Goal: Ask a question

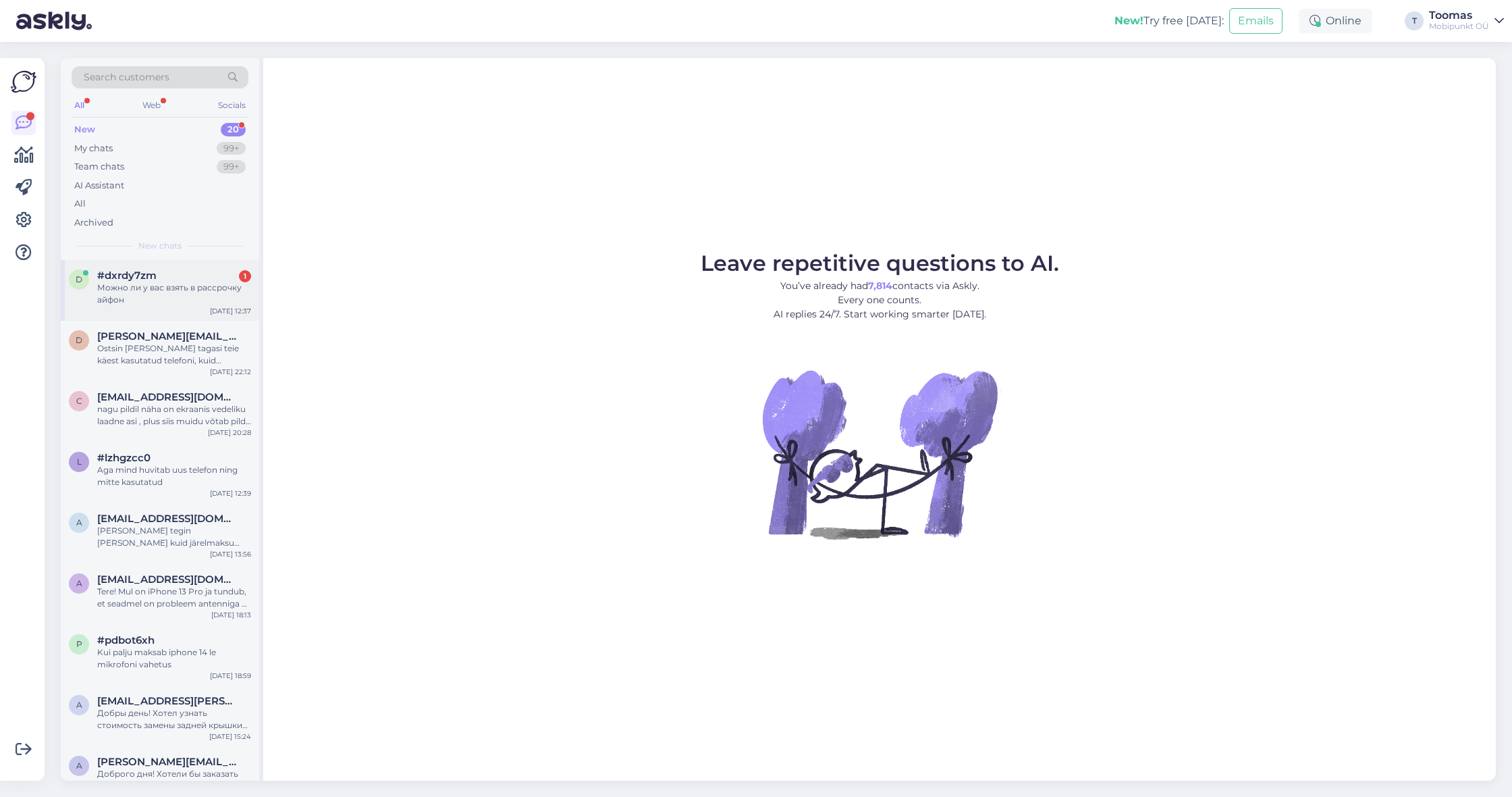
click at [180, 304] on div "d #dxrdy7zm 1 Можно ли у вас взять в рассрочку айфон [DATE] 12:37" at bounding box center [160, 290] width 199 height 61
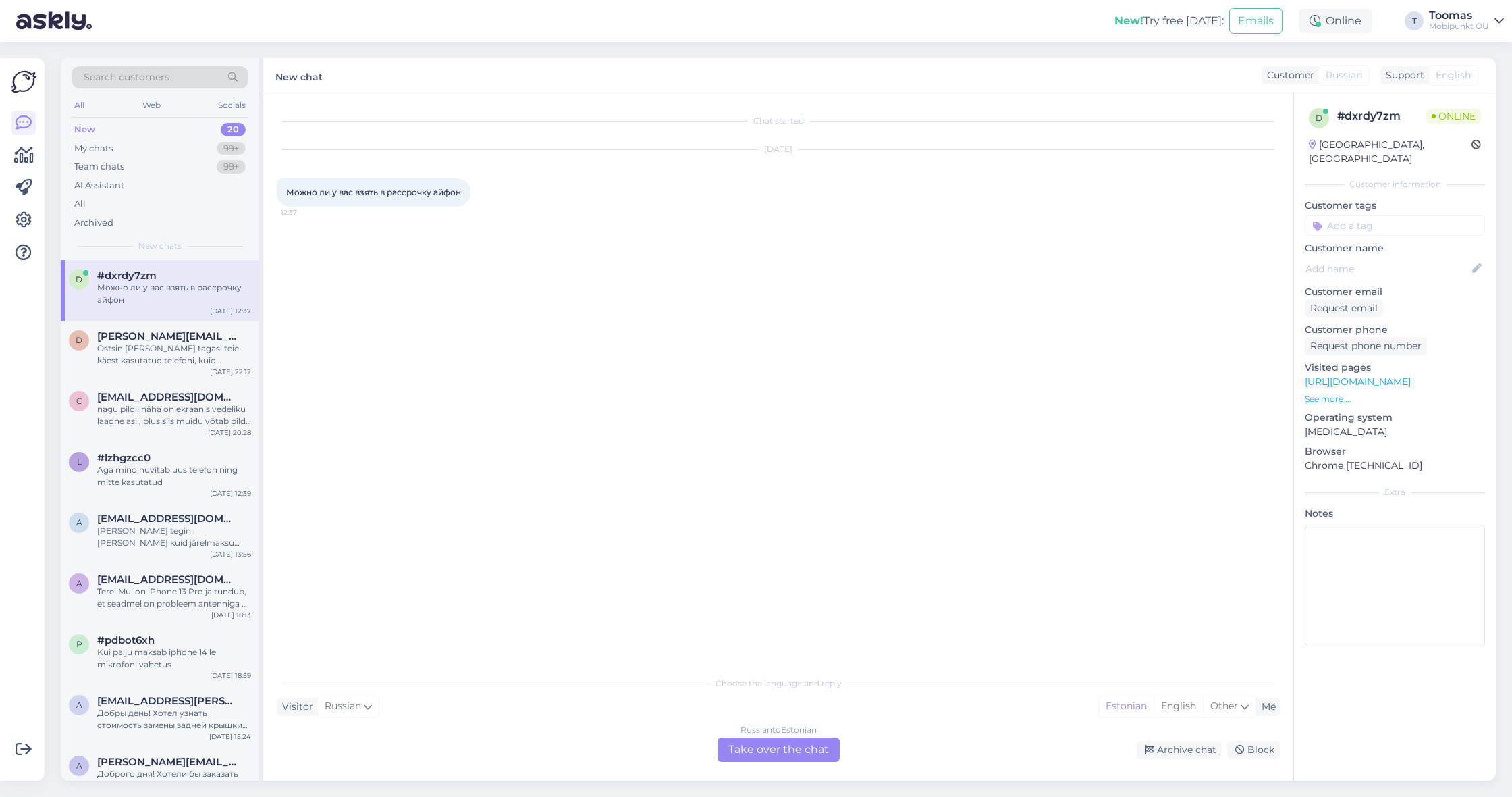
click at [758, 744] on div "Russian to Estonian Take over the chat" at bounding box center [778, 749] width 122 height 25
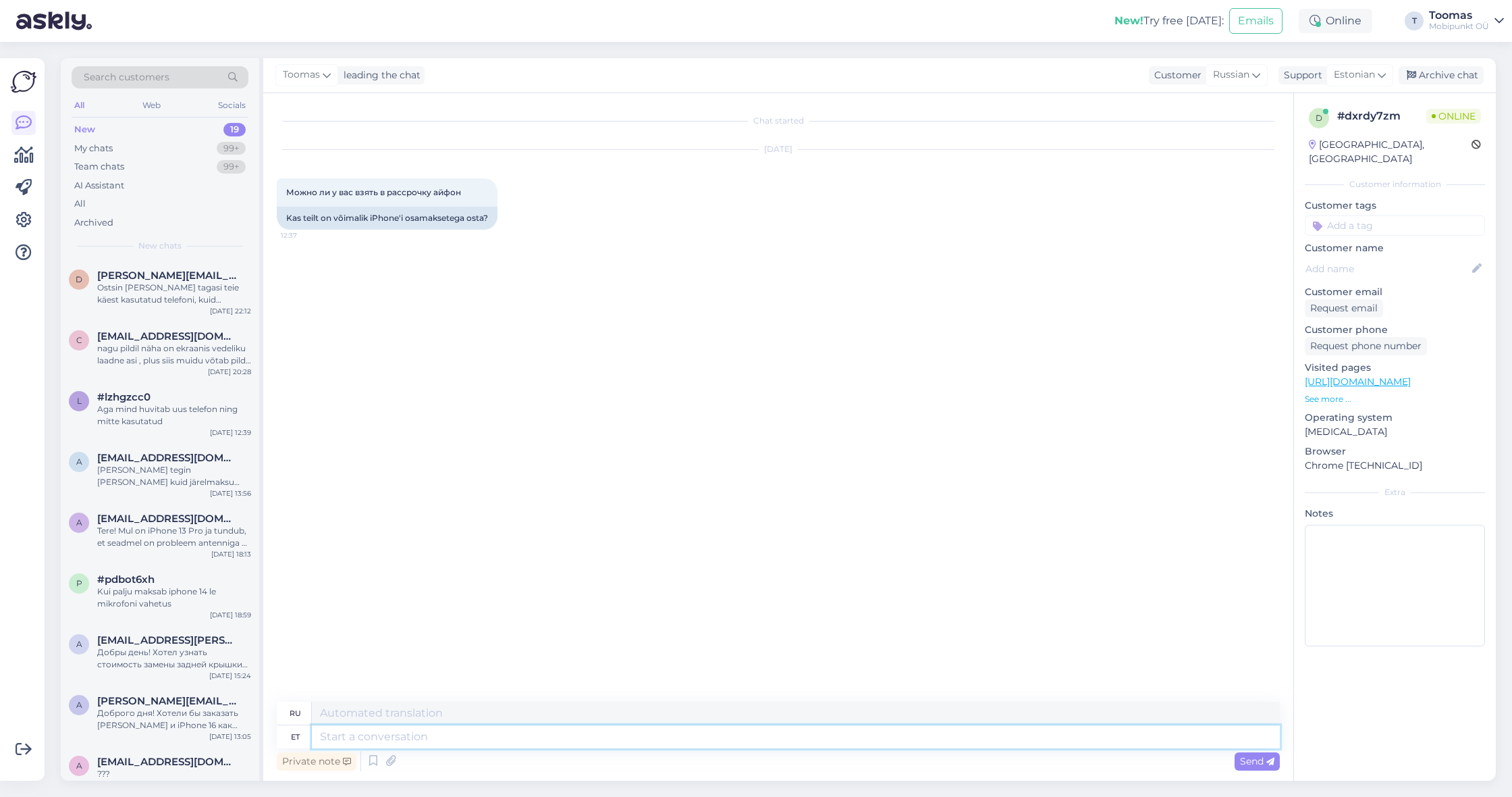
click at [644, 731] on textarea at bounding box center [795, 737] width 968 height 23
type textarea "Tere!"
type textarea "Привет!"
type textarea "Tere! On v"
type textarea "Привет! Это"
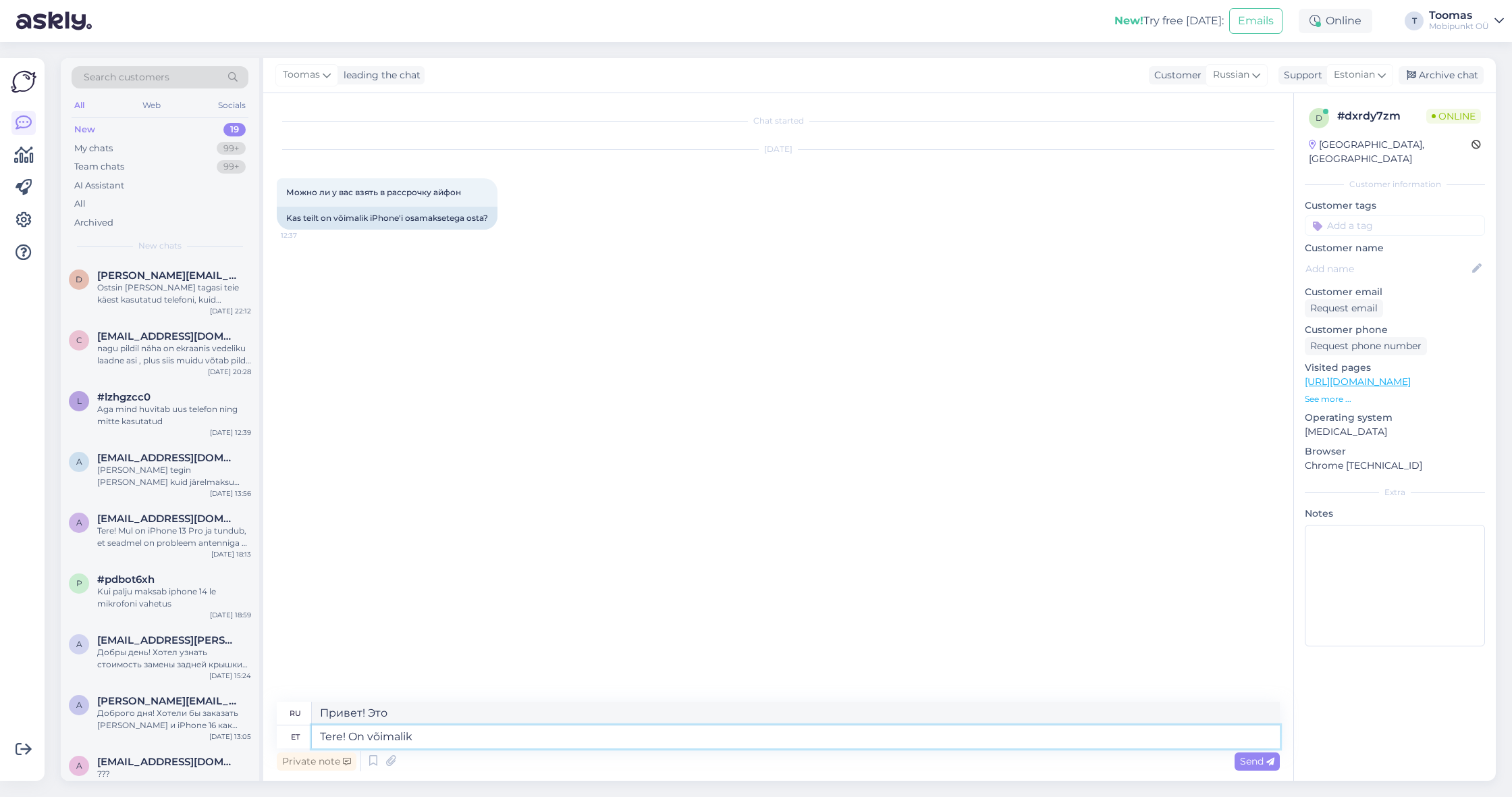
type textarea "Tere! On võimalik."
type textarea "Привет! Это возможно."
type textarea "Tere! On võimalik."
type textarea "Здравствуйте! Это возможно."
click at [366, 734] on textarea "Tere! On võimalik." at bounding box center [795, 737] width 968 height 23
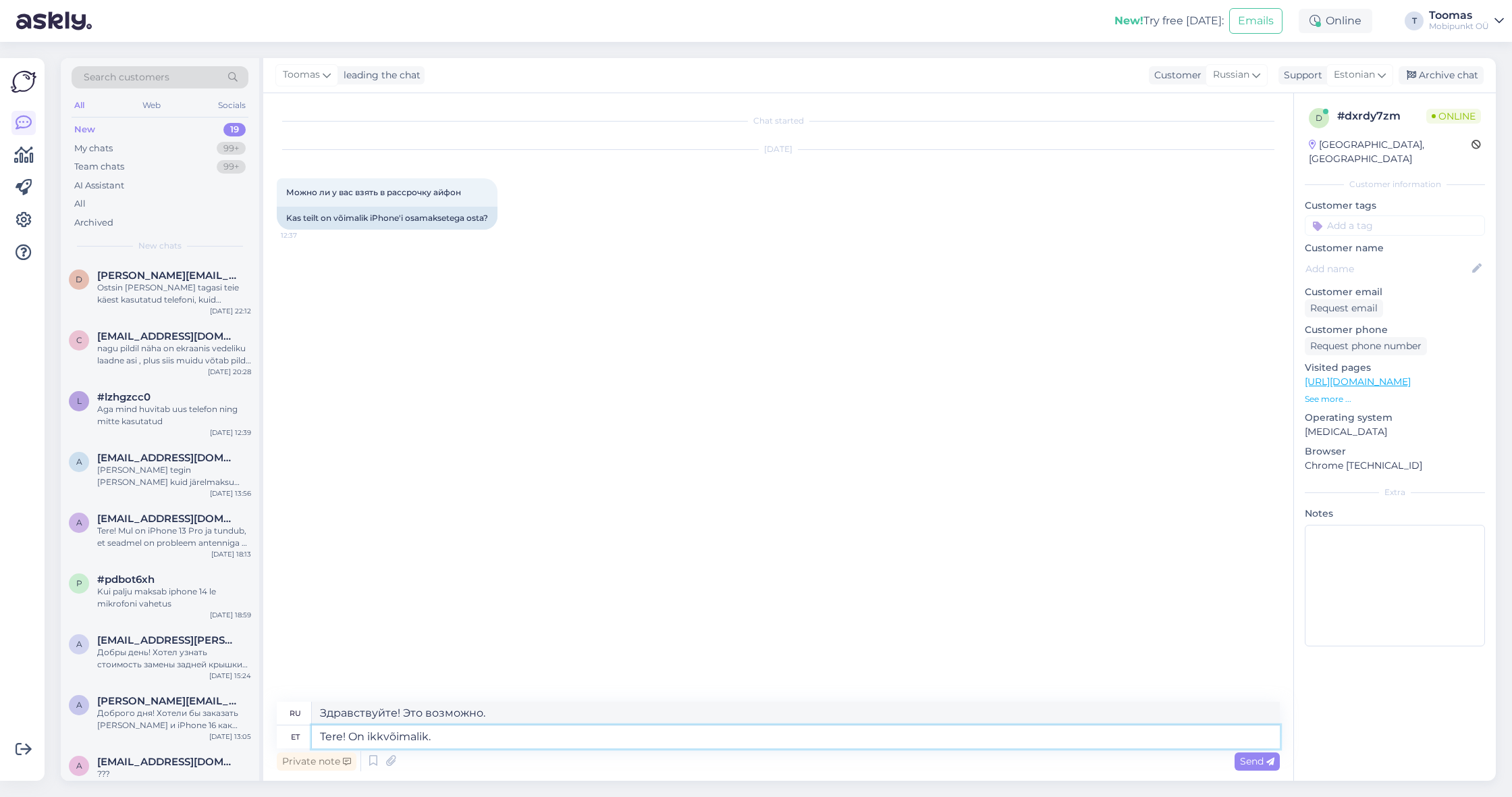
type textarea "Tere! On ikkavõimalik."
type textarea "Привет! Это возможно."
type textarea "Tere! On ikka võimalik."
type textarea "Привет! Это всё ещё возможно."
click at [462, 737] on textarea "Tere! On ikka võimalik." at bounding box center [795, 737] width 968 height 23
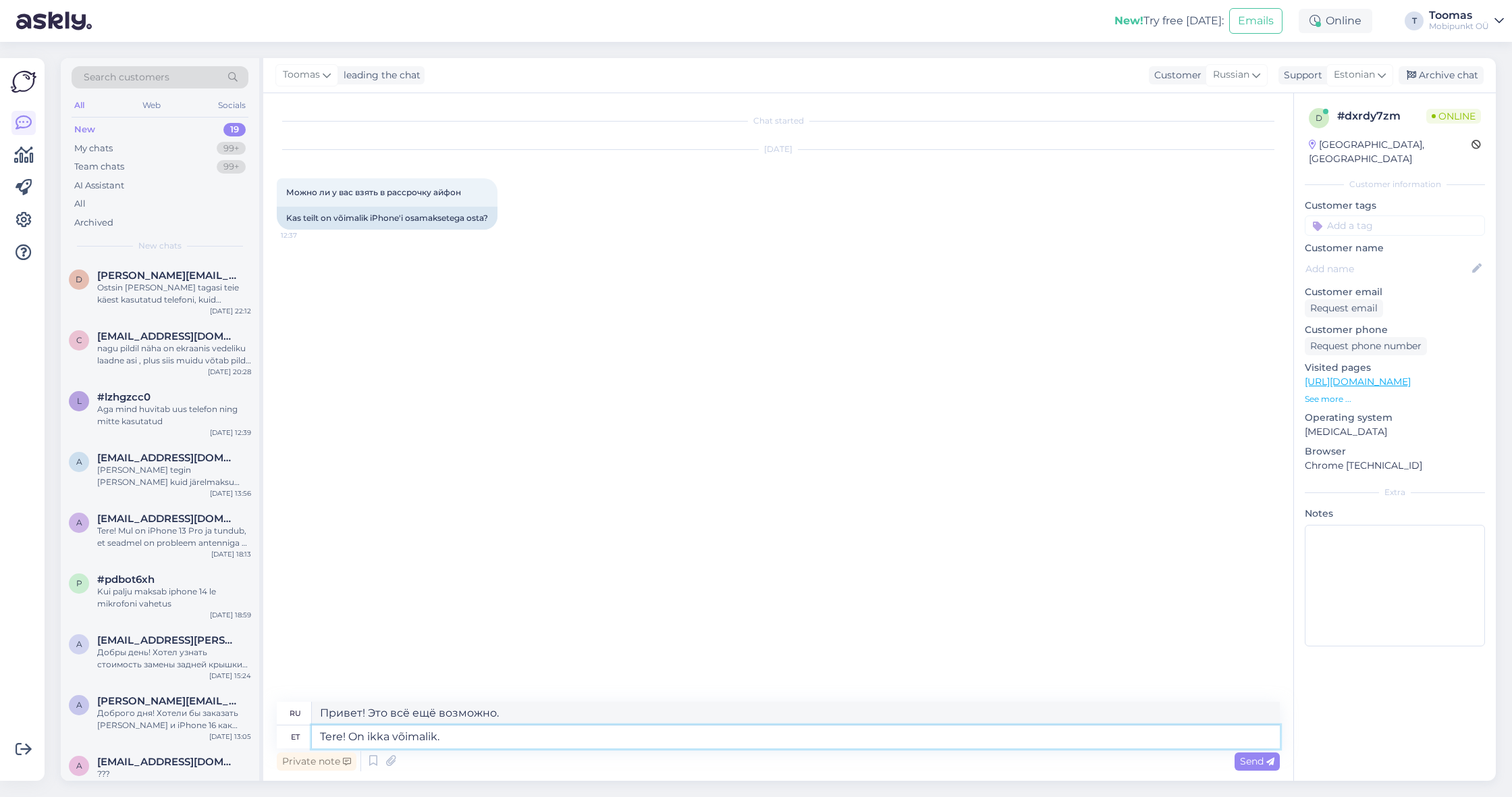
click at [376, 742] on textarea "Tere! On ikka võimalik." at bounding box center [795, 737] width 968 height 23
type textarea "Tere! On võimalik."
type textarea "Здравствуйте! Это возможно."
click at [433, 740] on textarea "Tere! On võimalik." at bounding box center [795, 737] width 968 height 23
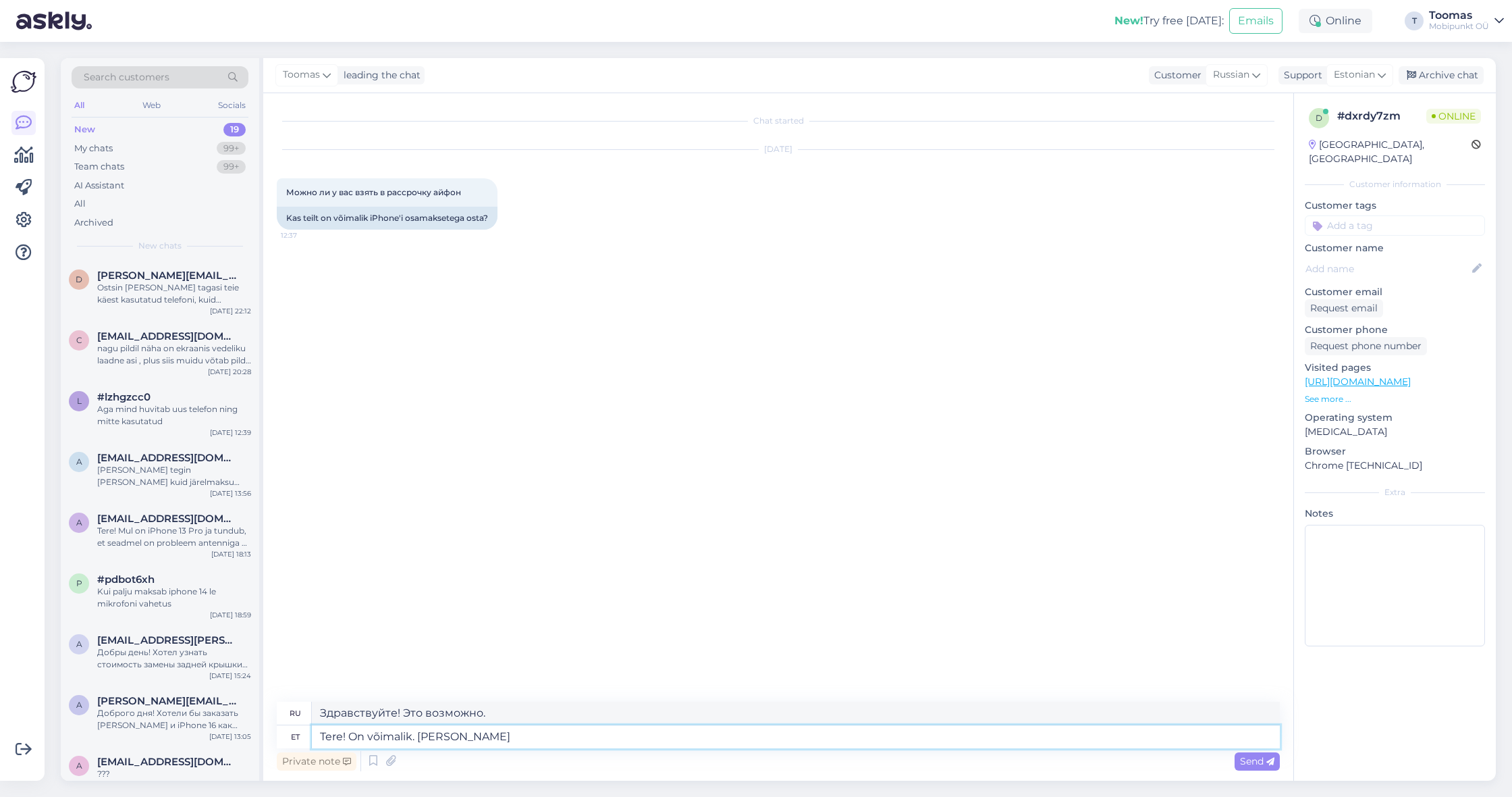
type textarea "Tere! On võimalik. [PERSON_NAME]"
type textarea "Здравствуйте! Это возможно. Если"
type textarea "Tere! On võimalik. Kui ostukorvist e"
type textarea "Здравствуйте! Возможно. Если корзина..."
type textarea "Tere! On võimalik. Kui ostukorvist edasi läh"
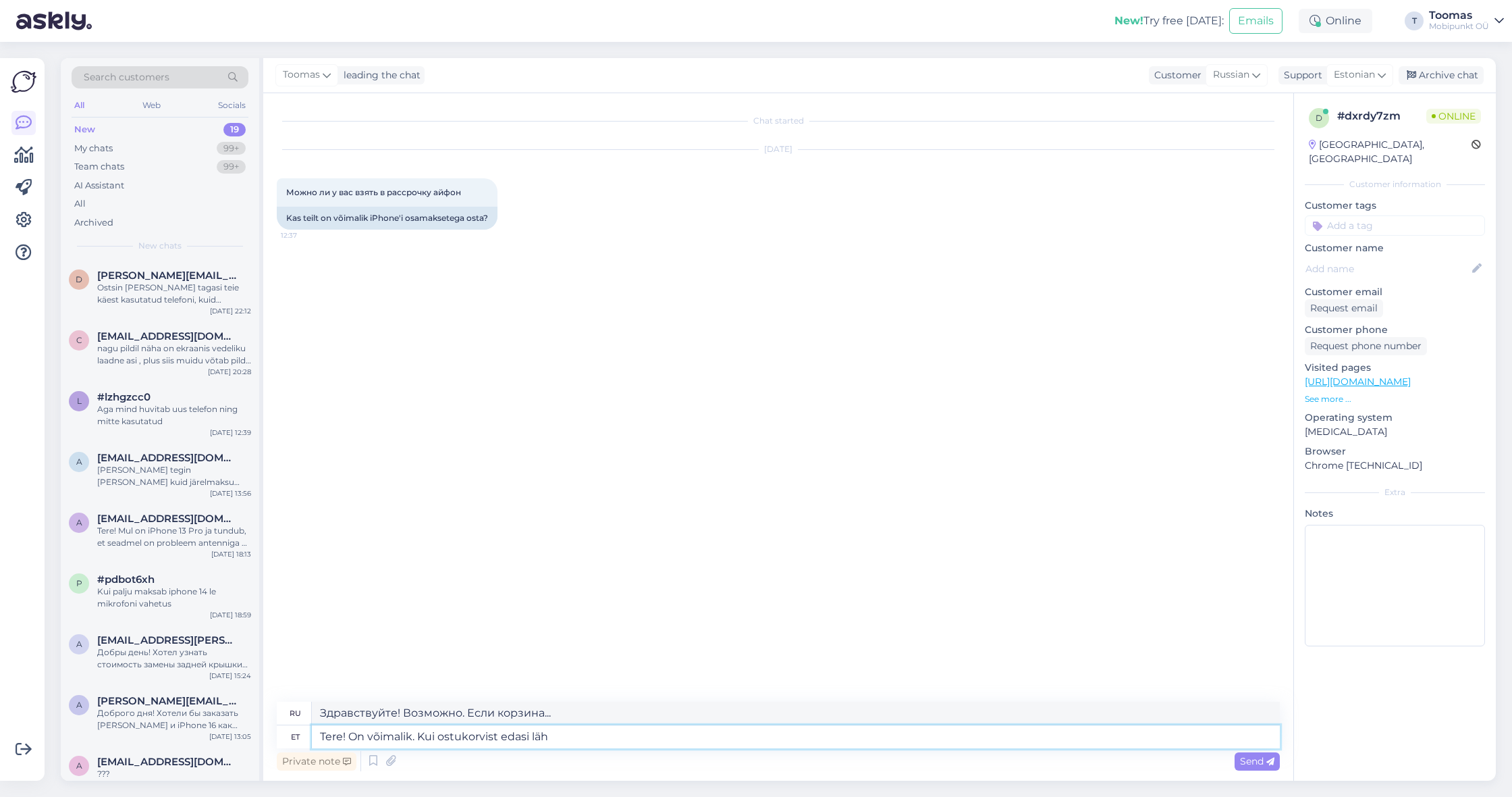
type textarea "Здравствуйте! Возможно. Если вы продолжите из корзины покупок."
type textarea "Tere! On võimalik. Kui ostukorvist edasi lähete"
type textarea "Здравствуйте! Это возможно. Если вы перейдёте через корзину."
type textarea "Tere! On võimalik. Kui ostukorvist edasi lähete saate va"
type textarea "Здравствуйте! Возможно. Если вы продолжите из корзины, то получите"
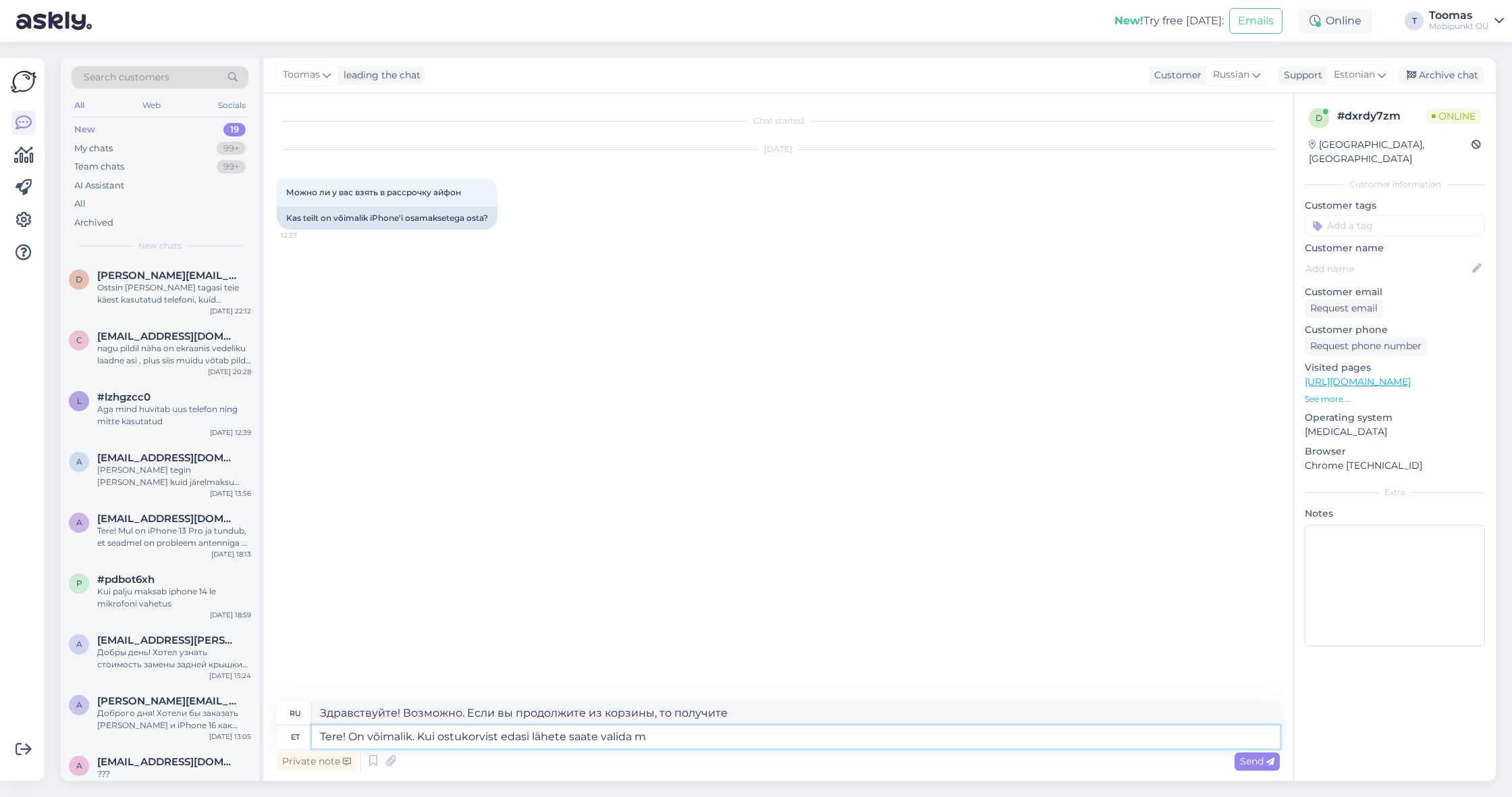
type textarea "Tere! On võimalik. Kui ostukorvist edasi lähete saate valida mi"
type textarea "Здравствуйте! Это возможно. При переходе в корзину вы можете выбрать"
type textarea "Tere! On võimalik. Kui ostukorvist edasi lähete saate valida millise j"
type textarea "Здравствуйте! Возможно. При переходе в корзину вы можете выбрать, какой"
type textarea "Tere! On võimalik. Kui ostukorvist edasi lähete saate valida millise järelmaksu…"
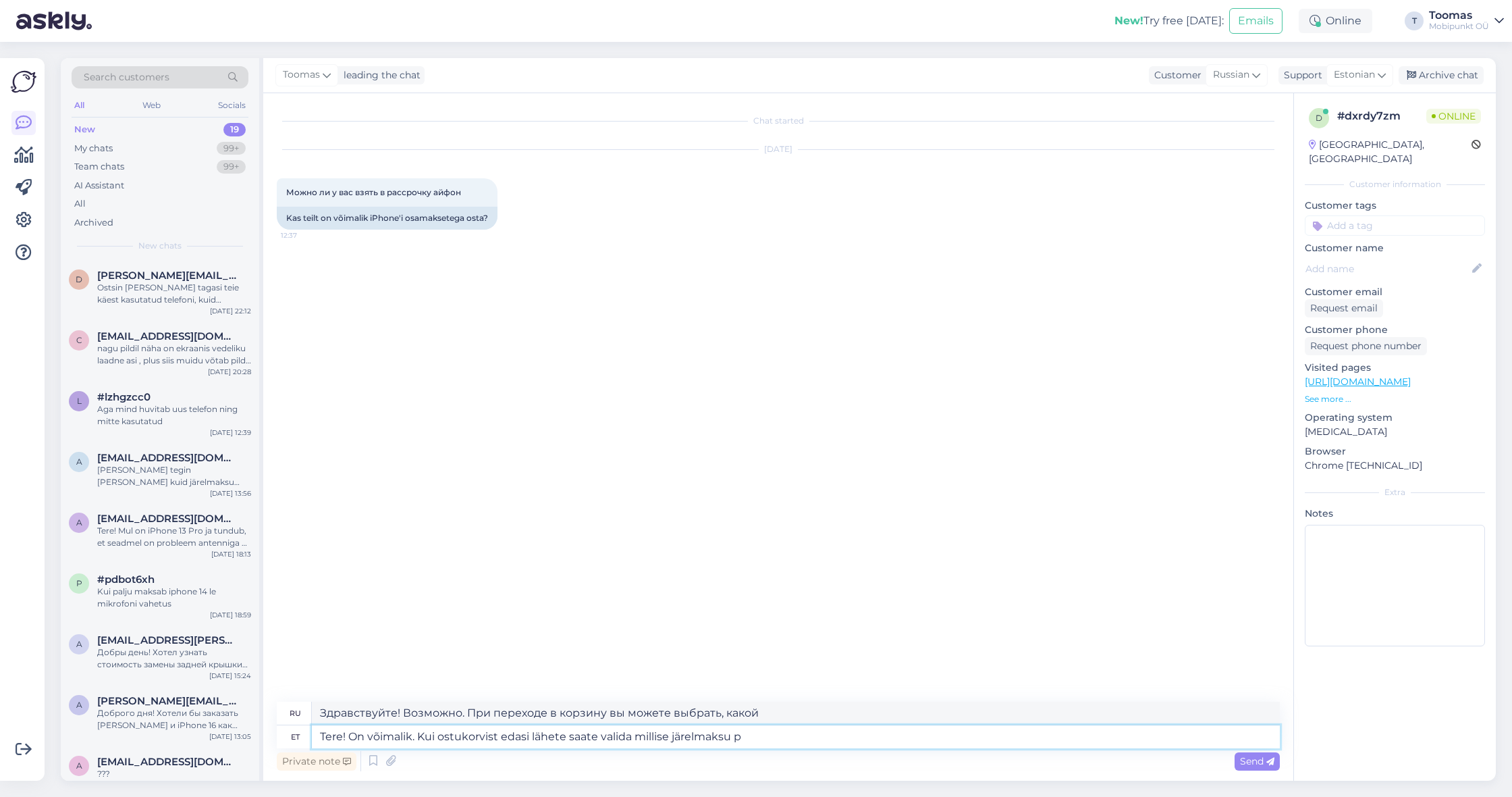
type textarea "Здравствуйте! Это возможно. При переходе в корзину вы можете выбрать желаемый т…"
type textarea "Tere! On võimalik. Kui ostukorvist edasi lähete saate valida millise järelmaksu…"
type textarea "Здравствуйте! Это возможно. При оформлении заказа вы можете выбрать поставщика …"
type textarea "Tere! On võimalik. Kui ostukorvist edasi lähete saate valida millise järelmaksu…"
type textarea "Здравствуйте! Это возможно. При оформлении заказа вы можете выбрать желаемого п…"
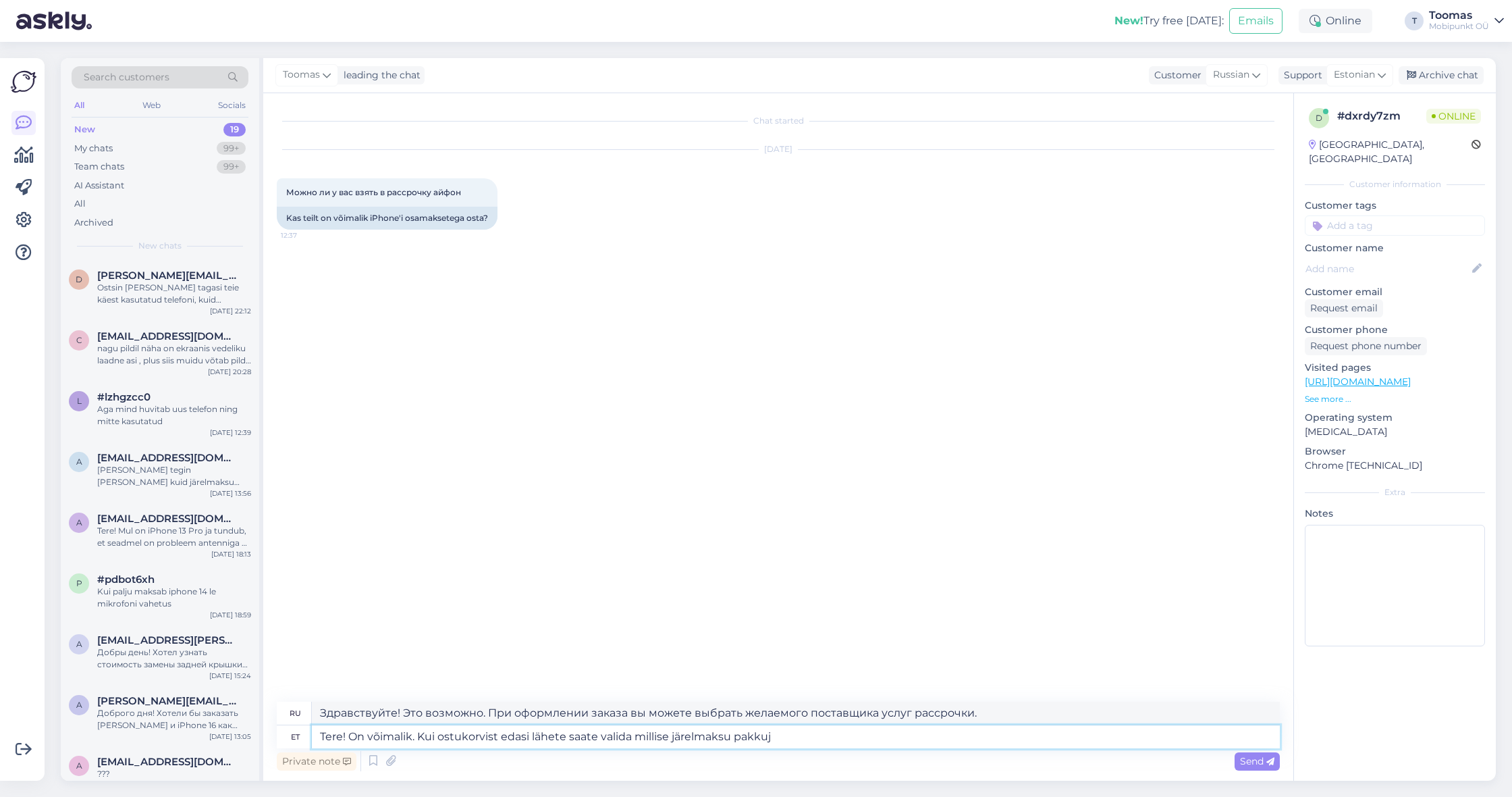
type textarea "Tere! On võimalik. Kui ostukorvist edasi lähete saate valida millise järelmaksu…"
type textarea "Здравствуйте! Это возможно. При оформлении заказа вы можете выбрать поставщика …"
type textarea "Tere! On võimalik. Kui ostukorvist edasi lähete saate valida millise järelma"
type textarea "Здравствуйте! Это возможно. При переходе в корзину вы можете выбрать желаемый т…"
type textarea "Tere! On võimalik. Kui ostukorvist edasi lähete saate valida milli"
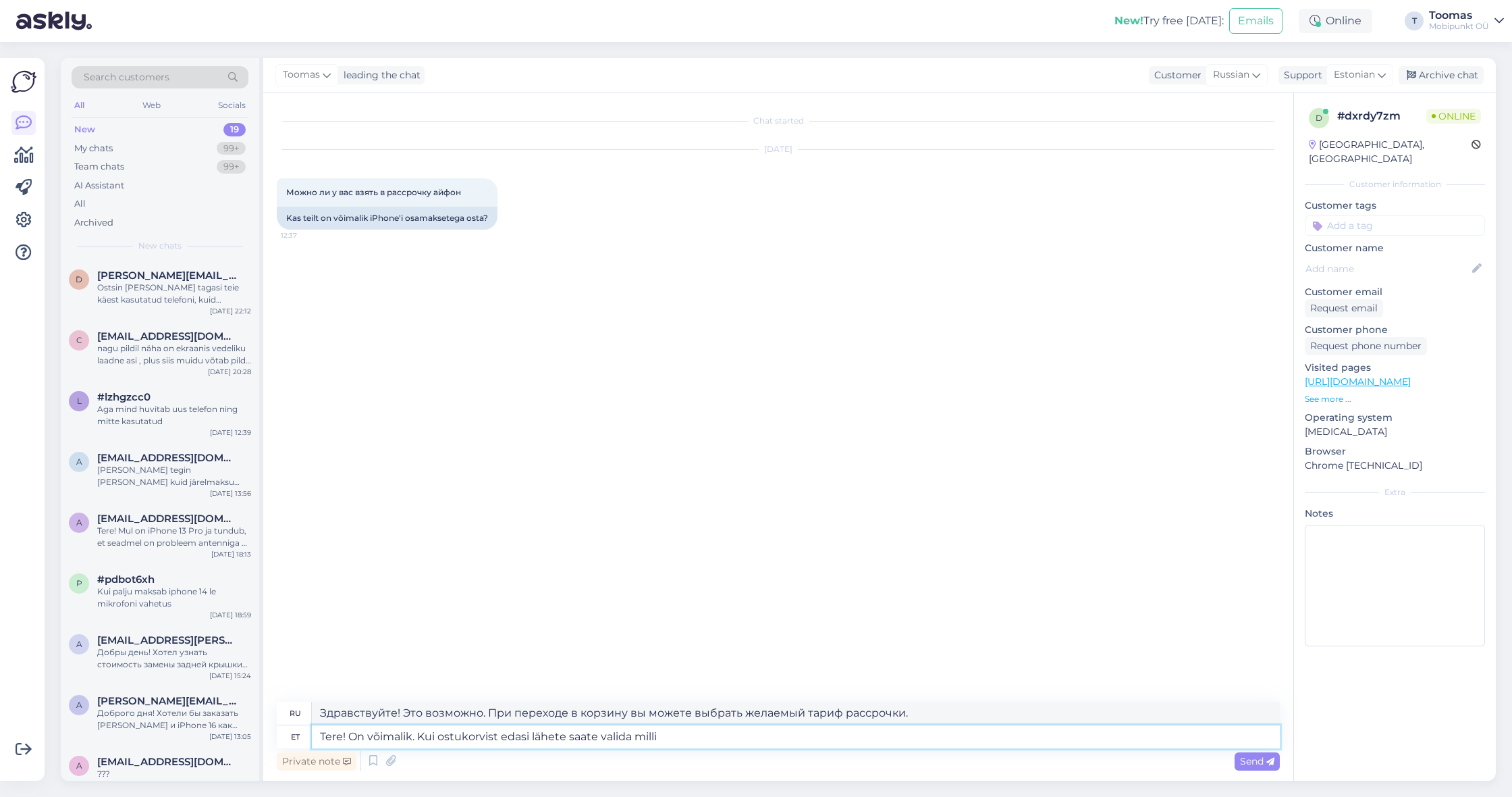
type textarea "Здравствуйте! Возможно. При переходе в корзину вы можете выбрать, какой"
type textarea "Tere! On võimalik. Kui ostukorvist edasi lähete saate valida e"
type textarea "Здравствуйте! Это возможно. При переходе в корзину вы можете выбрать"
type textarea "Tere! On võimalik. Kui ostukorvist edasi lähete saate valida erinevate j"
type textarea "Здравствуйте! Это возможно. Когда вы перейдете в корзину, вы сможете выбрать из…"
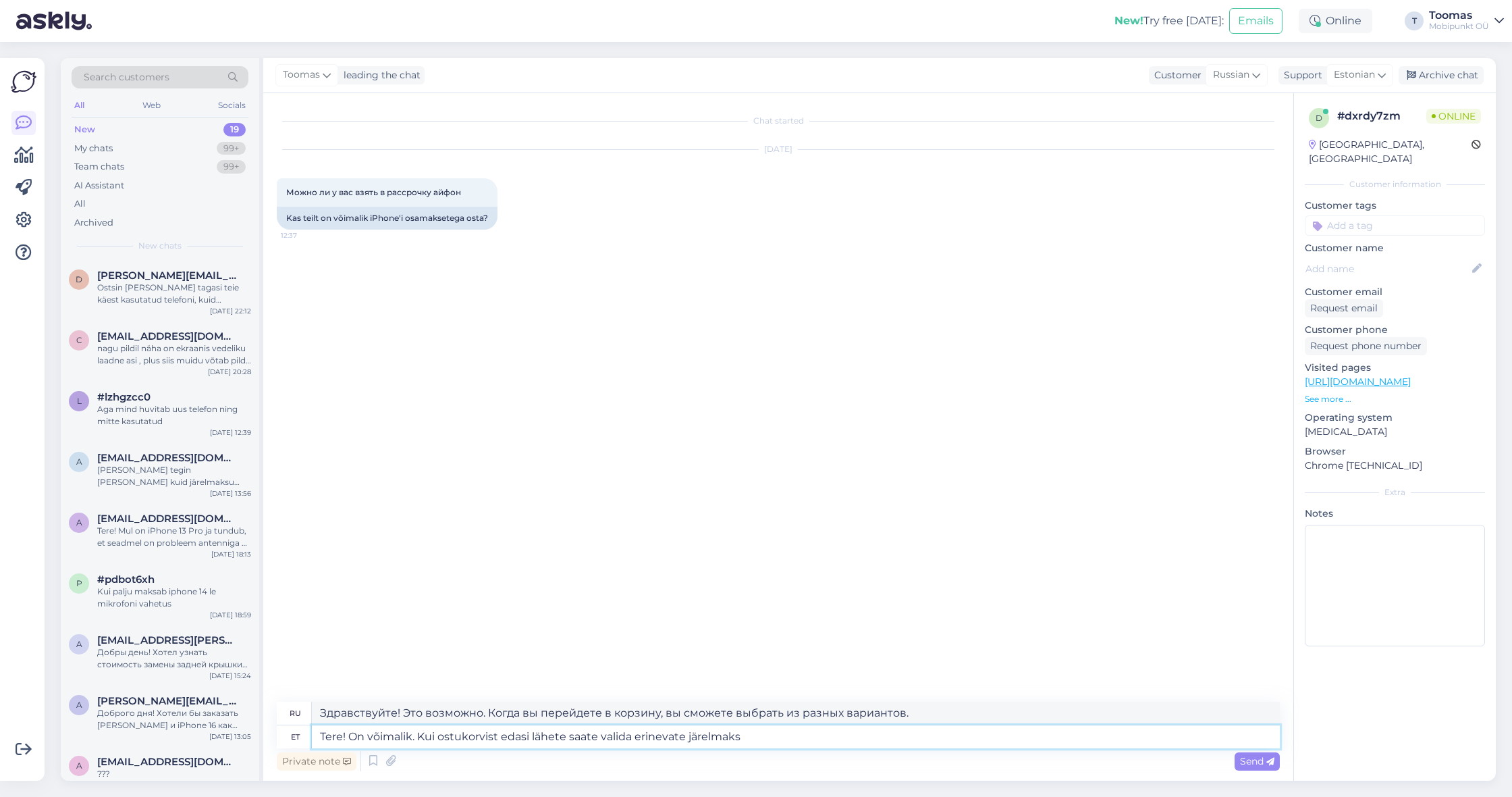
type textarea "Tere! On võimalik. Kui ostukorvist edasi lähete saate valida erinevate järelmak…"
type textarea "Здравствуйте! Это возможно. При переходе в корзину вы можете выбрать различные …"
type textarea "Tere! On võimalik. Kui ostukorvist edasi lähete saate valida erinevate järelmak…"
type textarea "Здравствуйте! Это возможно. При оформлении заказа вы можете выбрать разных пост…"
type textarea "Tere! On võimalik. Kui ostukorvist edasi lähete saate valida erinevate järelmak…"
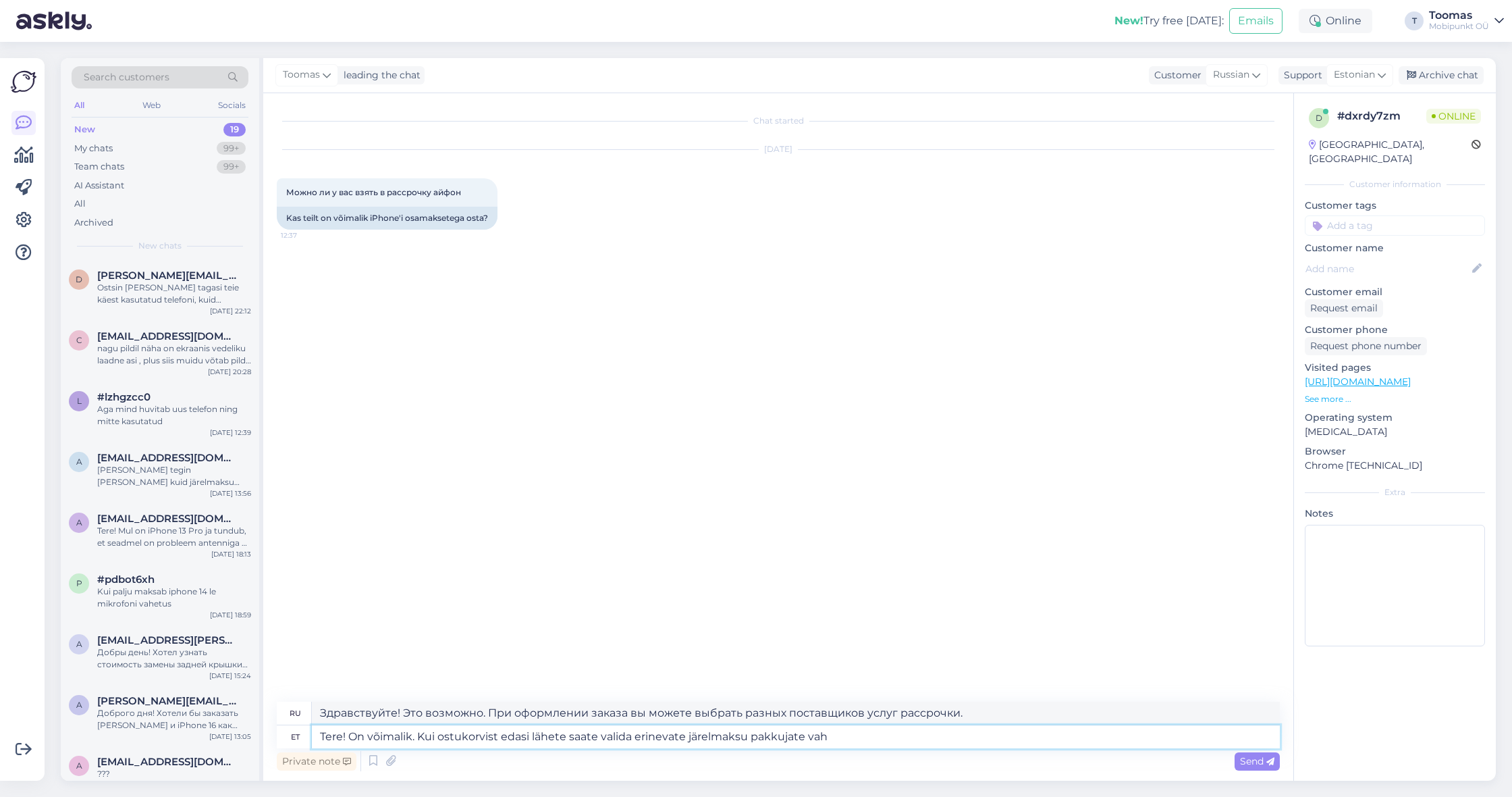
type textarea "Здравствуйте! Это возможно. При оформлении заказа вы можете выбрать между разли…"
type textarea "Tere! On võimalik. Kui ostukorvist edasi lähete saate valida erinevate järelmak…"
type textarea "Здравствуйте! Это возможно. При переходе в корзину вы можете выбрать между разл…"
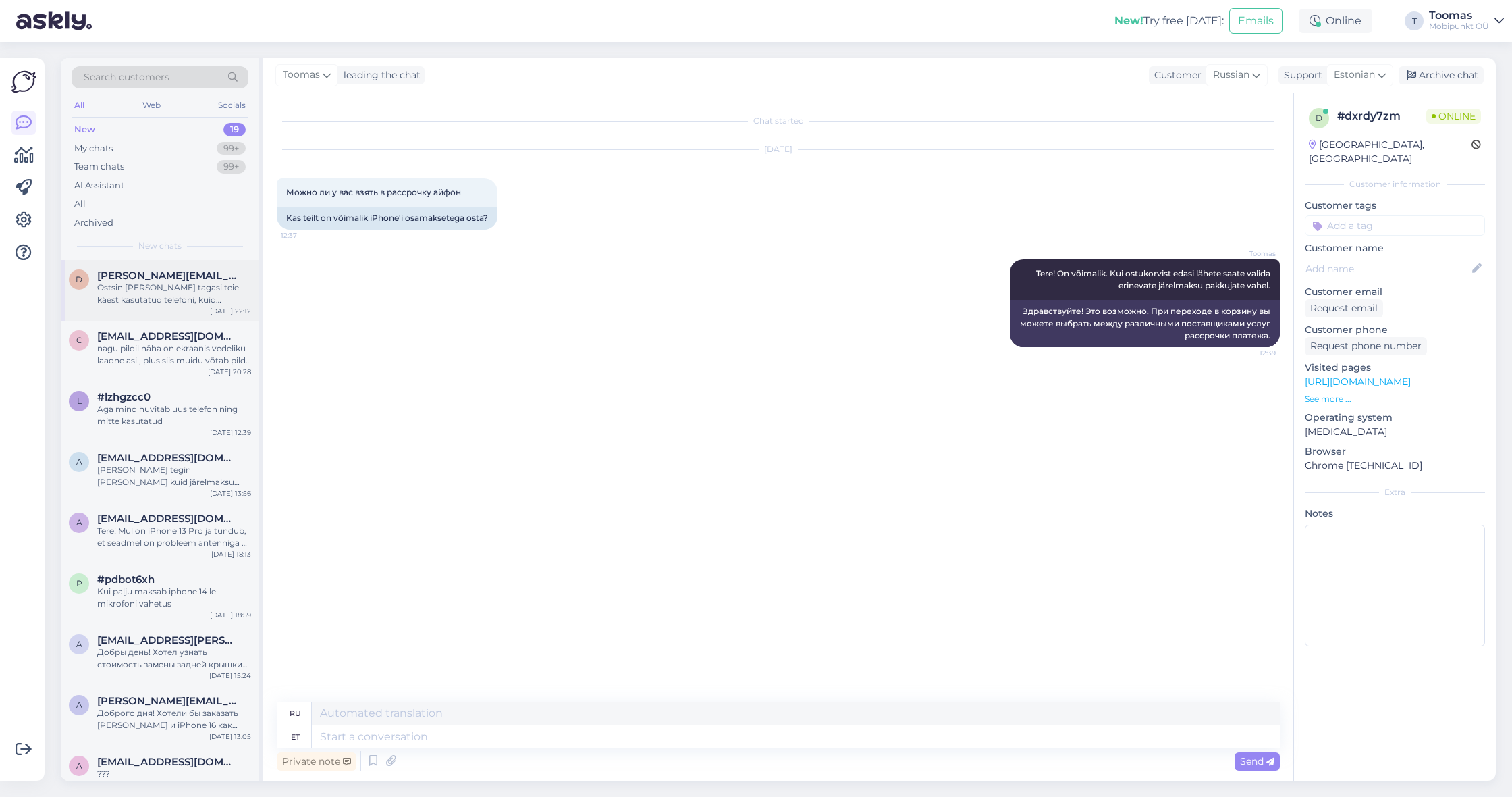
click at [177, 293] on div "Ostsin [PERSON_NAME] tagasi teie käest kasutatud telefoni, kuid [PERSON_NAME] m…" at bounding box center [173, 294] width 154 height 25
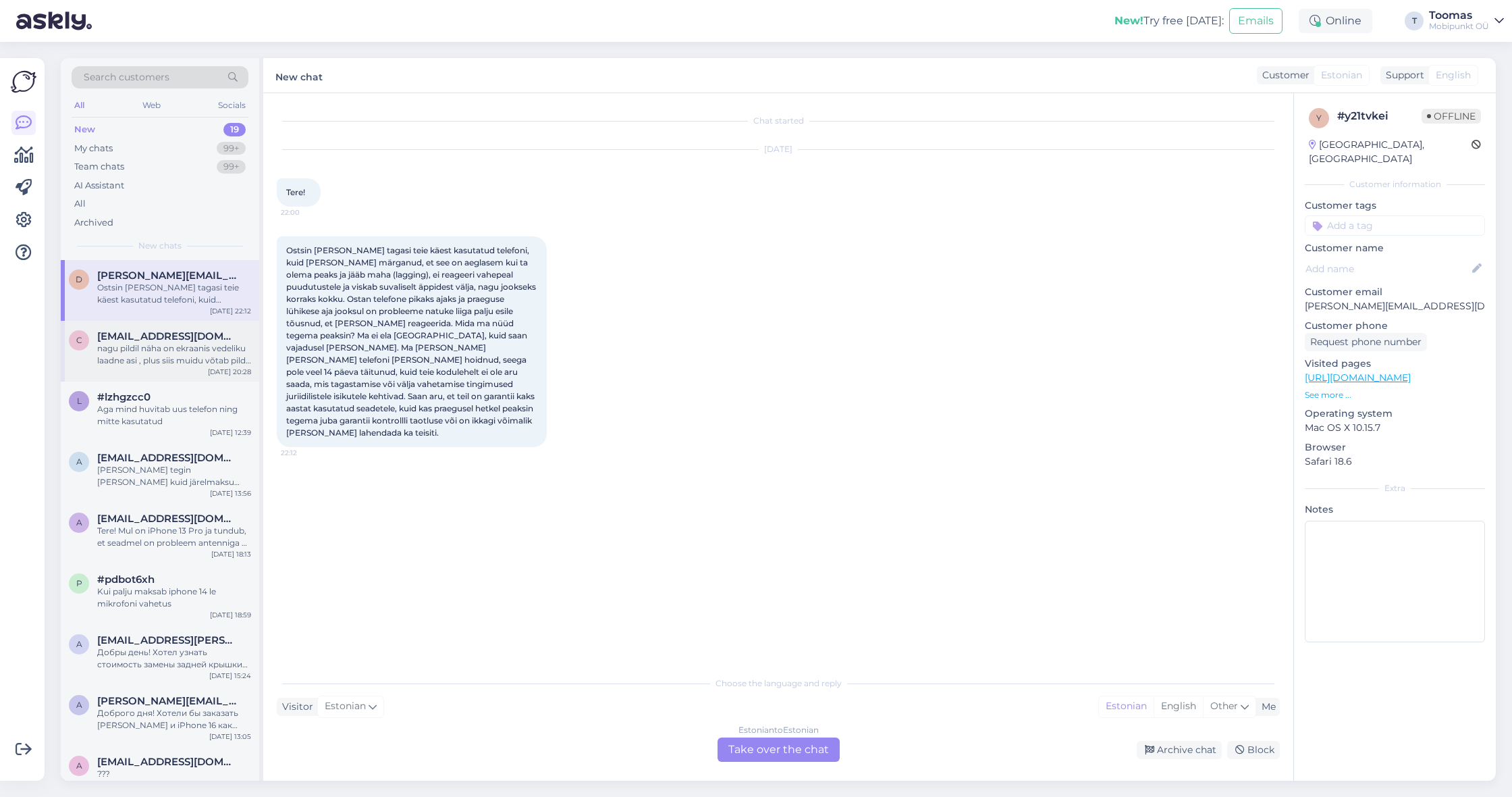
click at [191, 350] on div "nagu pildil näha on ekraanis vedeliku laadne asi , plus siis muidu võtab pildi …" at bounding box center [173, 354] width 154 height 25
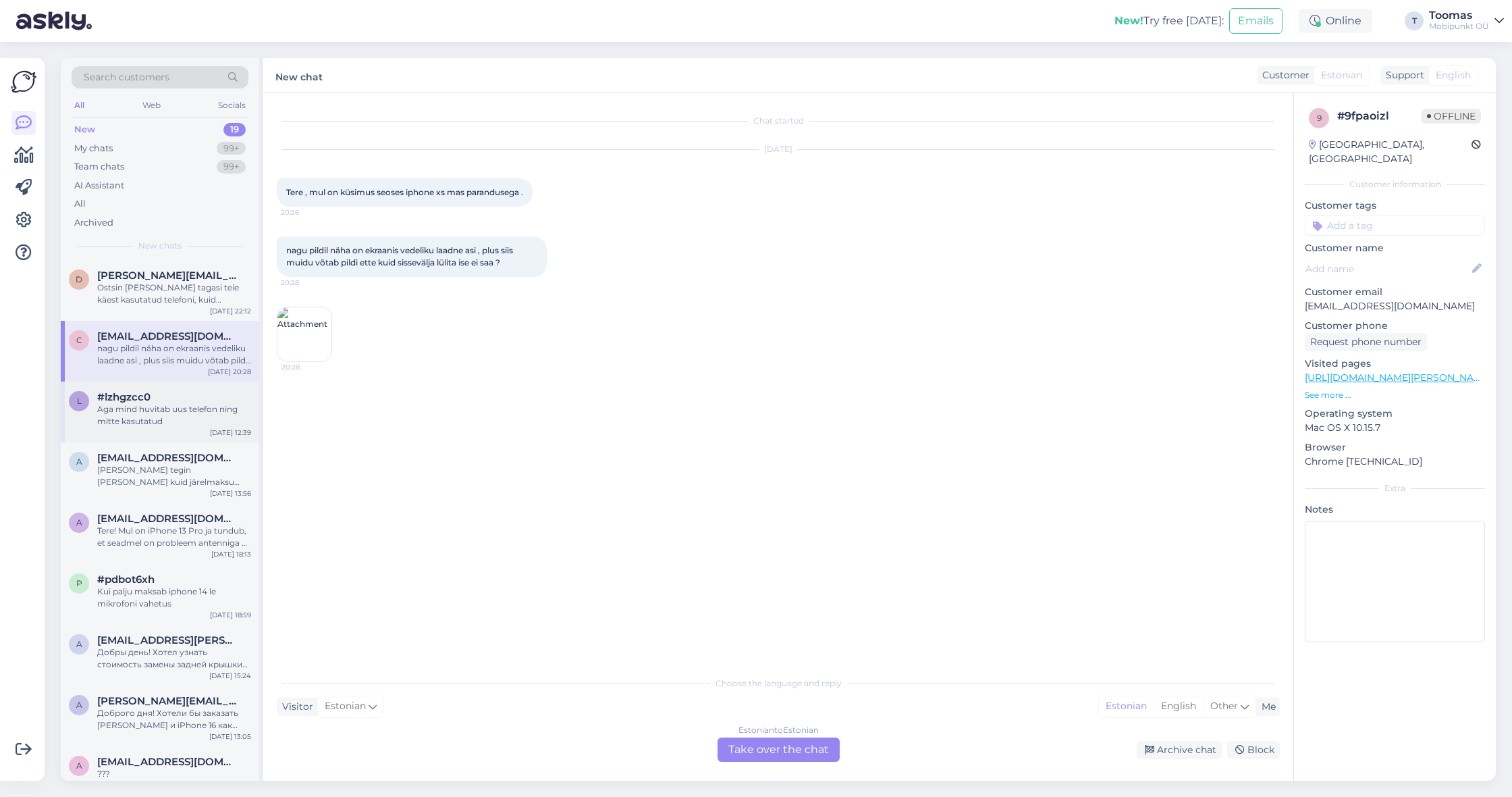
click at [227, 430] on div "[DATE] 12:39" at bounding box center [230, 433] width 41 height 10
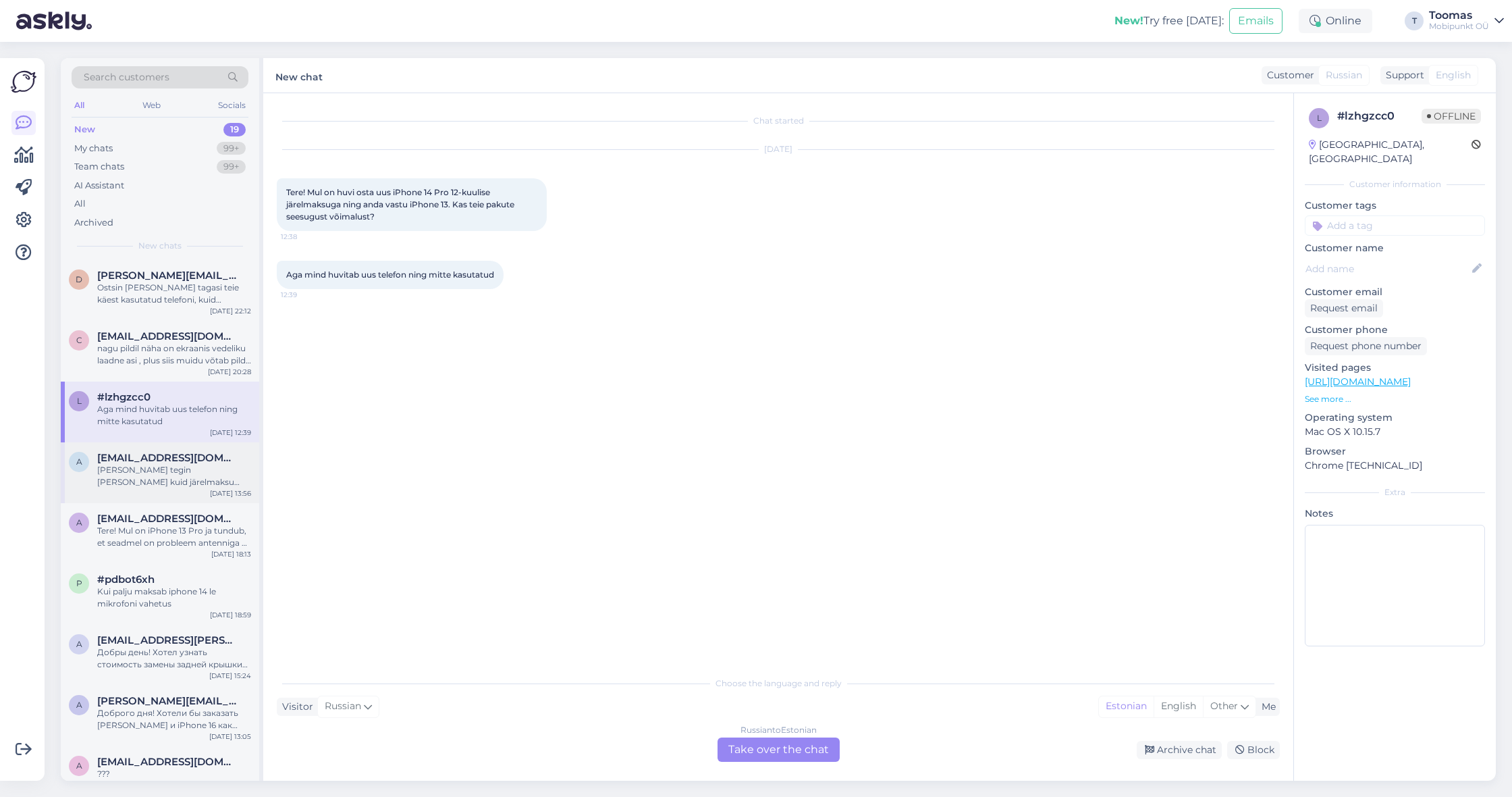
click at [215, 464] on div "[PERSON_NAME] tegin [PERSON_NAME] kuid järelmaksu lepingut ikka ei saa et allki…" at bounding box center [173, 476] width 154 height 25
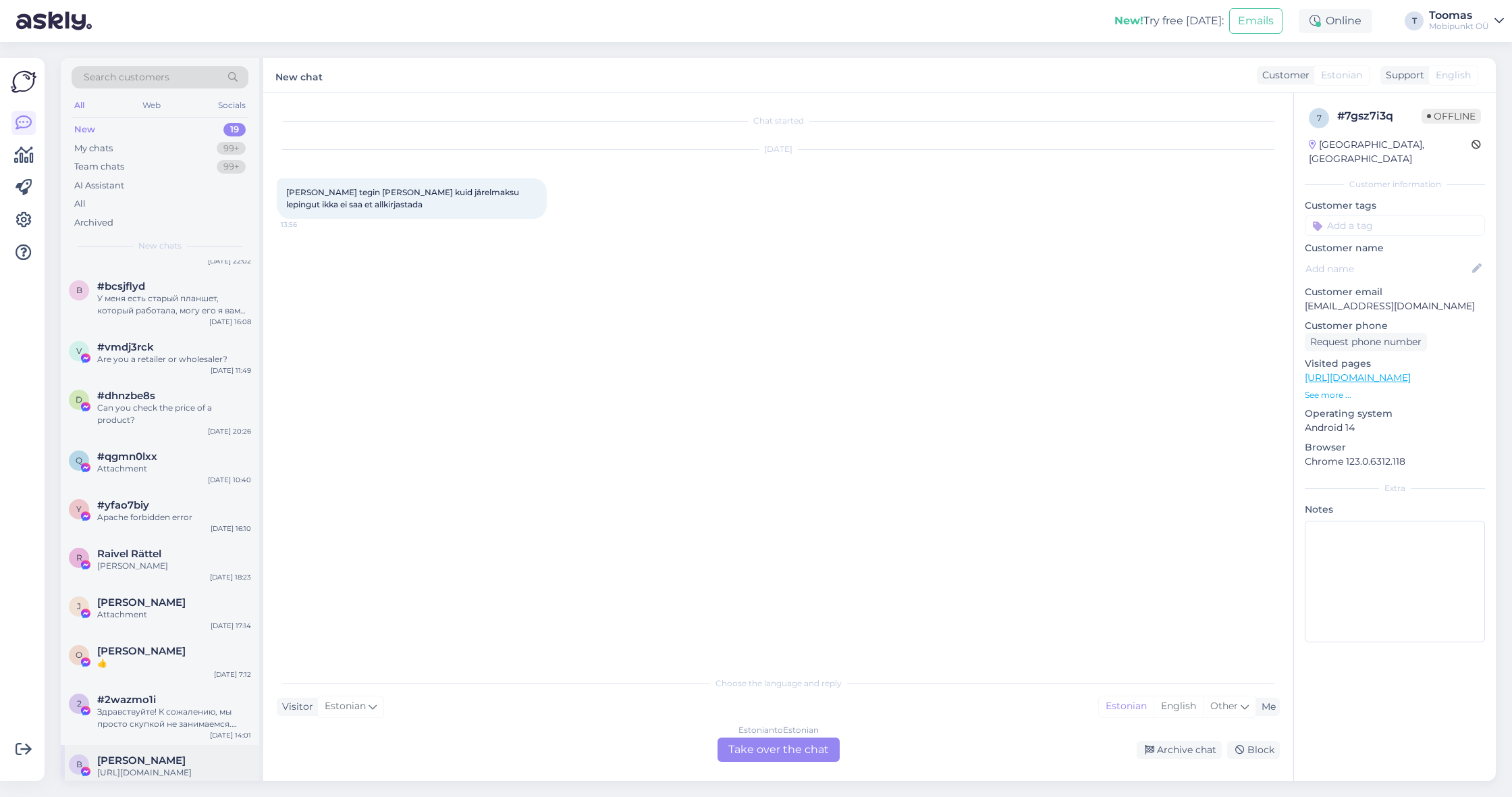
scroll to position [522, 0]
click at [182, 770] on div "В Виталик Григорьев [URL][DOMAIN_NAME] [DATE] 21:31" at bounding box center [160, 770] width 199 height 48
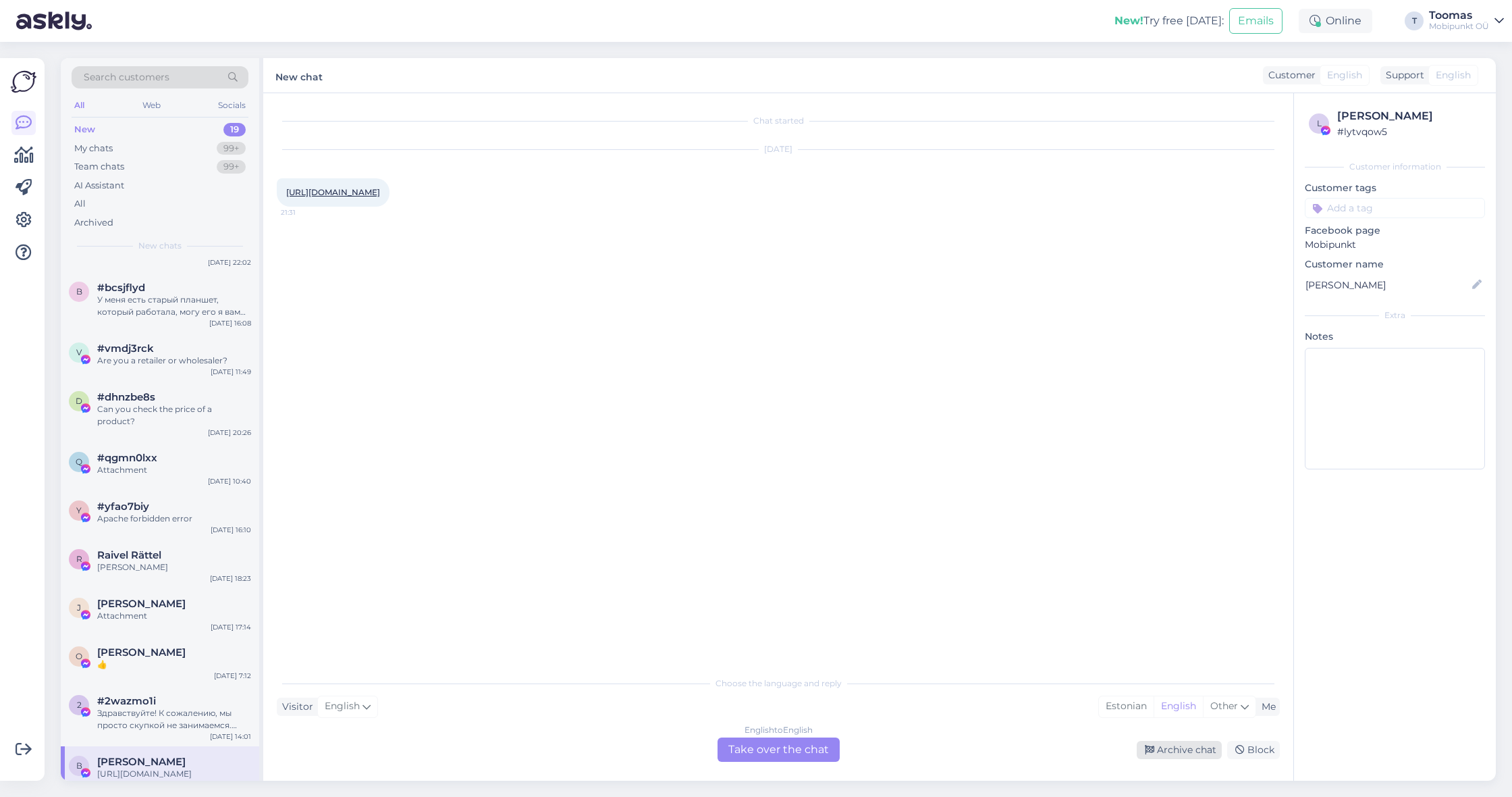
click at [1146, 748] on icon at bounding box center [1149, 749] width 9 height 9
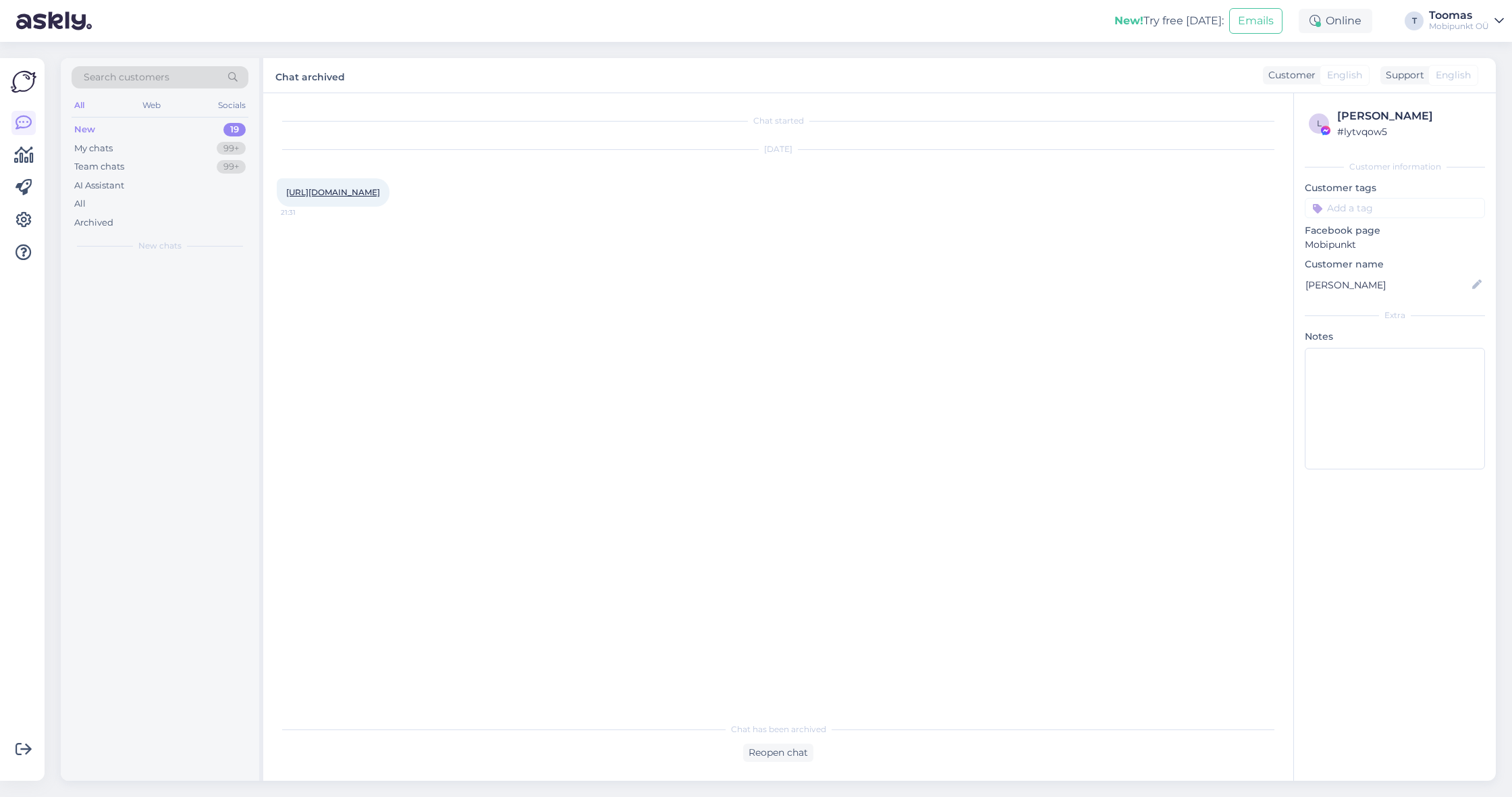
scroll to position [0, 0]
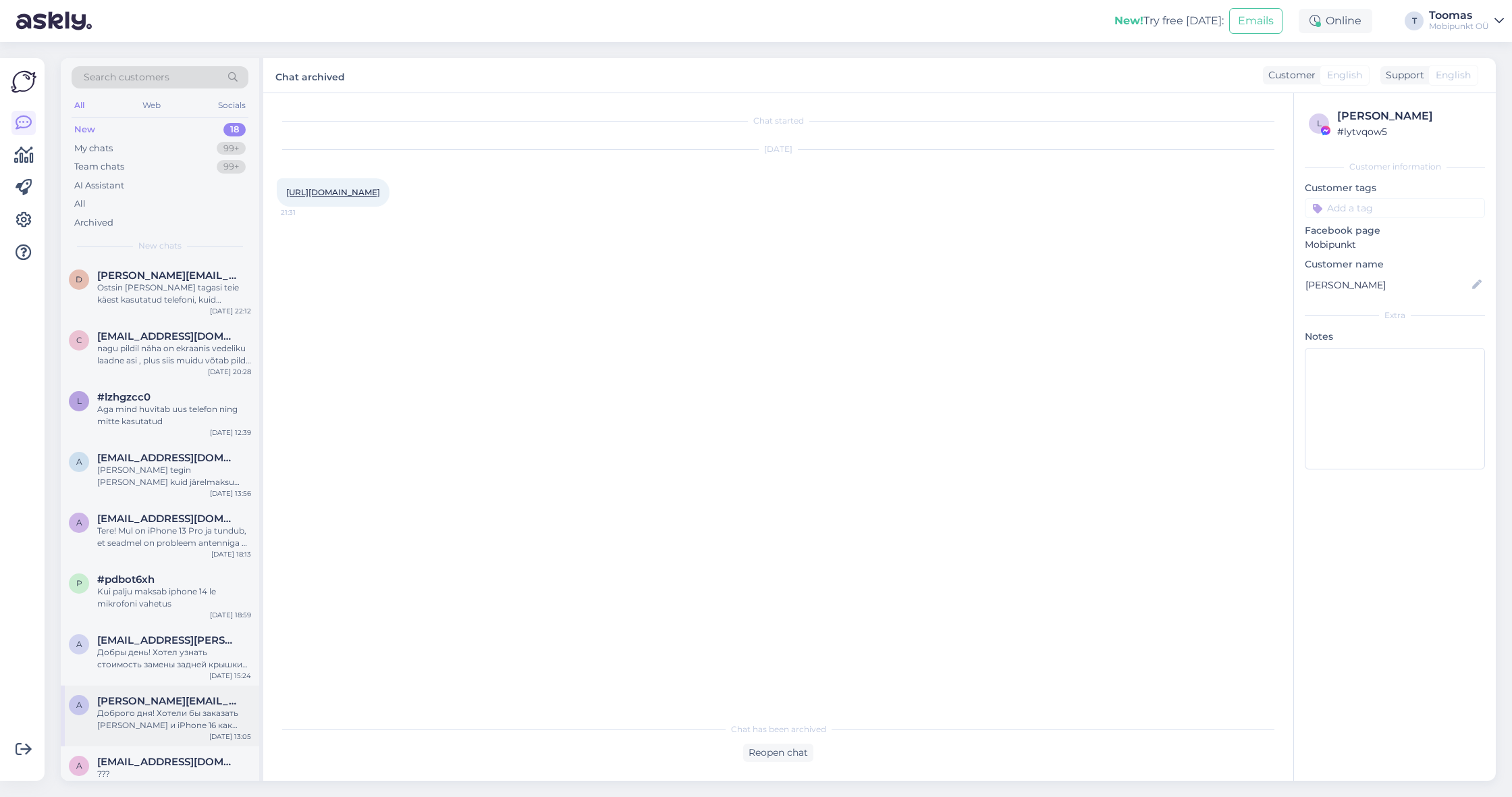
click at [189, 733] on div "a [PERSON_NAME][EMAIL_ADDRESS][DOMAIN_NAME] Доброго дня! Хотели бы заказать [PE…" at bounding box center [160, 716] width 199 height 61
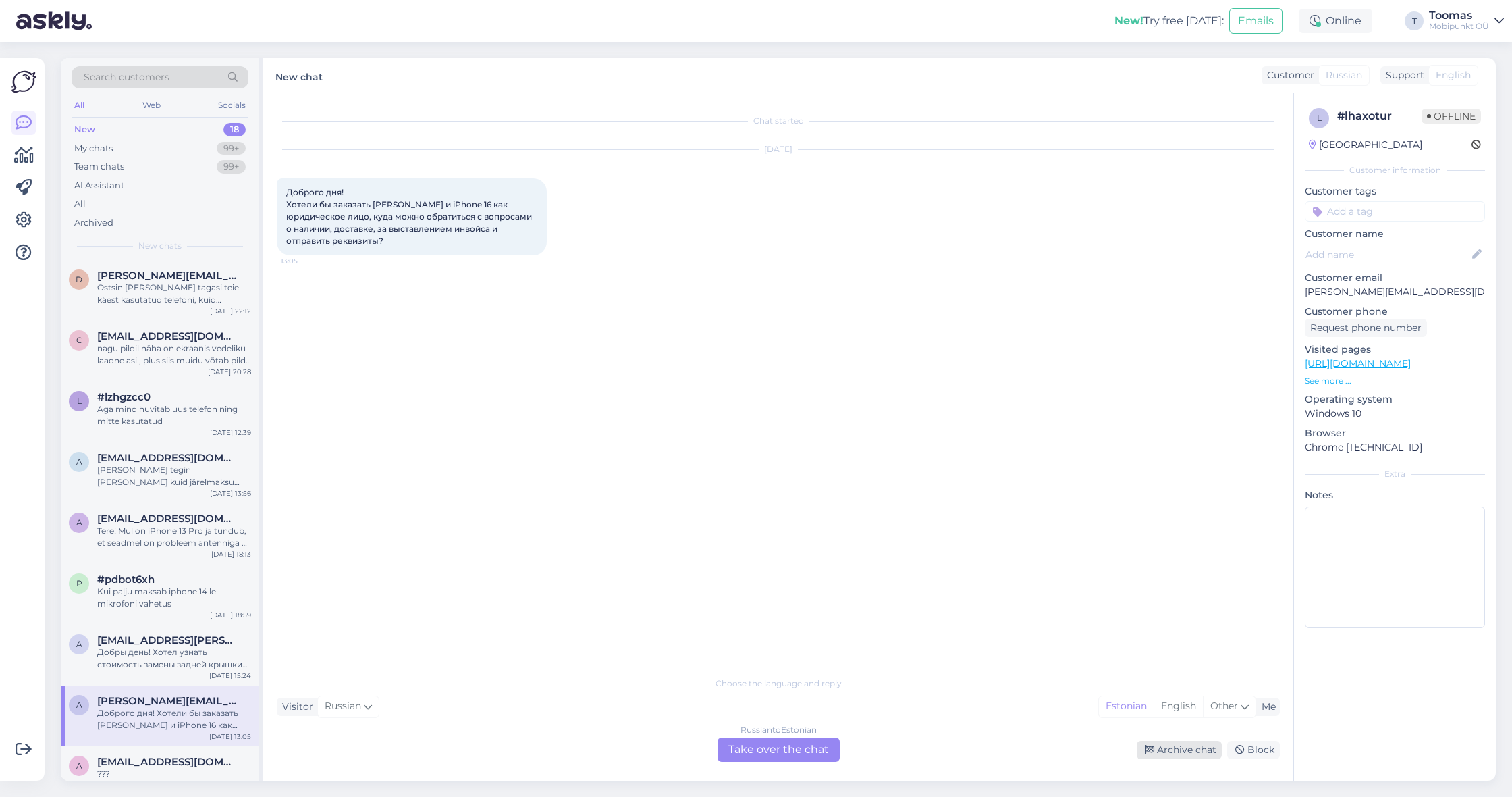
click at [1169, 751] on div "Archive chat" at bounding box center [1179, 750] width 85 height 18
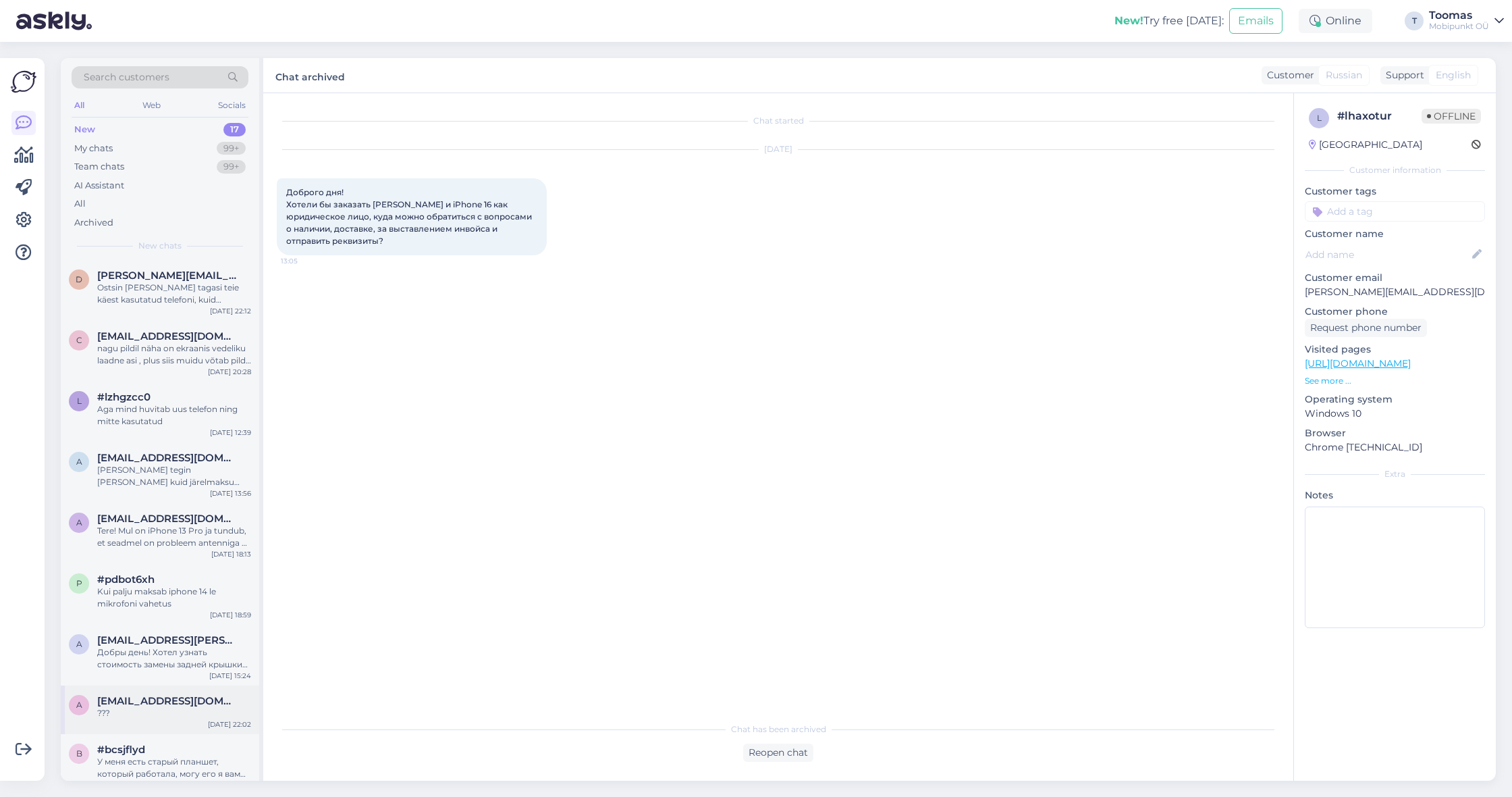
click at [195, 718] on div "a [EMAIL_ADDRESS][DOMAIN_NAME] ??? [DATE] 22:02" at bounding box center [160, 709] width 199 height 48
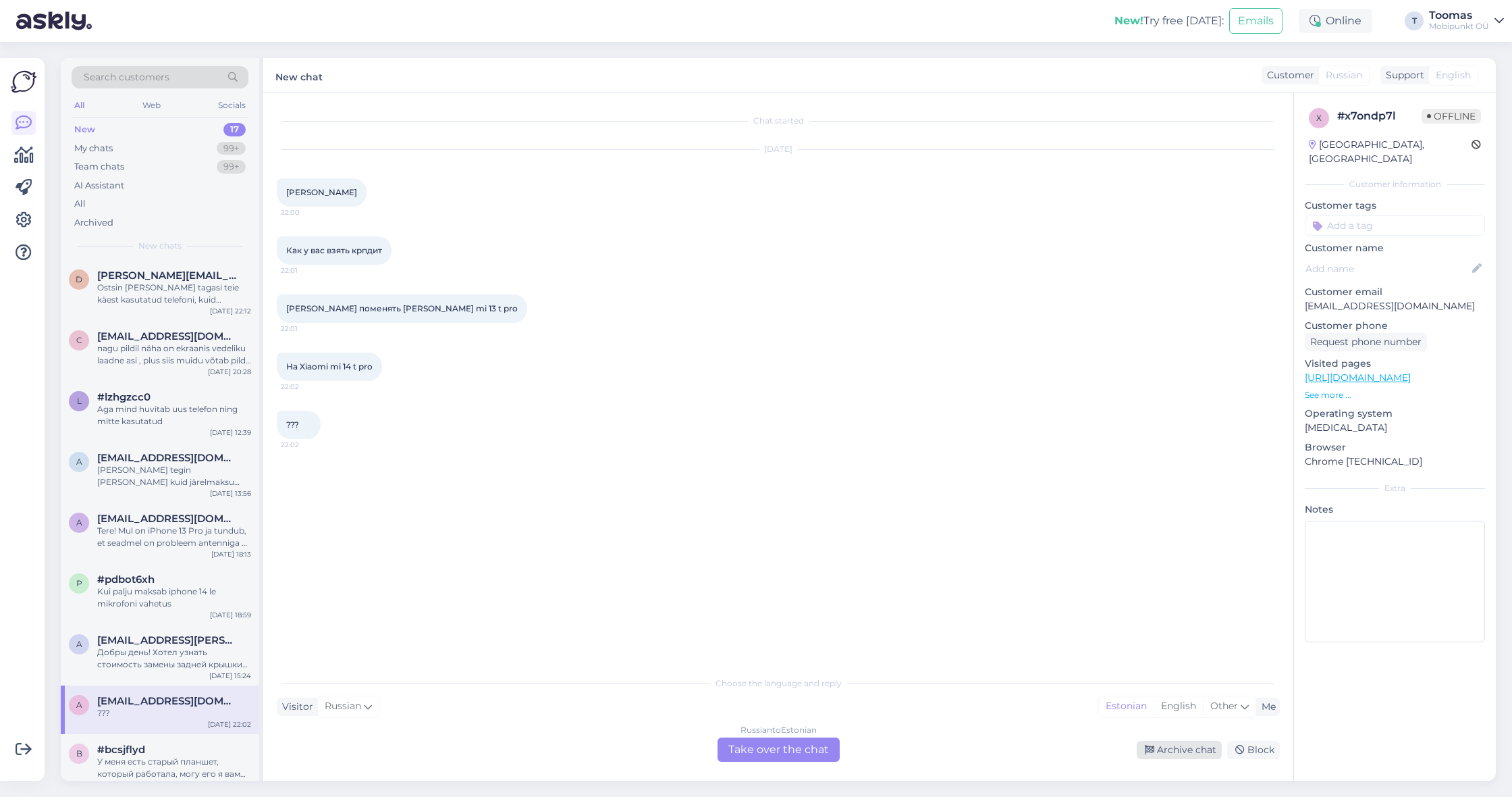
click at [1148, 749] on icon at bounding box center [1149, 749] width 9 height 9
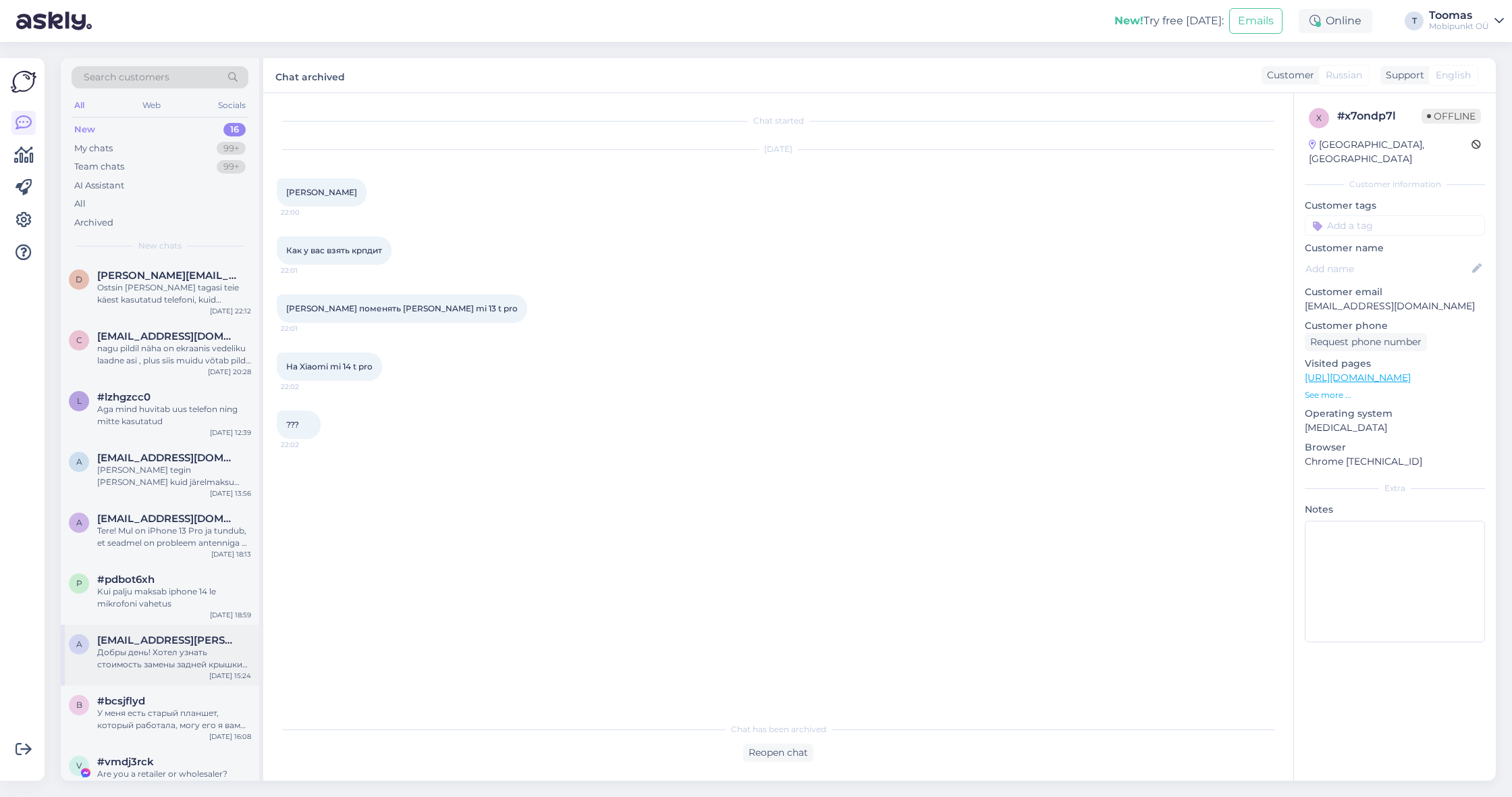
click at [145, 652] on div "Добры день! Хотел узнать стоимость замены задней крышки на IPhone 15 Pro (разби…" at bounding box center [173, 658] width 154 height 25
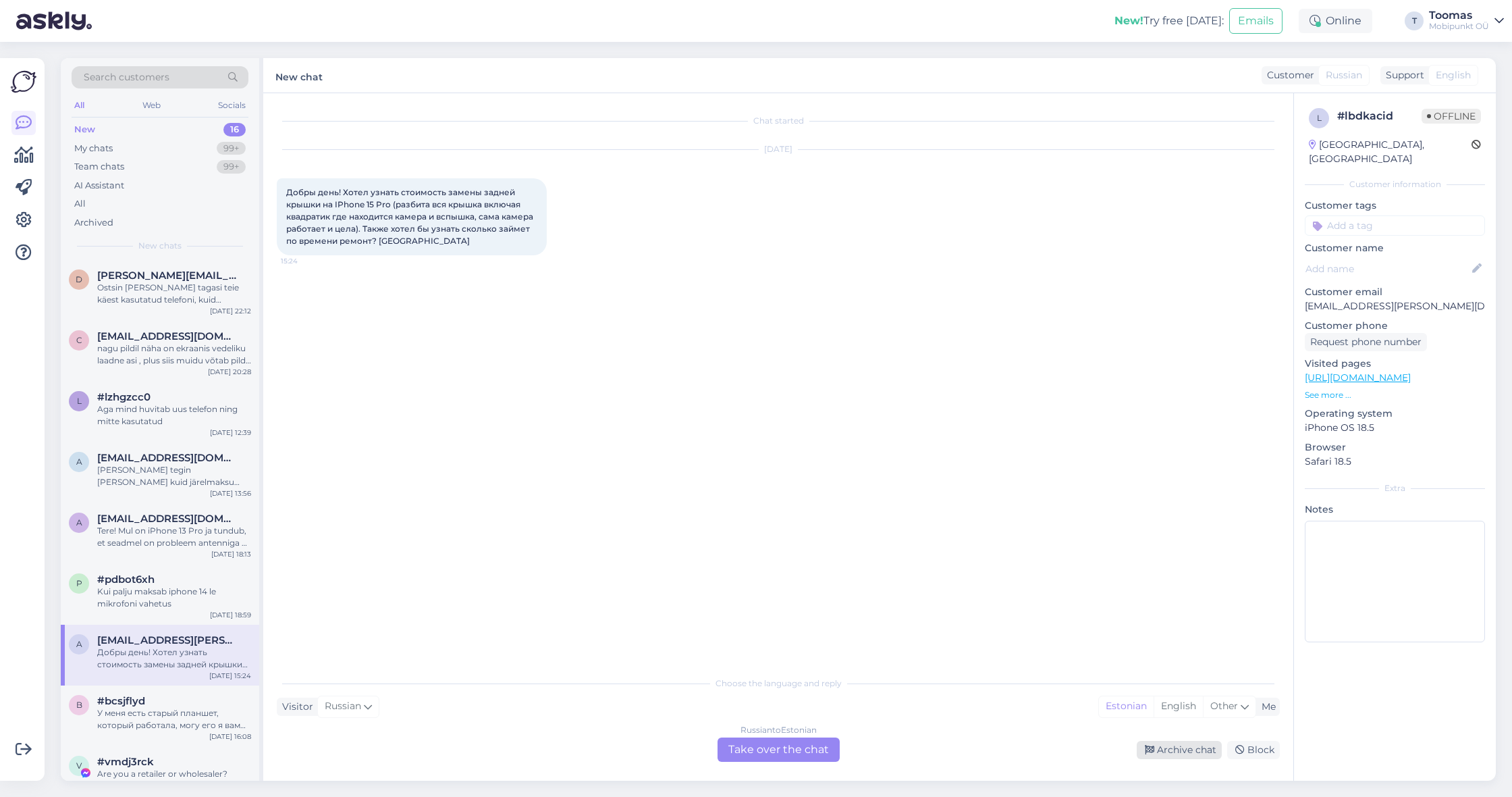
click at [1162, 751] on div "Archive chat" at bounding box center [1179, 750] width 85 height 18
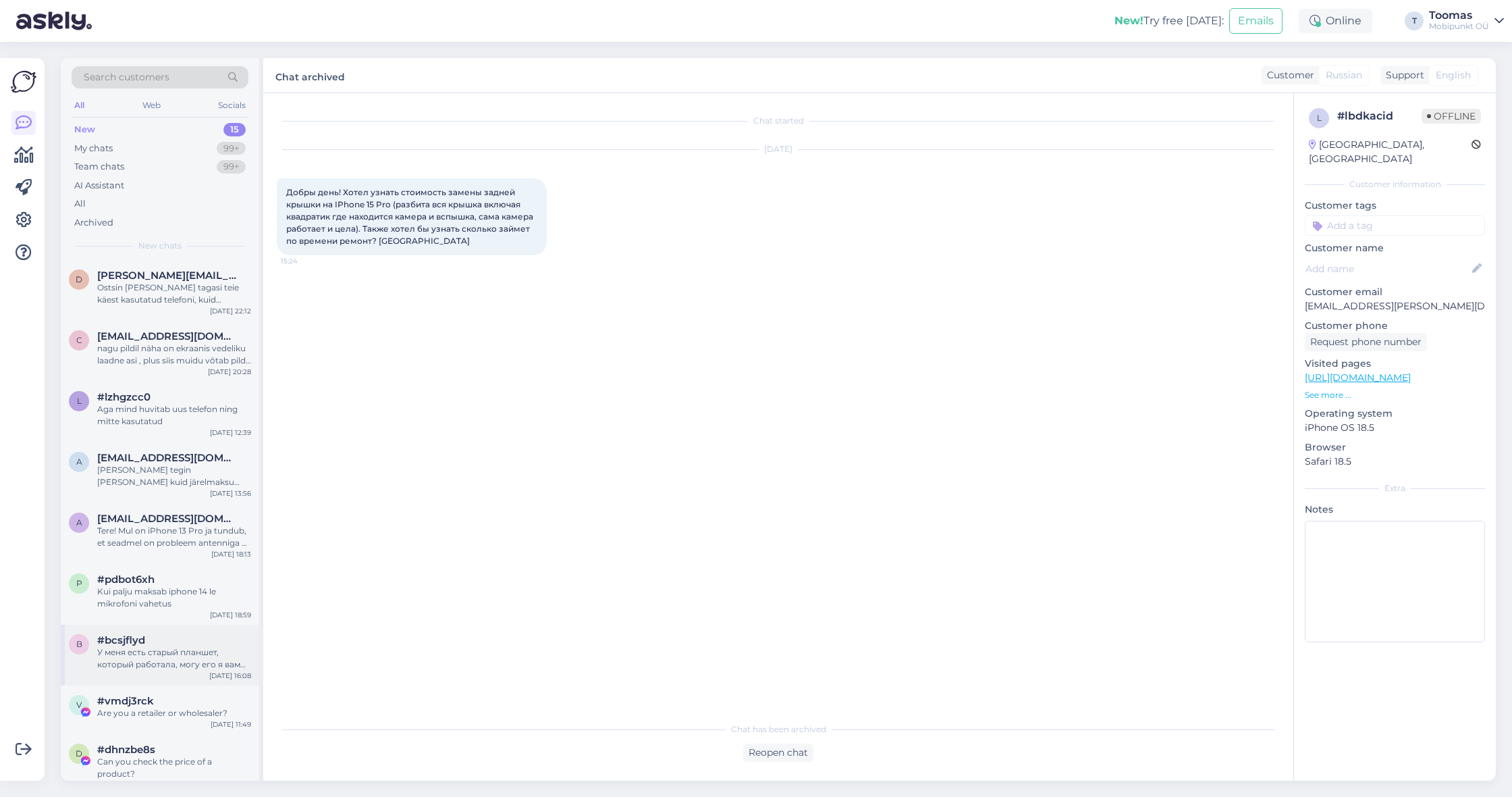
click at [175, 640] on div "#bcsjflyd" at bounding box center [173, 640] width 154 height 12
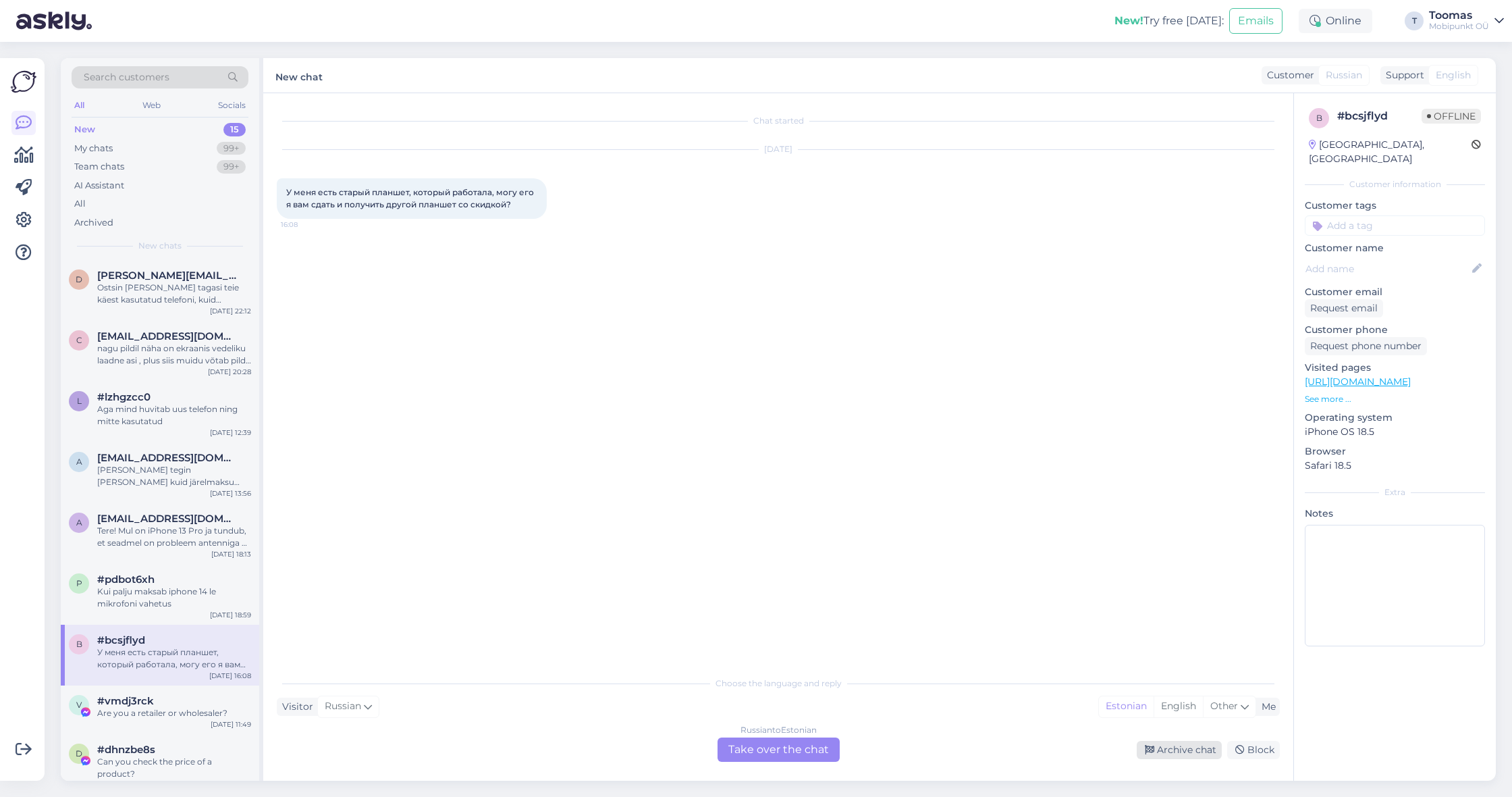
click at [1146, 745] on icon at bounding box center [1149, 749] width 9 height 9
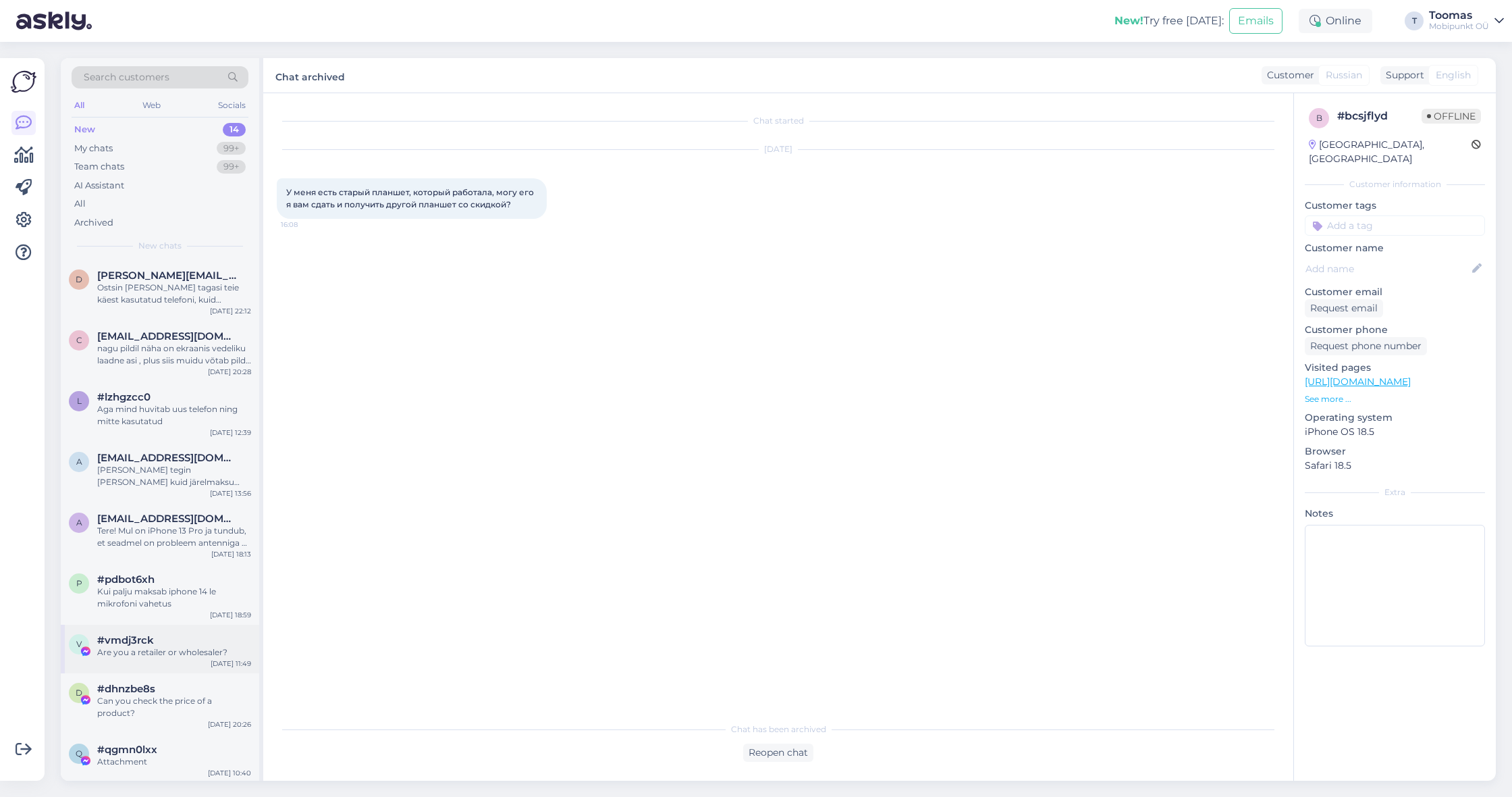
click at [163, 624] on div "v #vmdj3rck Are you a retailer or wholesaler? [DATE] 11:49" at bounding box center [160, 648] width 199 height 48
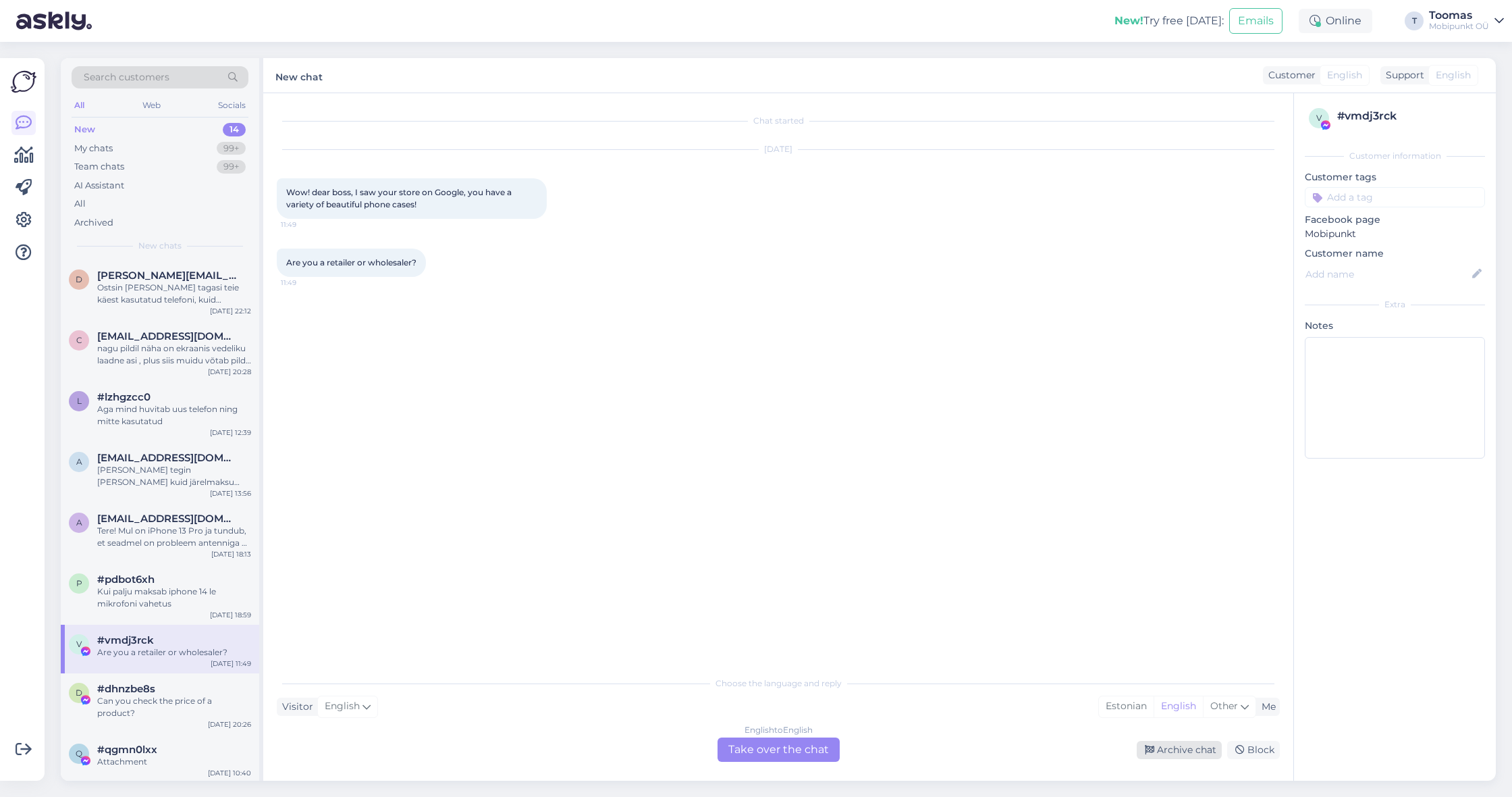
click at [1144, 743] on div "Archive chat" at bounding box center [1179, 750] width 85 height 18
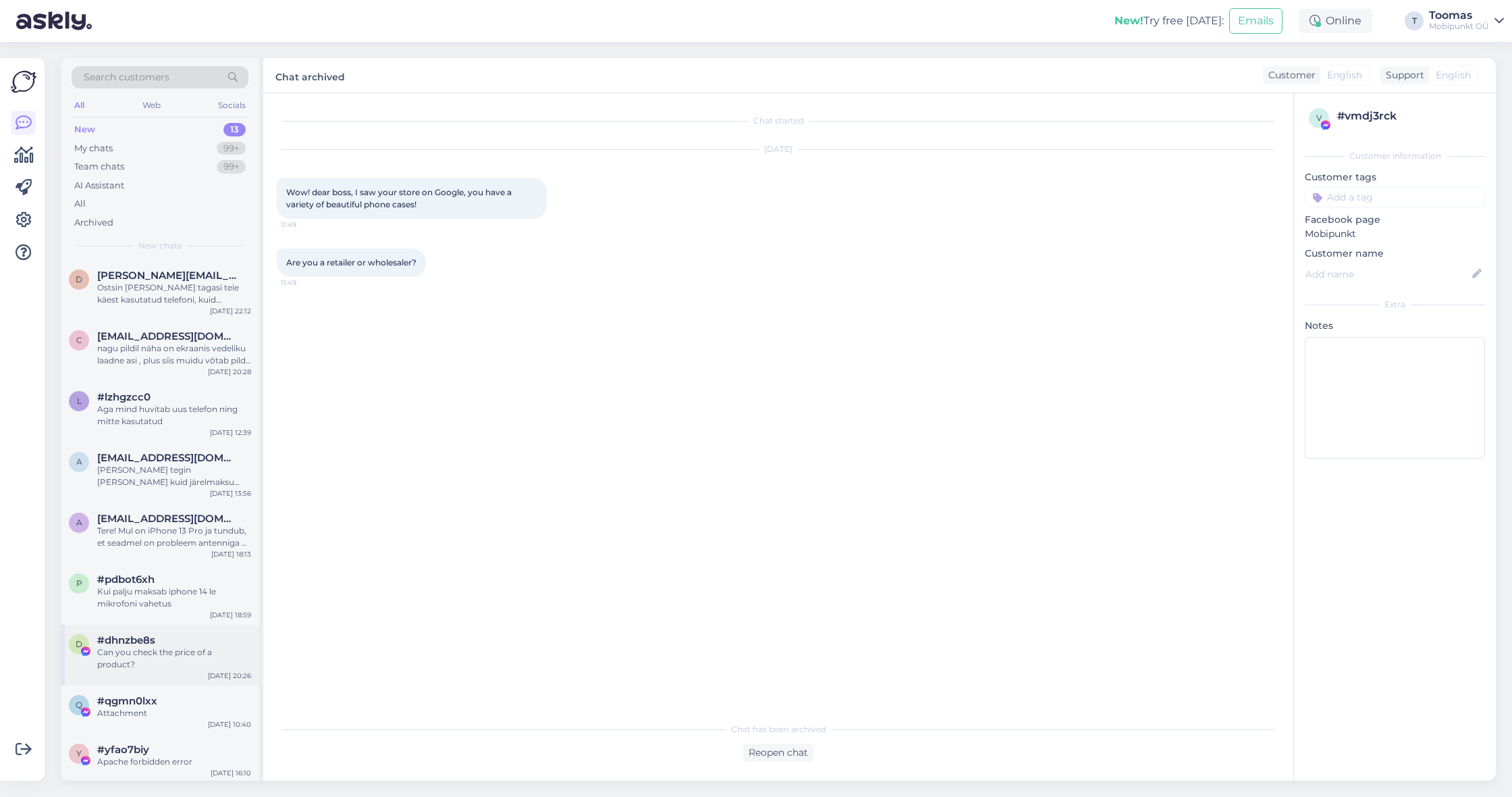
click at [192, 629] on div "d #dhnzbe8s Can you check the price of a product? [DATE] 20:26" at bounding box center [160, 654] width 199 height 61
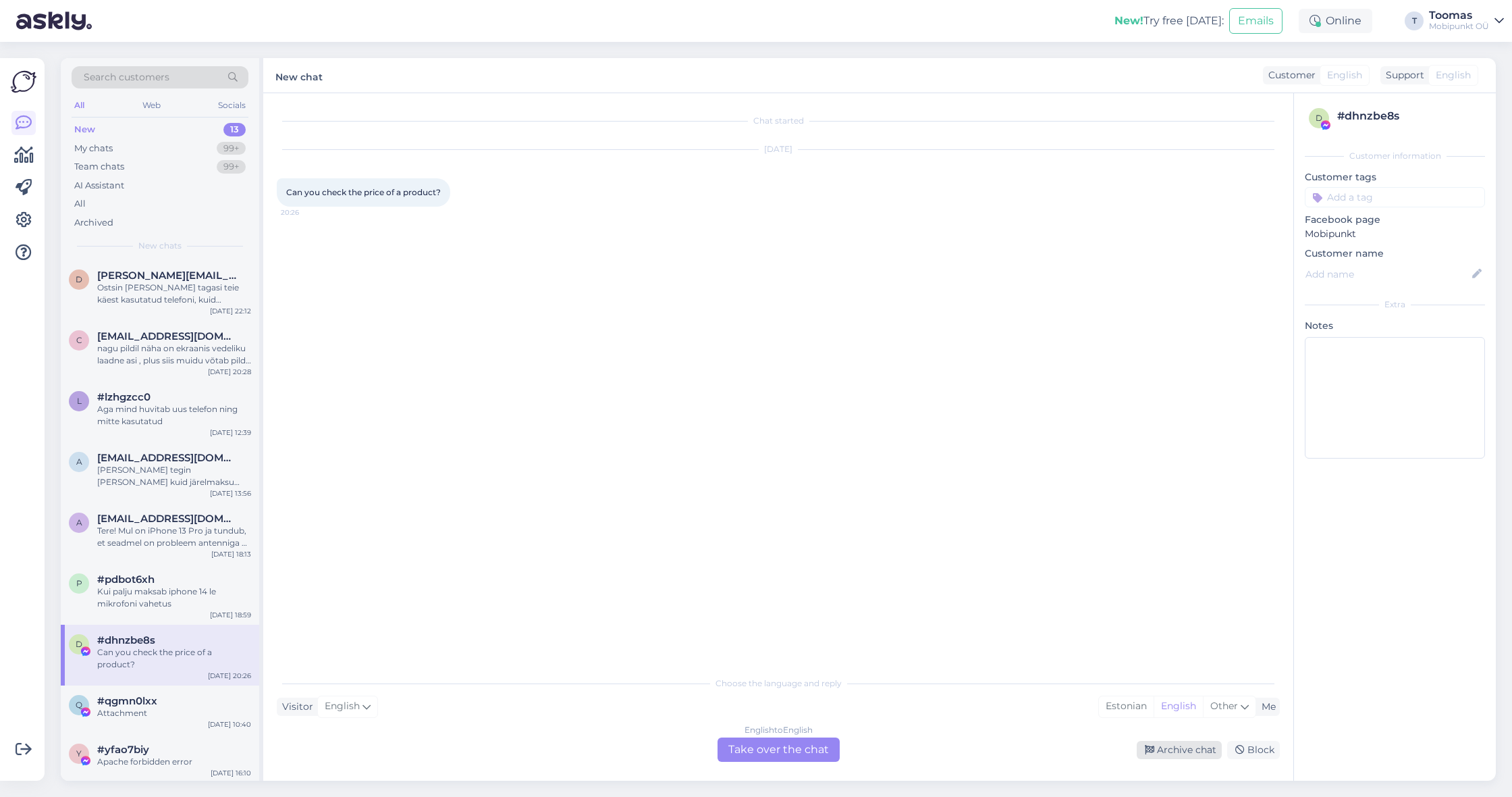
click at [1154, 748] on icon at bounding box center [1149, 749] width 9 height 9
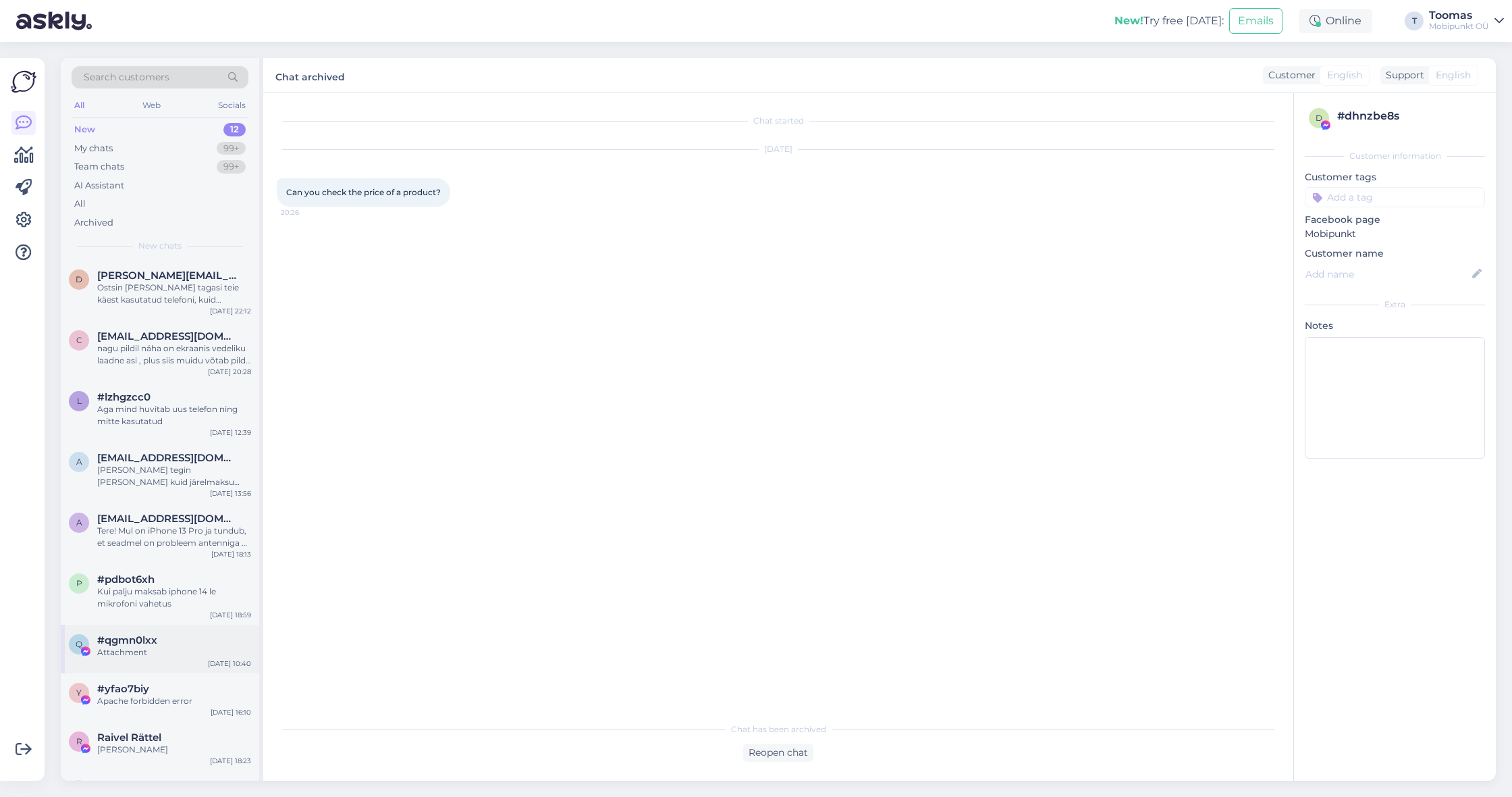
click at [161, 668] on div "q #qgmn0lxx Attachment [DATE] 10:40" at bounding box center [160, 648] width 199 height 48
click at [1169, 746] on div "Archive chat" at bounding box center [1179, 750] width 85 height 18
click at [126, 653] on div "Apache forbidden error" at bounding box center [173, 652] width 154 height 12
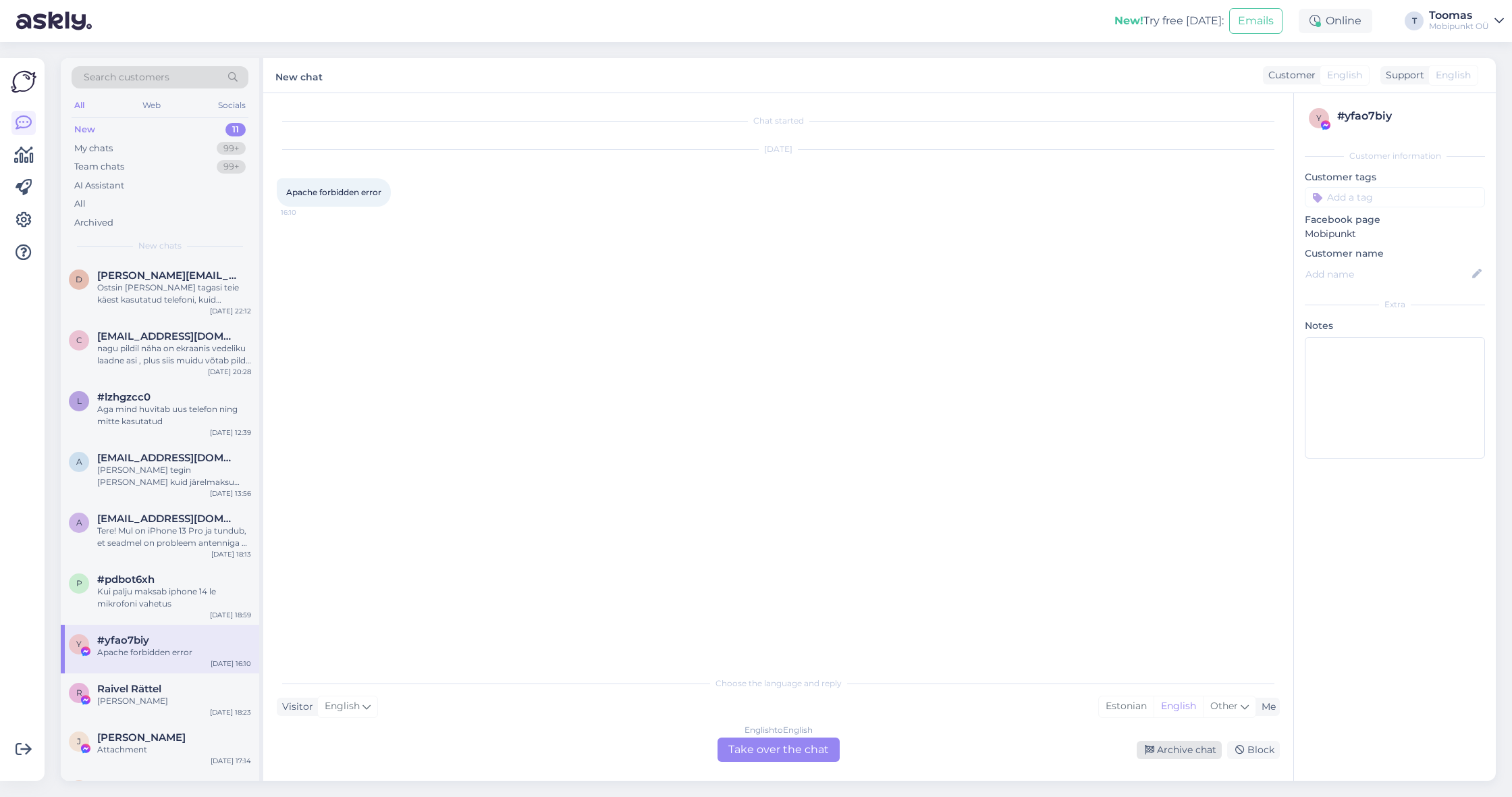
click at [1185, 750] on div "Archive chat" at bounding box center [1179, 750] width 85 height 18
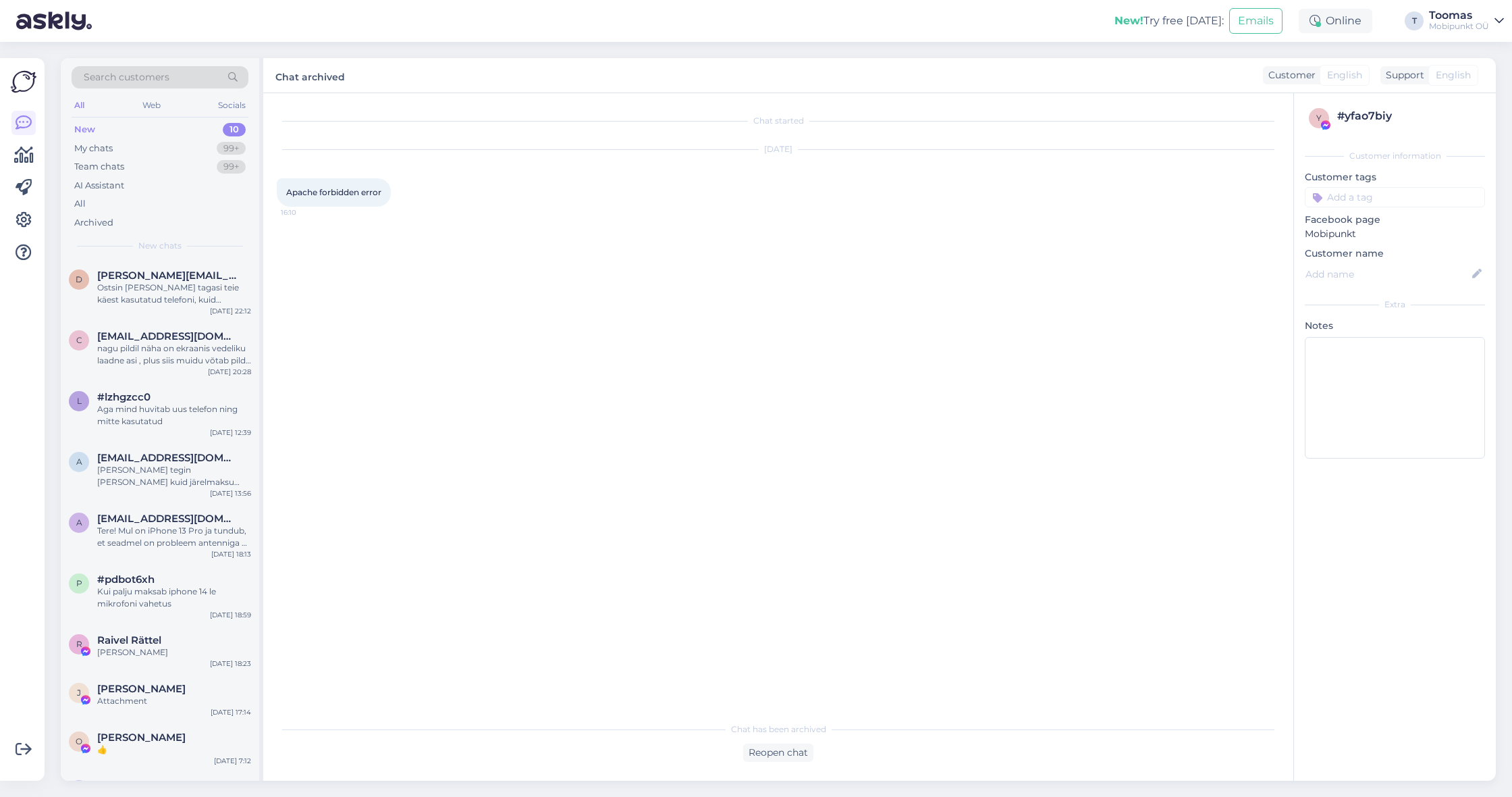
click at [168, 648] on div "[PERSON_NAME]" at bounding box center [173, 652] width 154 height 12
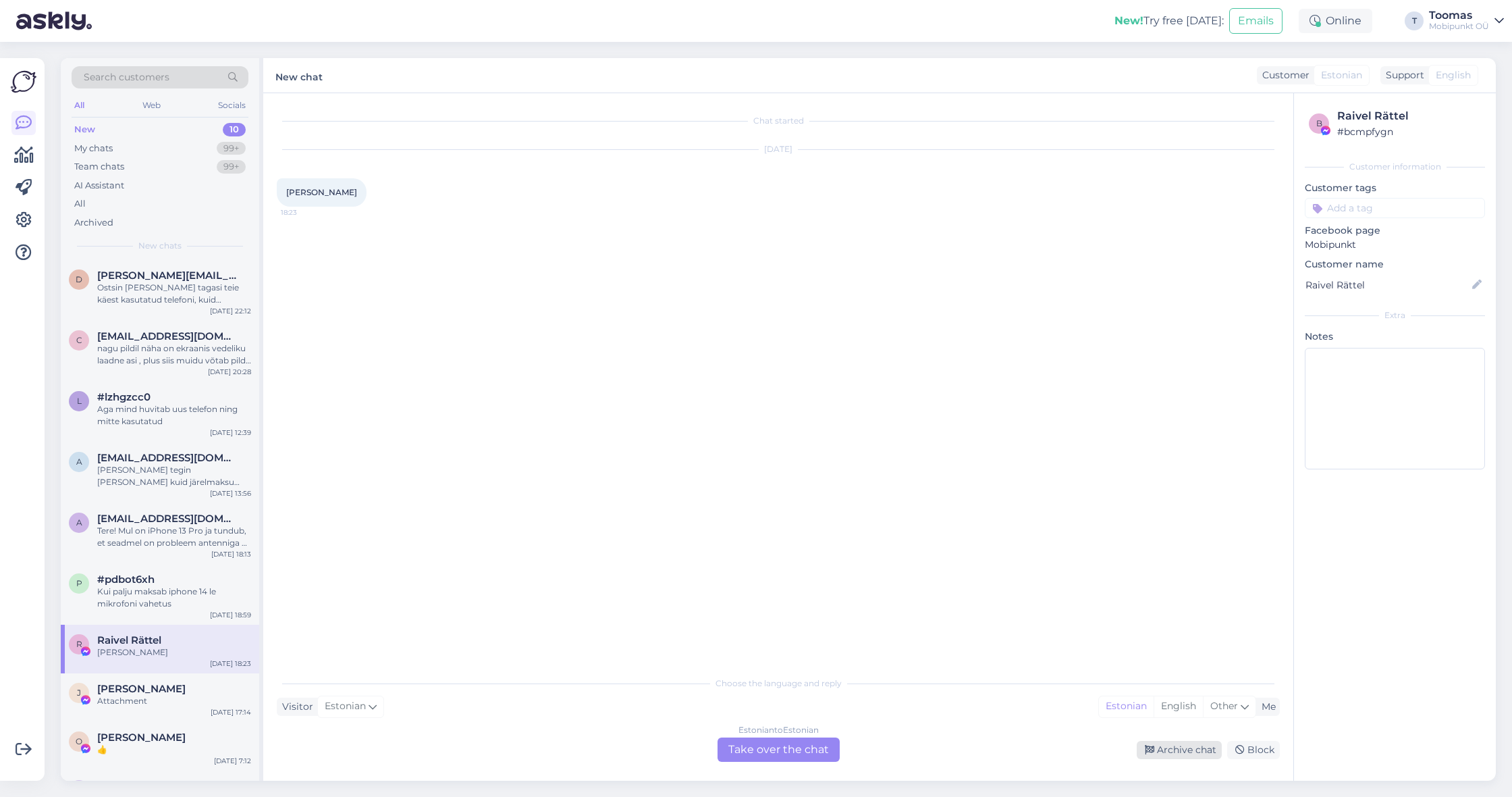
click at [1167, 749] on div "Archive chat" at bounding box center [1179, 750] width 85 height 18
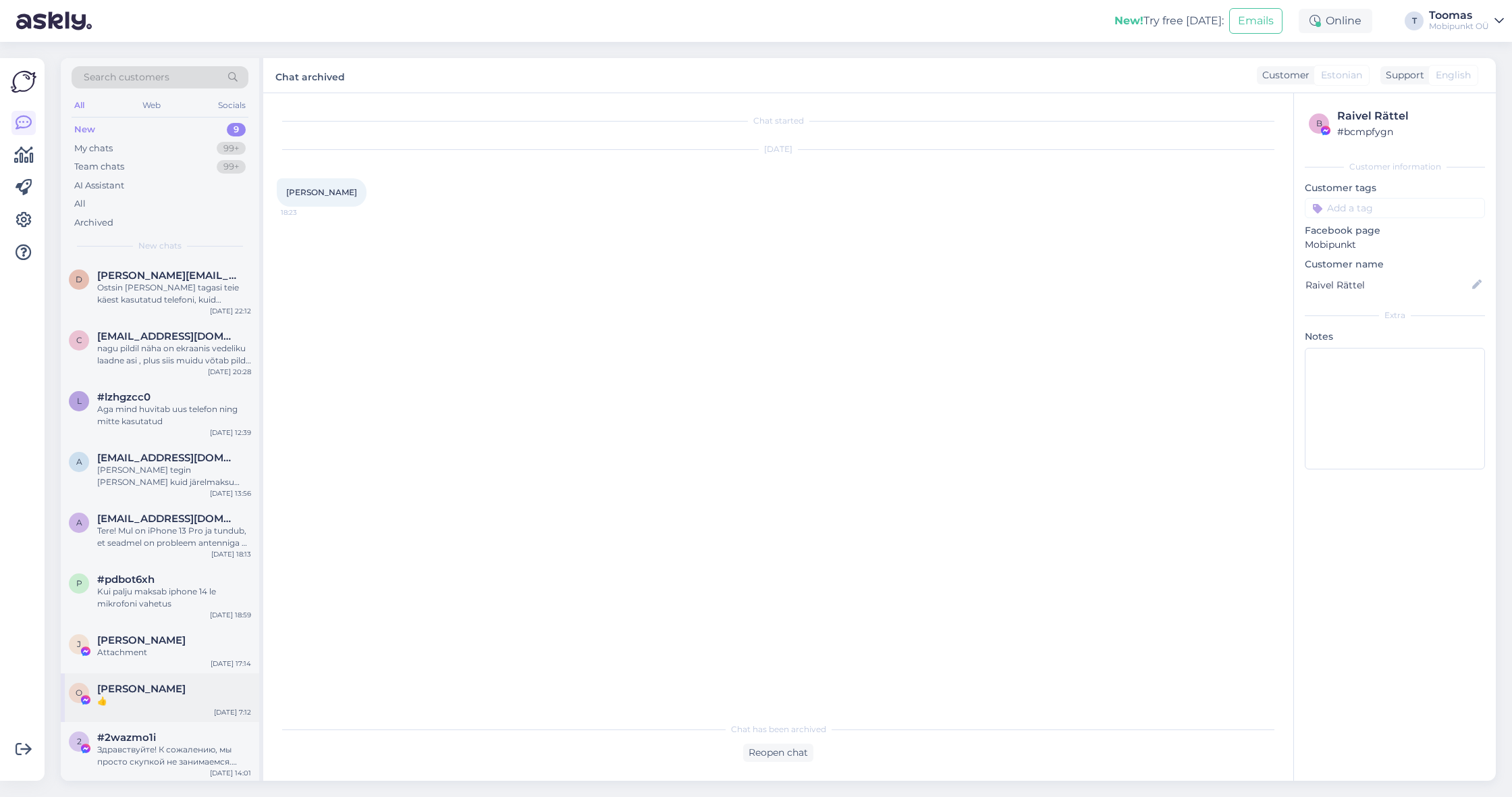
click at [146, 687] on span "[PERSON_NAME]" at bounding box center [141, 688] width 88 height 12
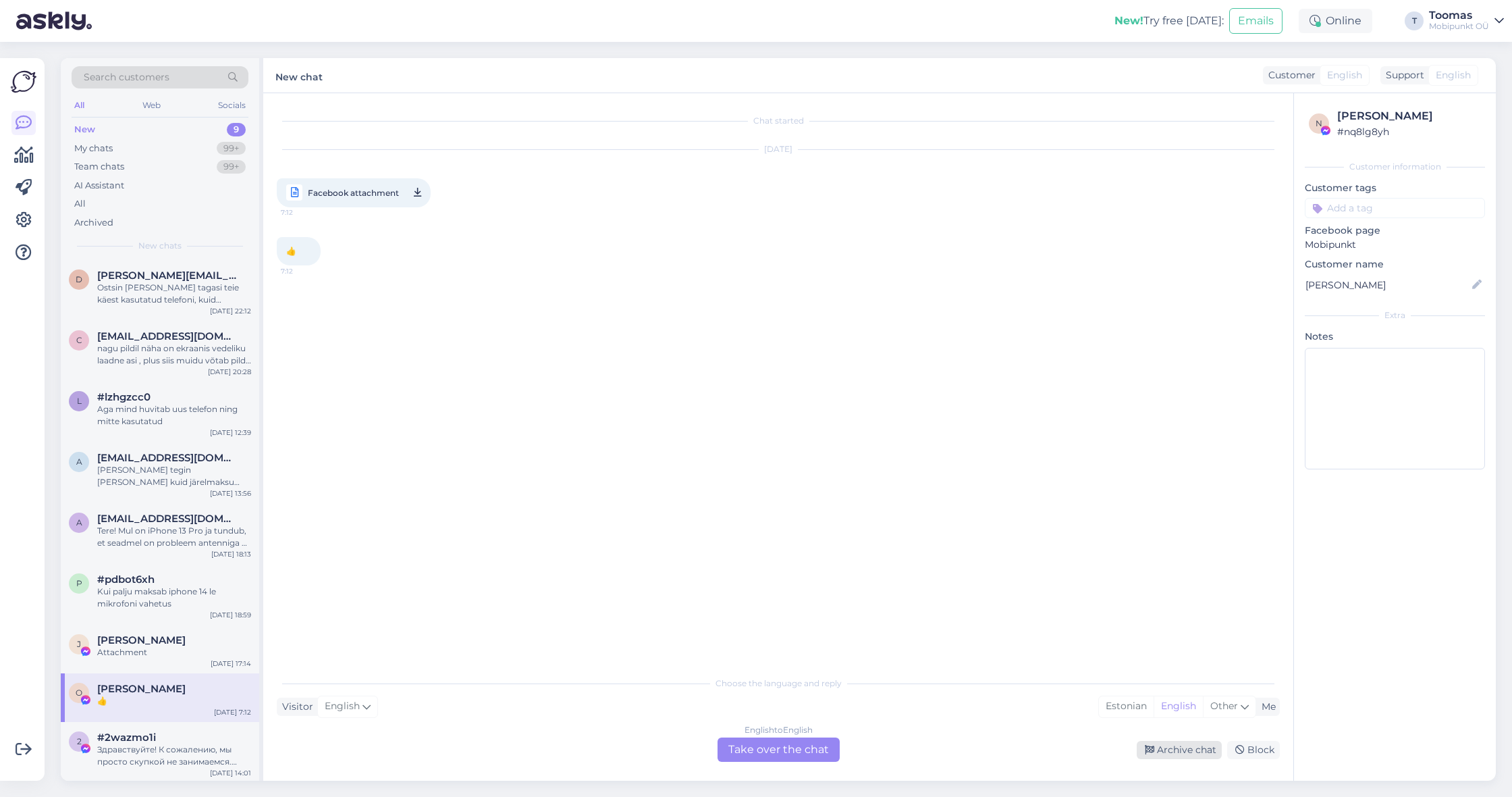
click at [1157, 748] on div "Archive chat" at bounding box center [1179, 750] width 85 height 18
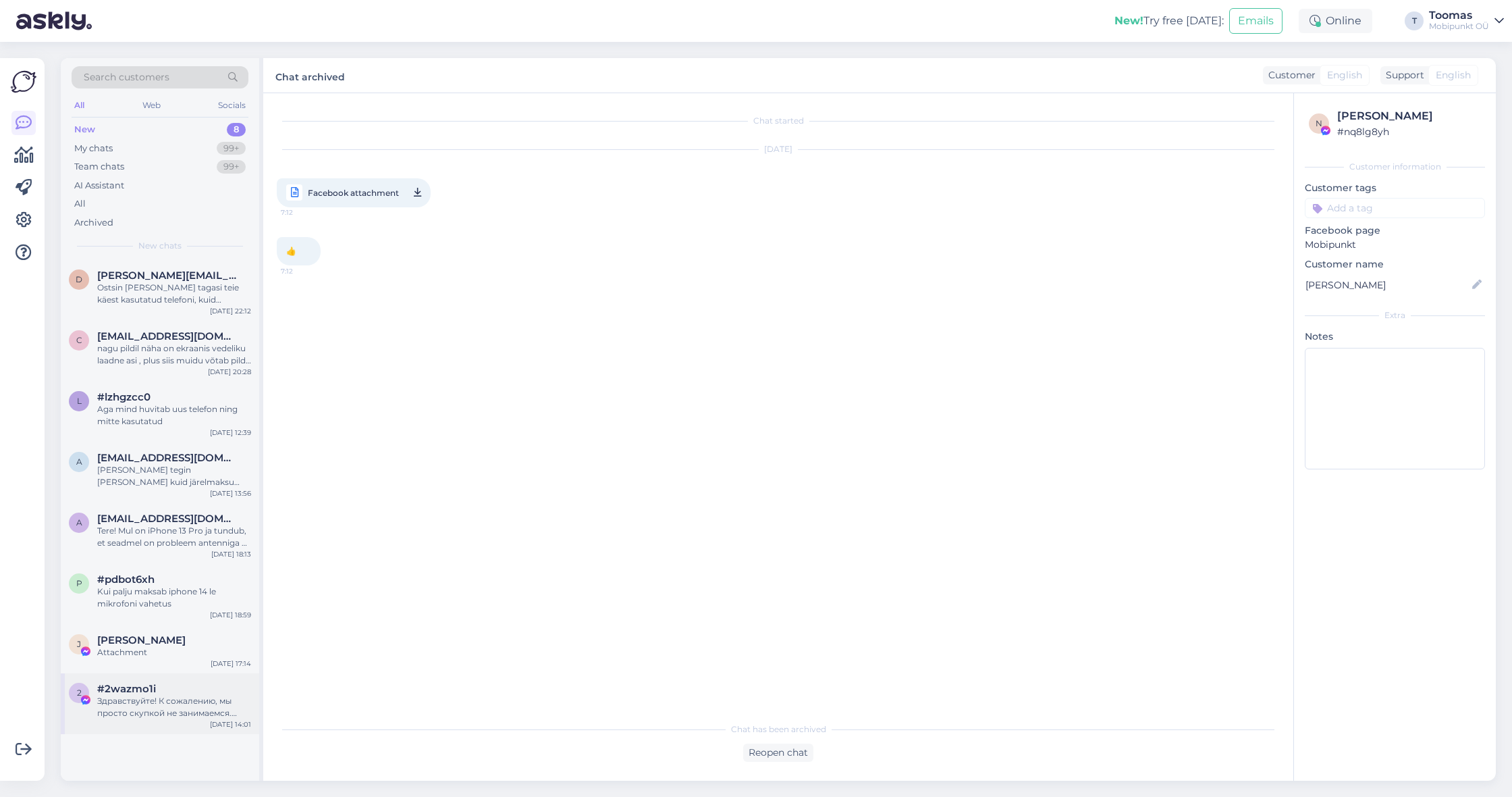
click at [177, 689] on div "#2wazmo1i" at bounding box center [173, 688] width 154 height 12
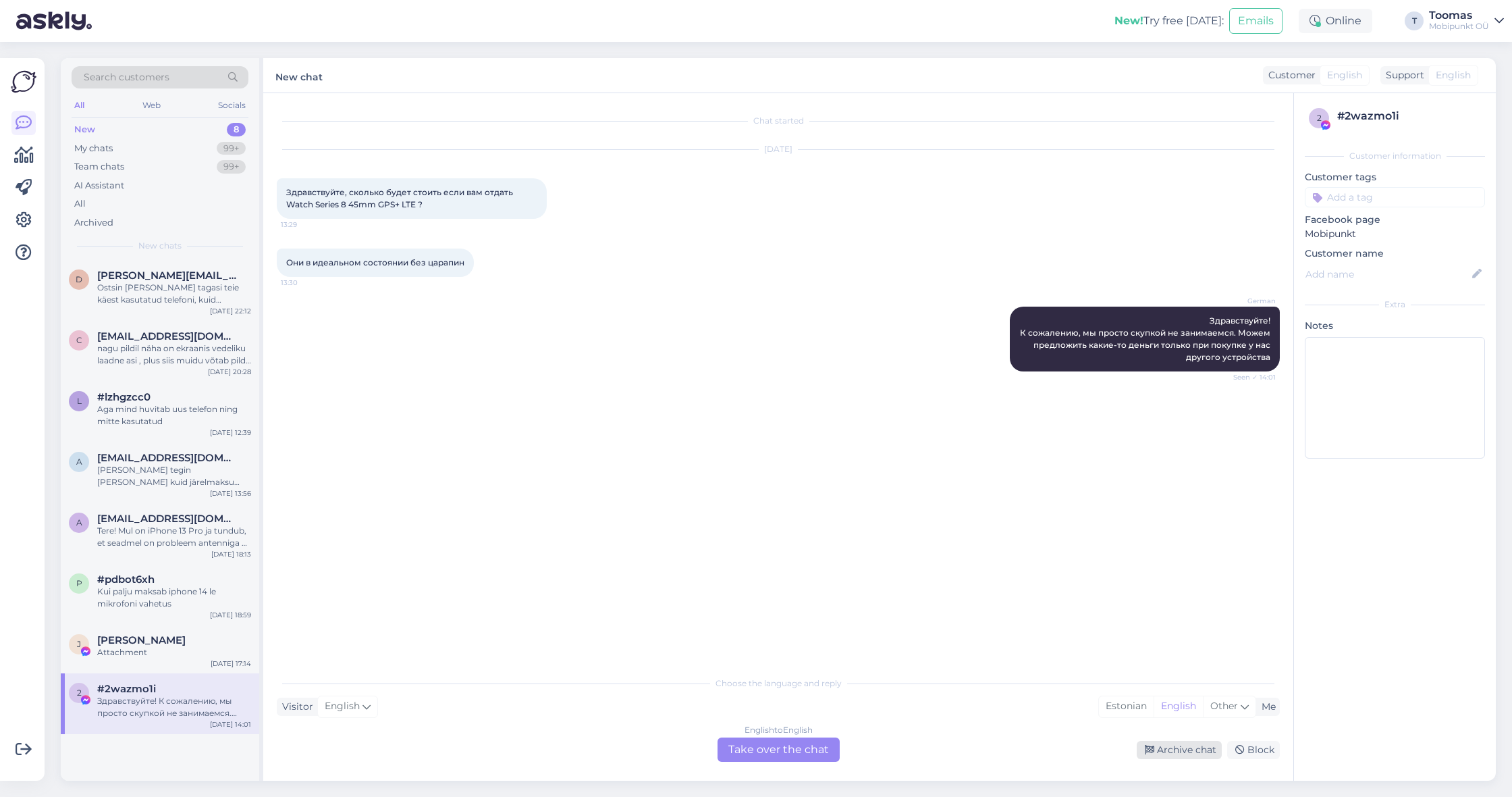
click at [1164, 748] on div "Archive chat" at bounding box center [1179, 750] width 85 height 18
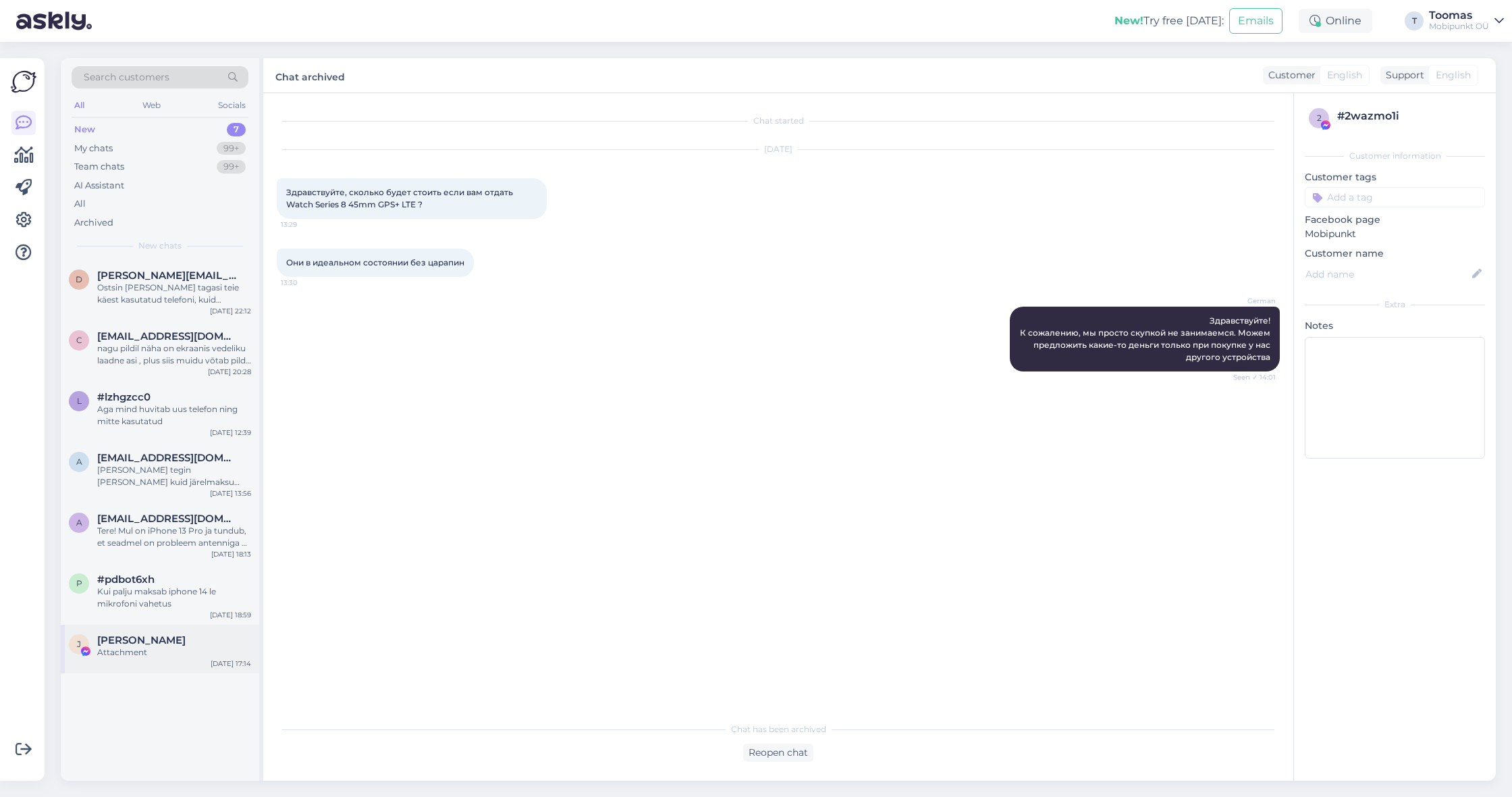
click at [195, 651] on div "Attachment" at bounding box center [173, 652] width 154 height 12
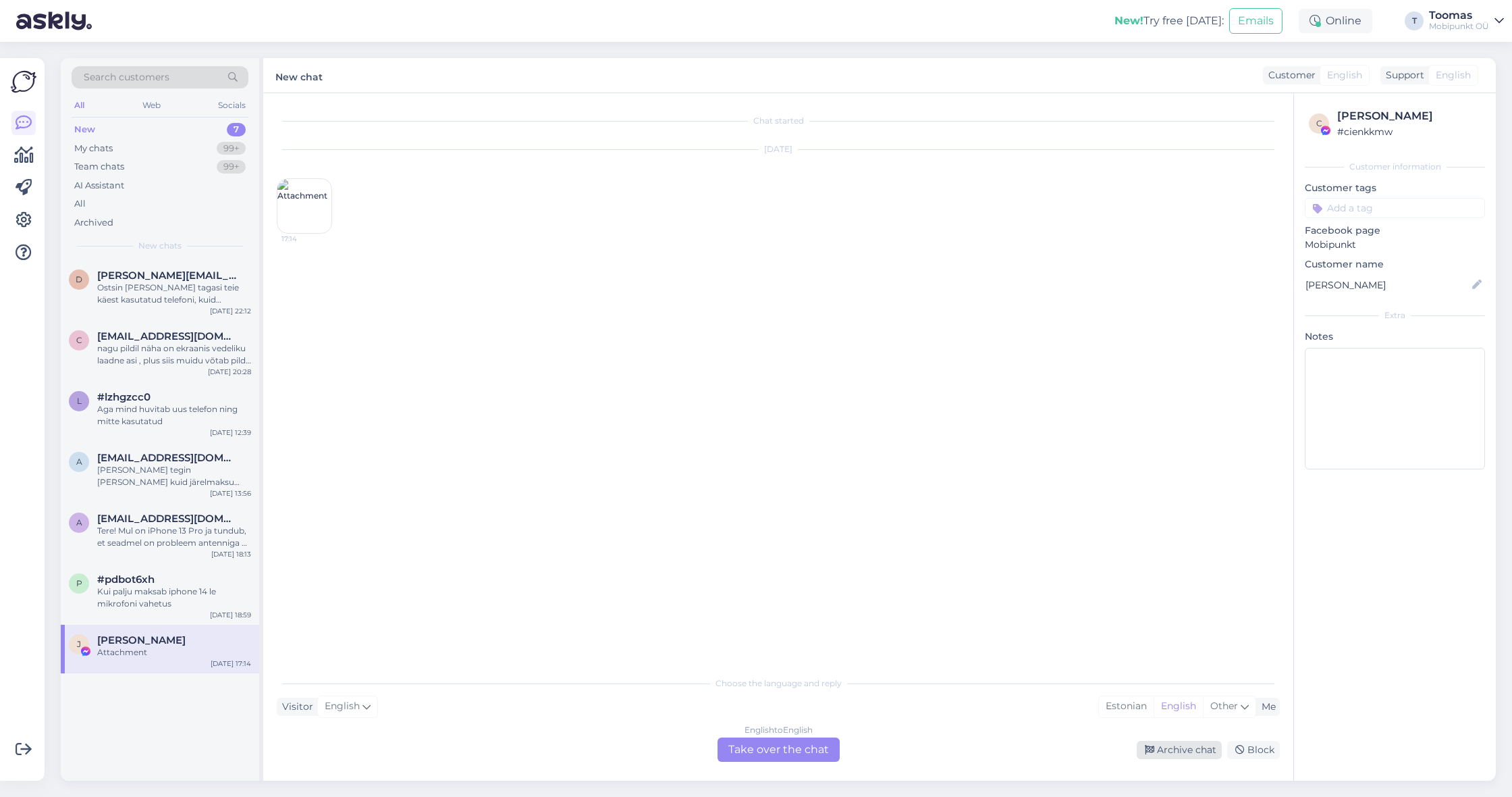
click at [1182, 748] on div "Archive chat" at bounding box center [1179, 750] width 85 height 18
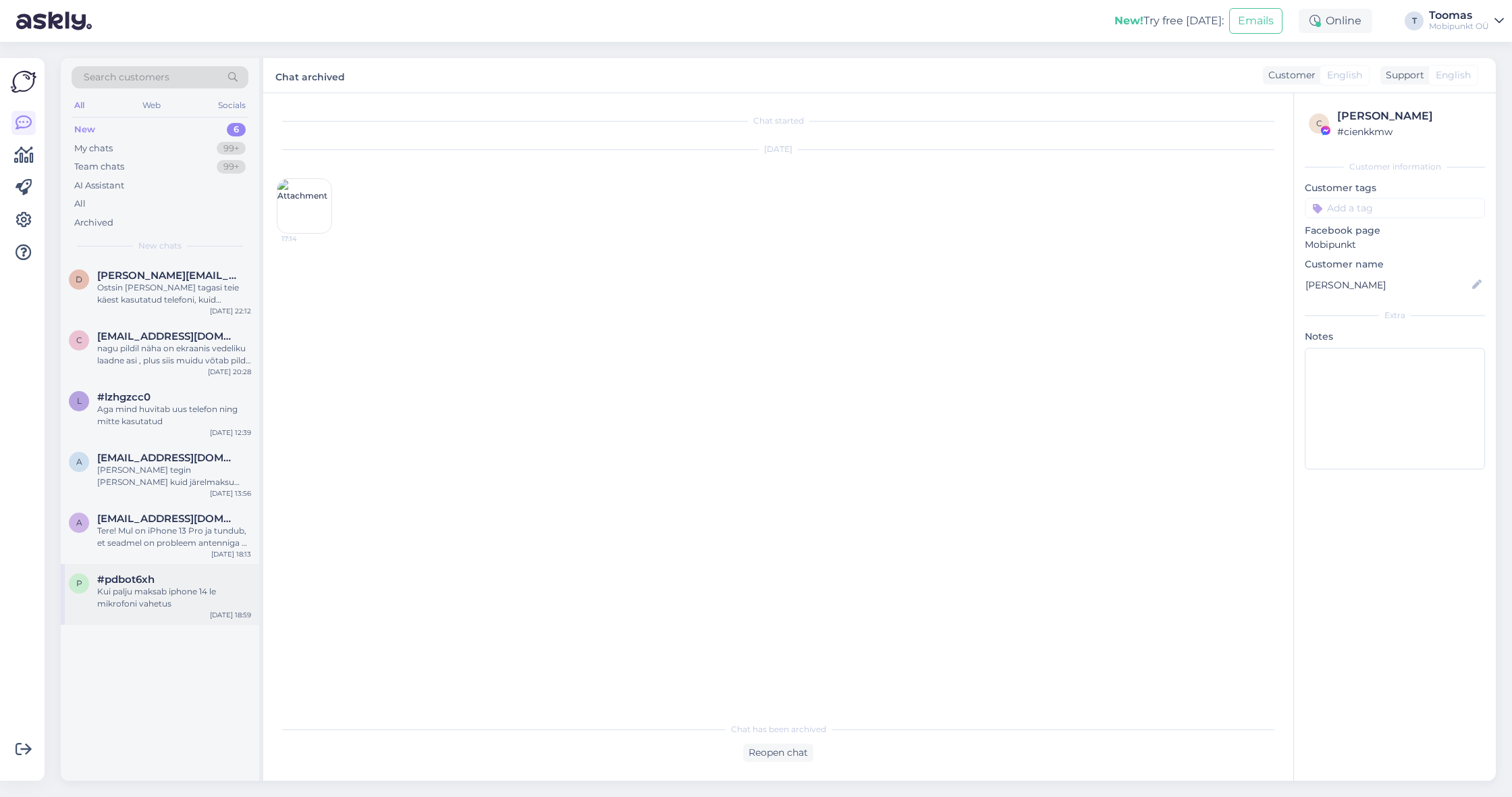
click at [204, 589] on div "Kui palju maksab iphone 14 le mikrofoni vahetus" at bounding box center [173, 598] width 154 height 25
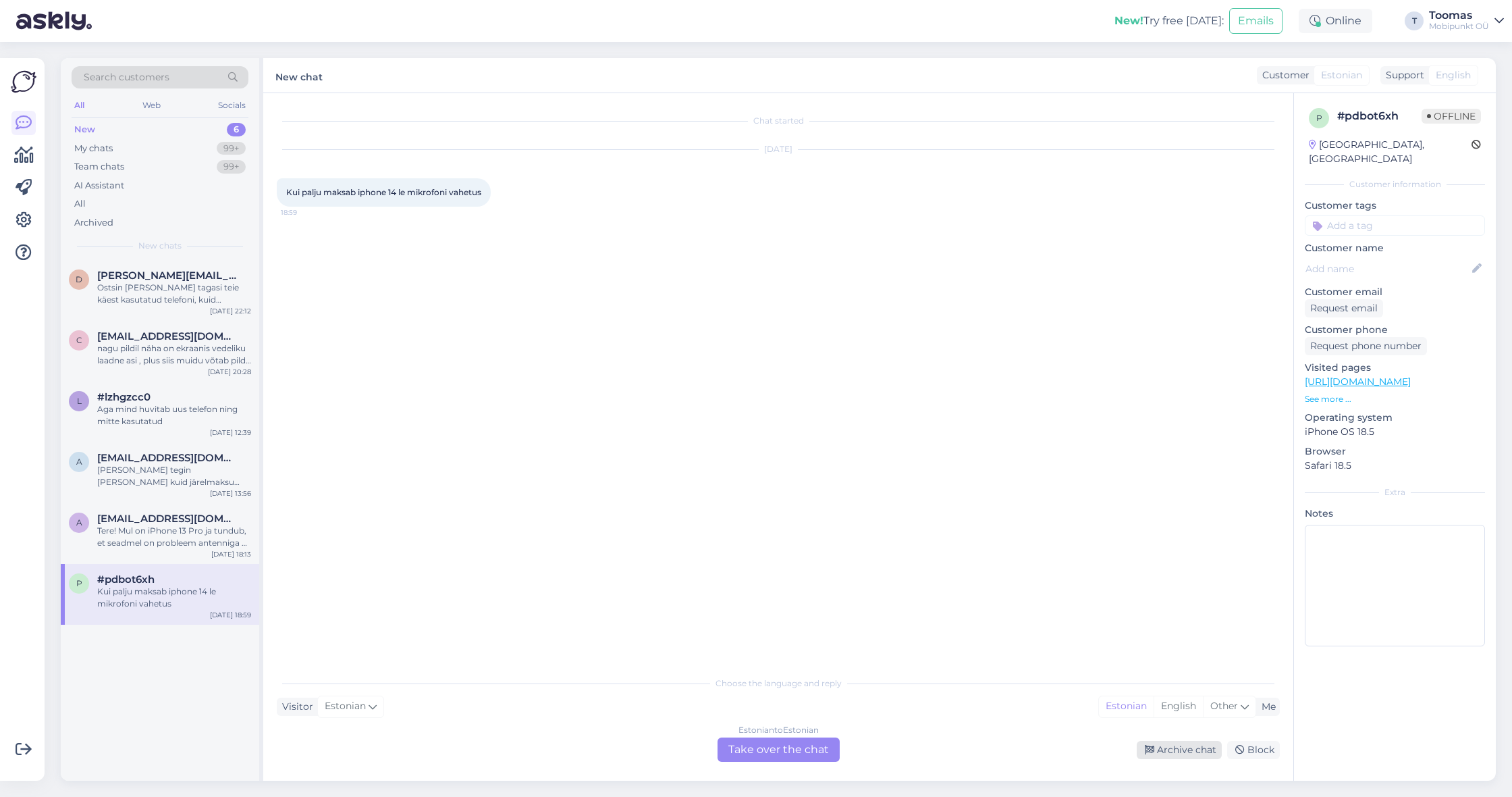
click at [1168, 747] on div "Archive chat" at bounding box center [1179, 750] width 85 height 18
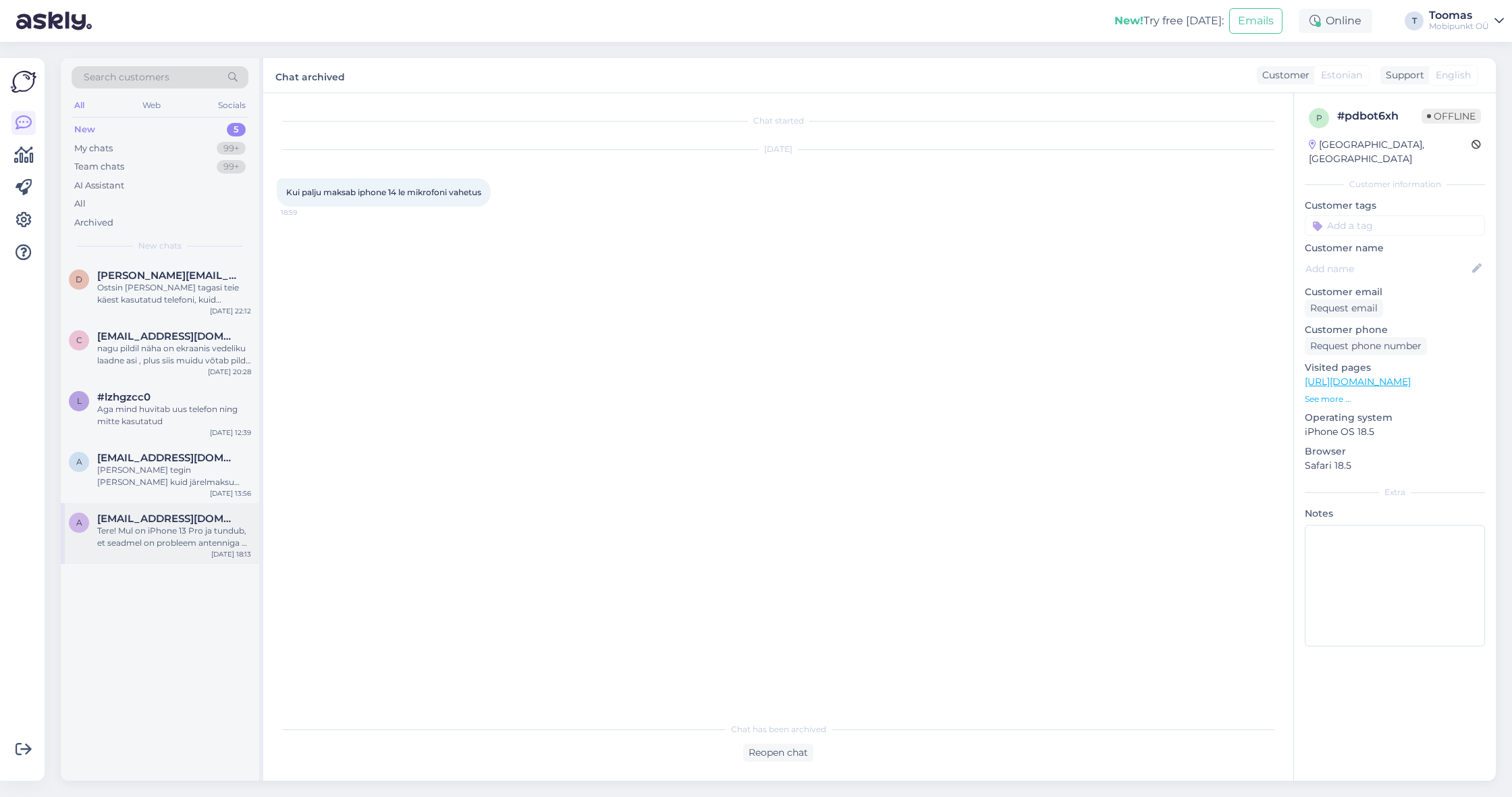
click at [184, 517] on span "[EMAIL_ADDRESS][DOMAIN_NAME]" at bounding box center [167, 518] width 140 height 12
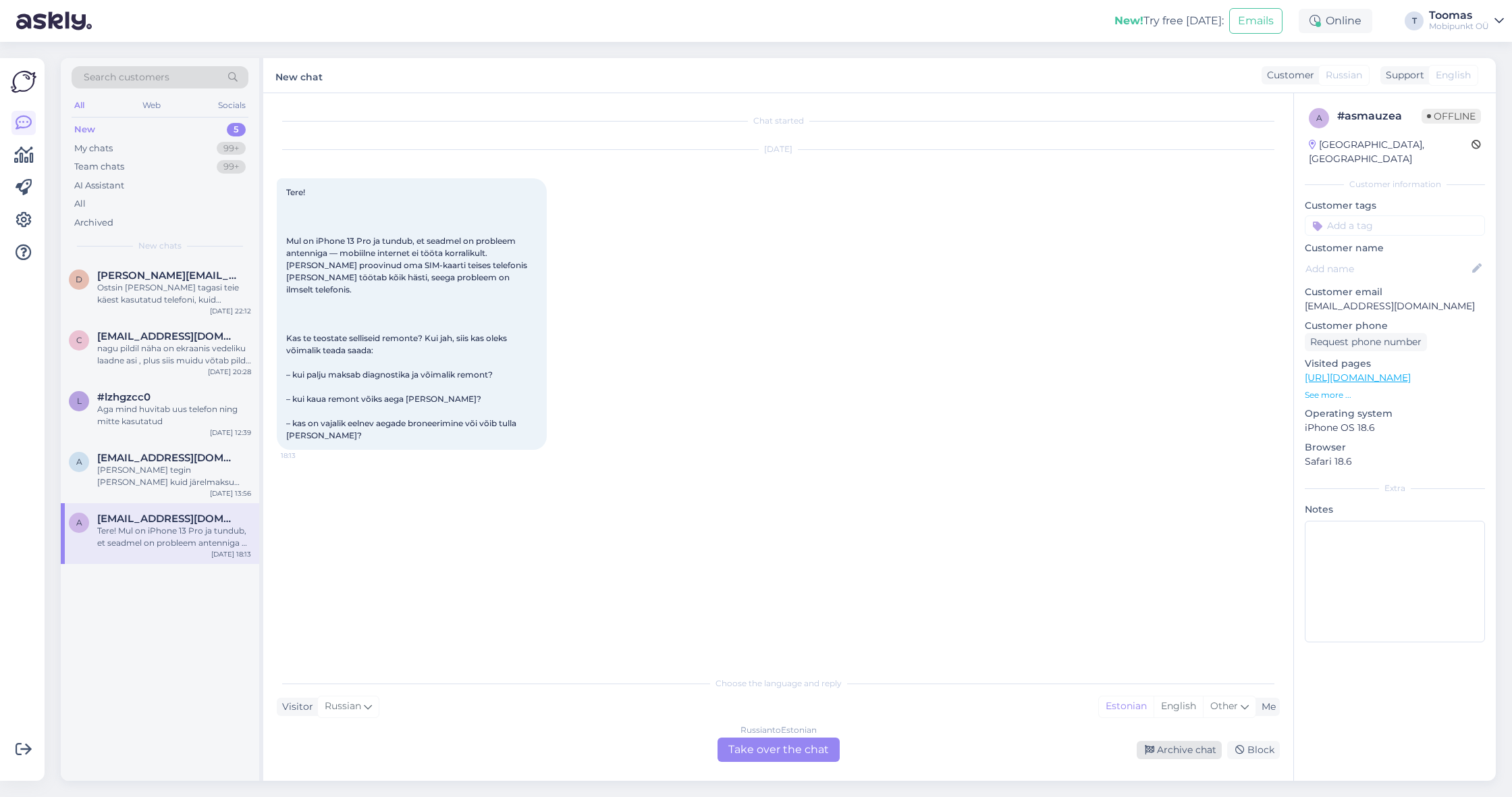
click at [1162, 746] on div "Archive chat" at bounding box center [1179, 750] width 85 height 18
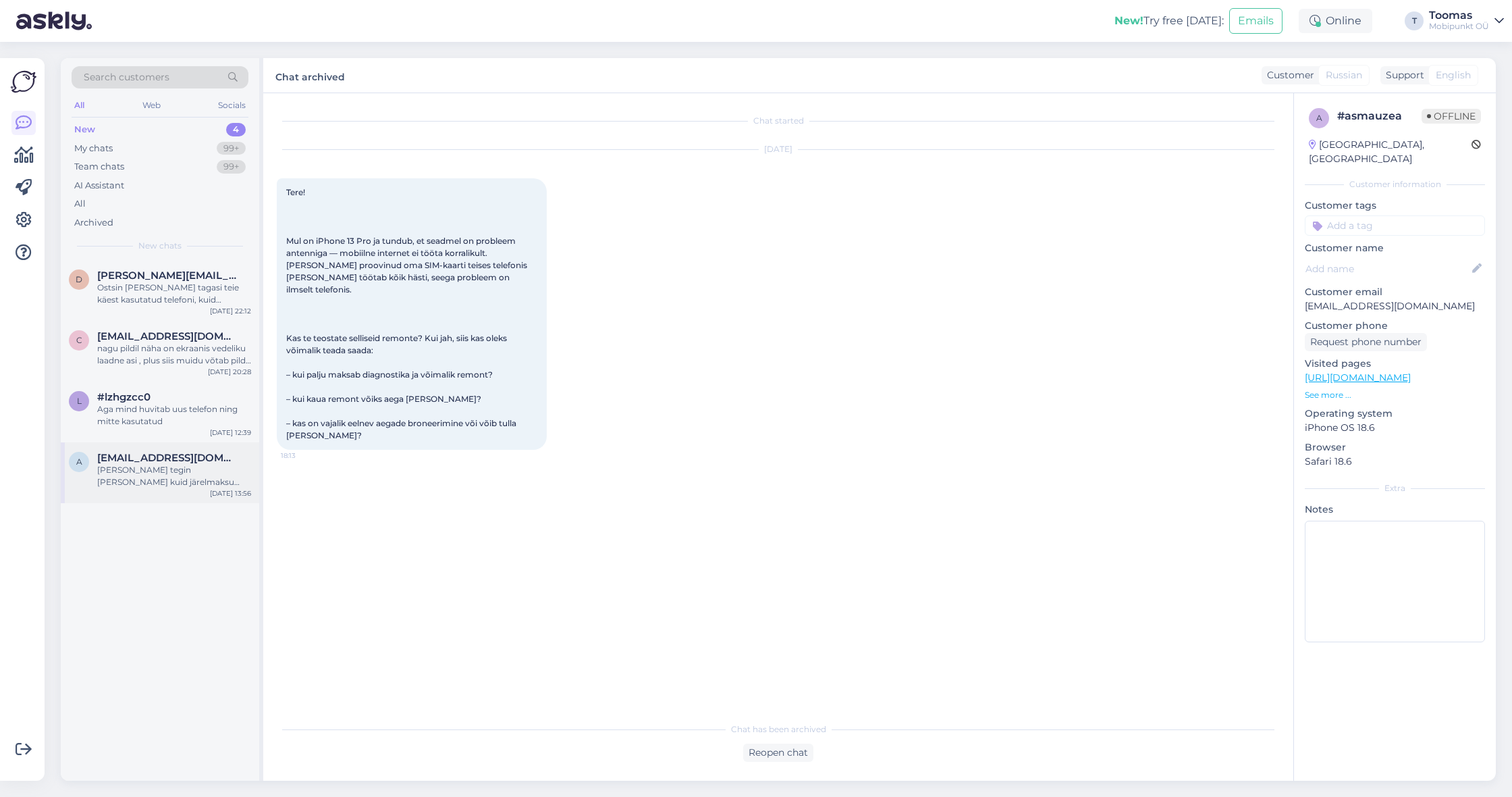
click at [205, 464] on div "[PERSON_NAME] tegin [PERSON_NAME] kuid järelmaksu lepingut ikka ei saa et allki…" at bounding box center [173, 476] width 154 height 25
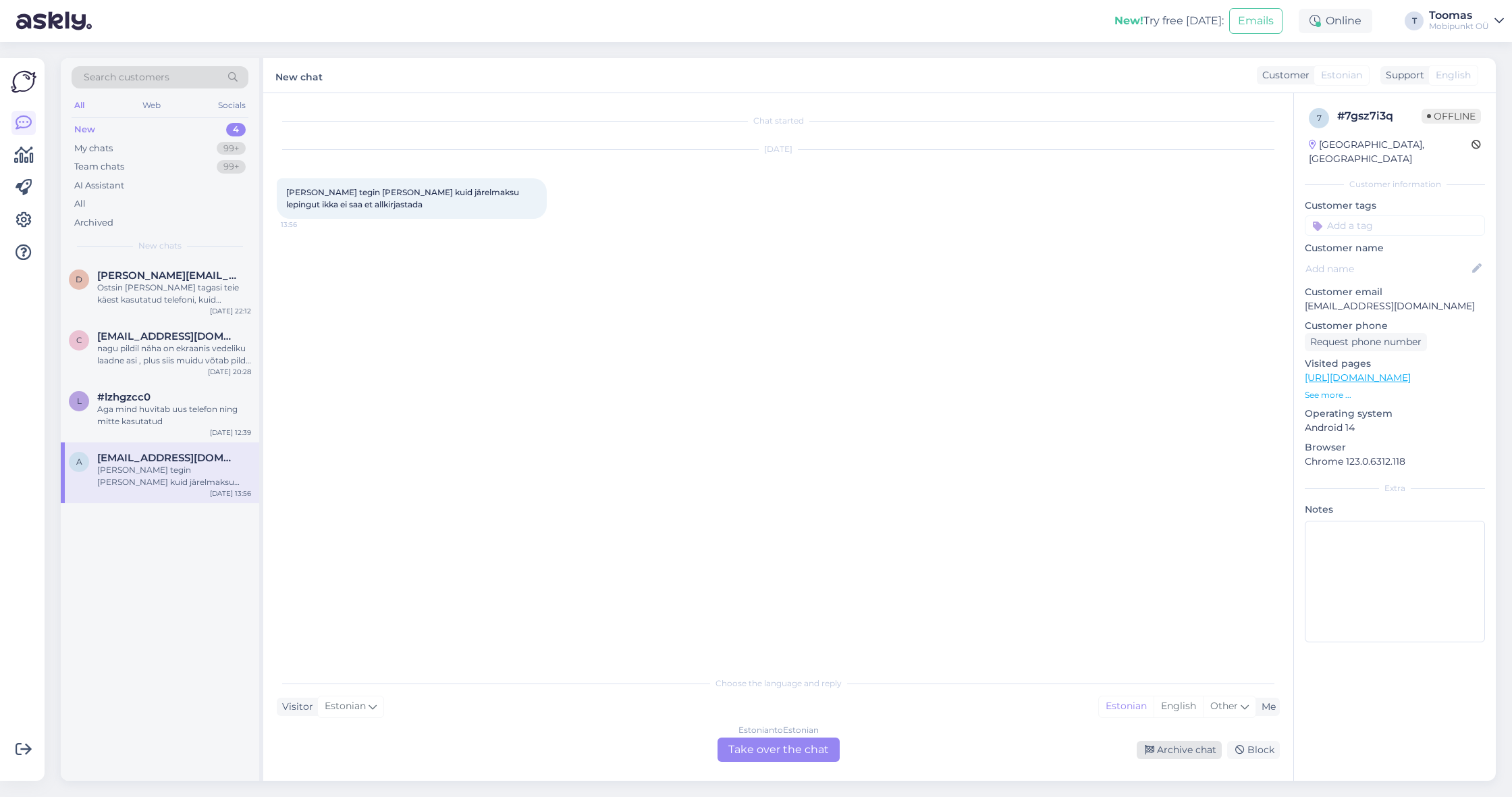
click at [1144, 745] on div "Archive chat" at bounding box center [1179, 750] width 85 height 18
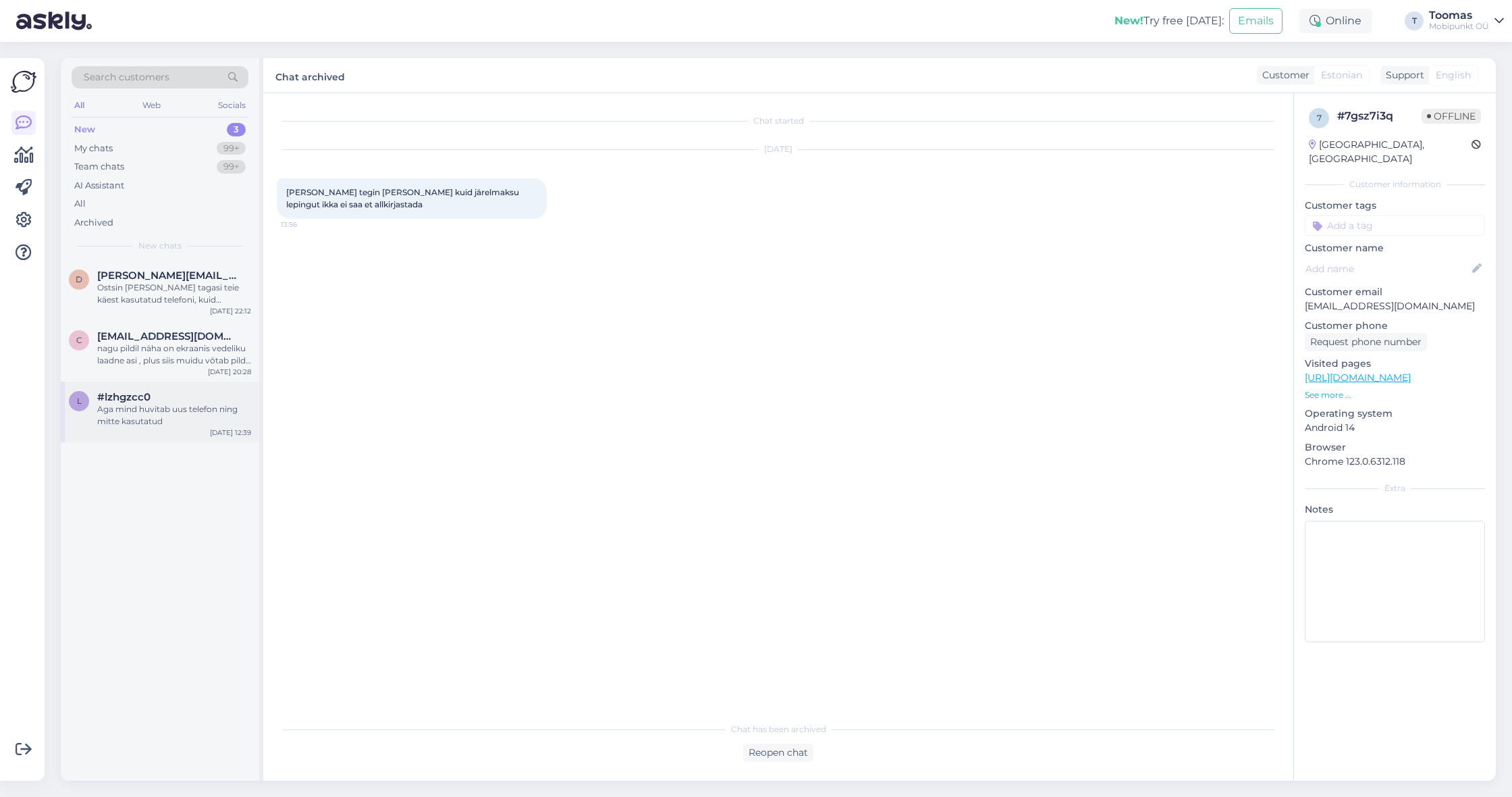
click at [187, 403] on div "Aga mind huvitab uus telefon ning mitte kasutatud" at bounding box center [173, 415] width 154 height 25
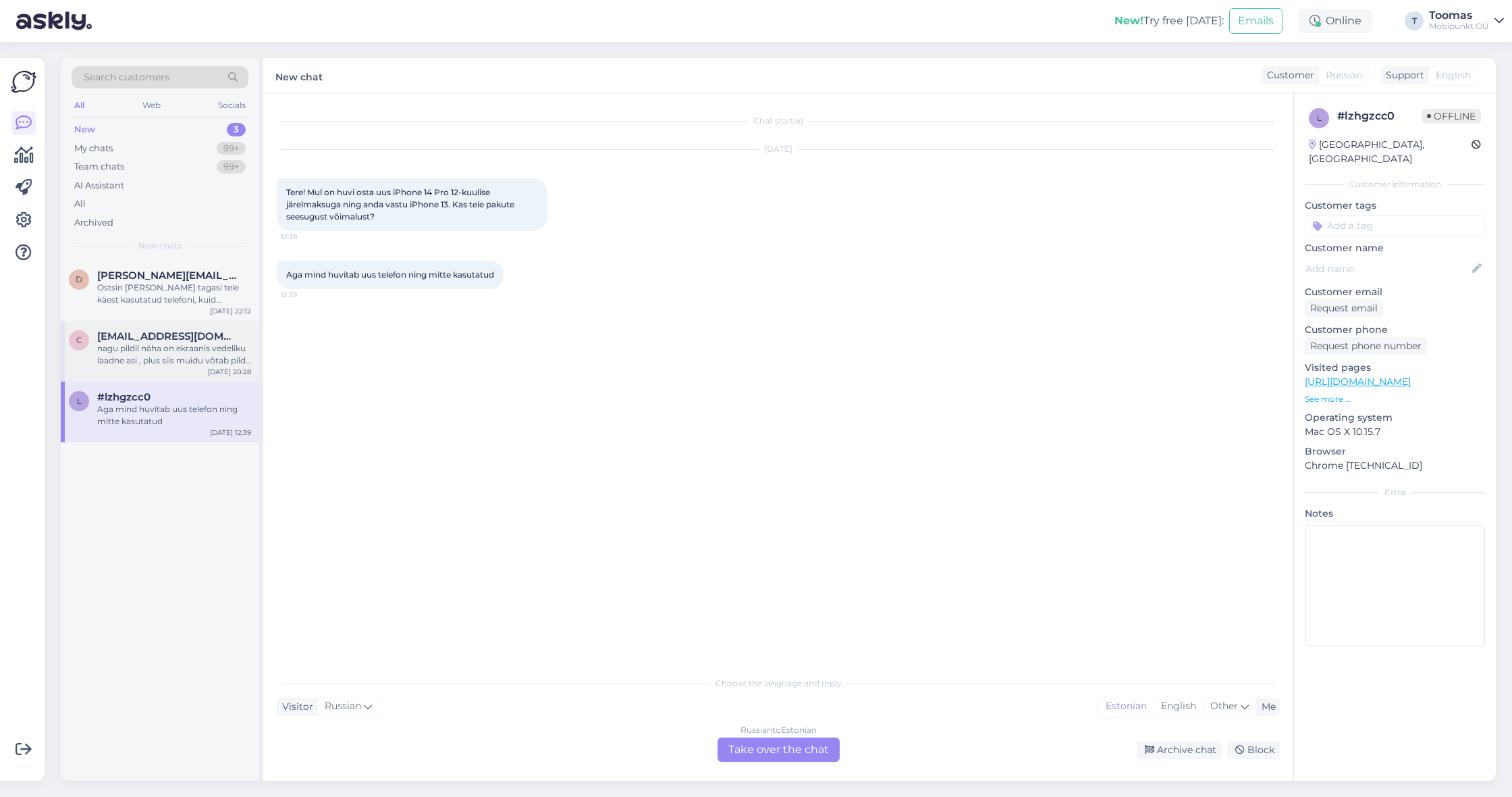
click at [208, 348] on div "nagu pildil näha on ekraanis vedeliku laadne asi , plus siis muidu võtab pildi …" at bounding box center [173, 354] width 154 height 25
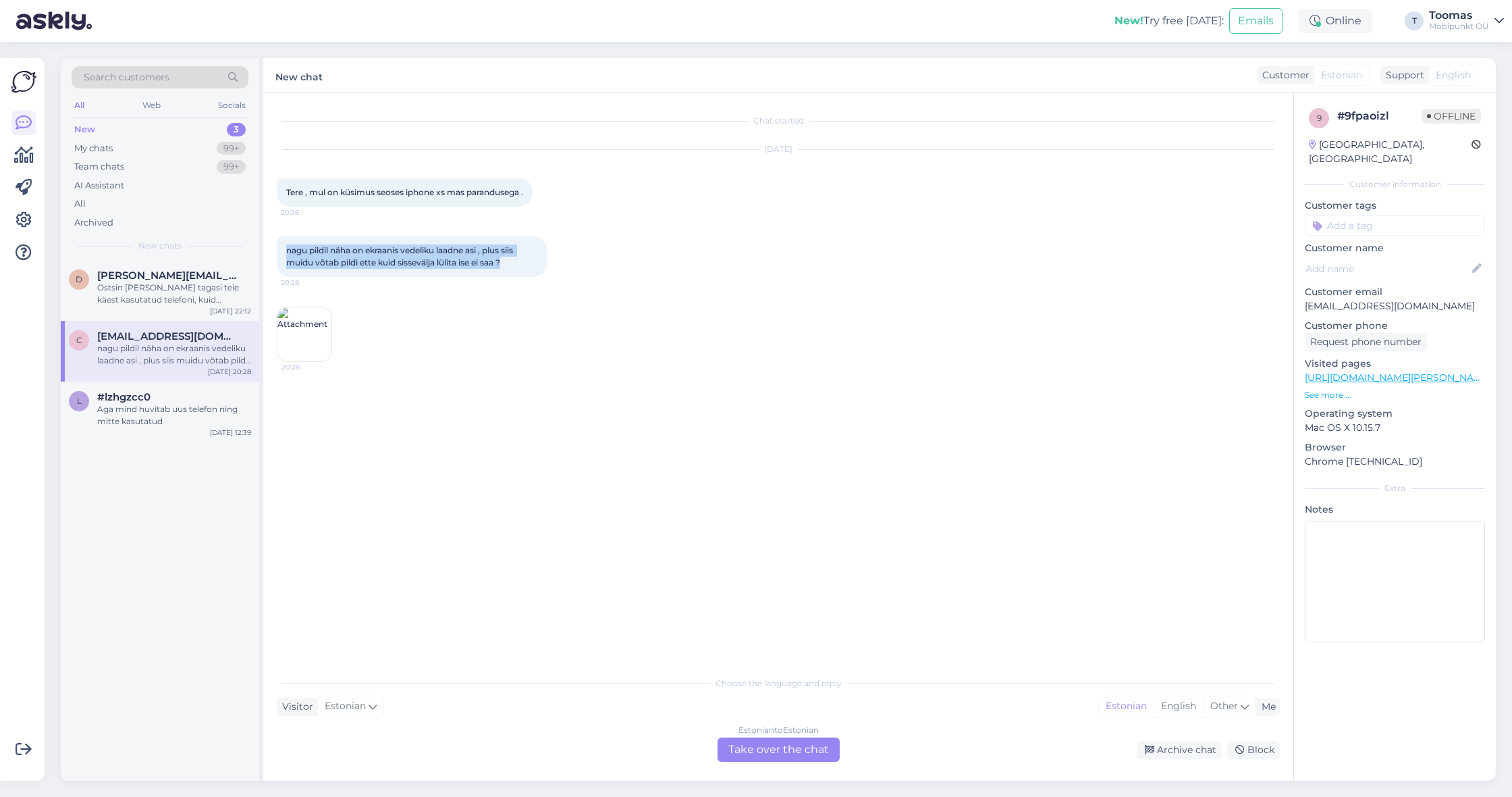
drag, startPoint x: 309, startPoint y: 242, endPoint x: 590, endPoint y: 264, distance: 281.9
click at [590, 264] on div "nagu pildil näha on ekraanis vedeliku laadne asi , plus siis muidu võtab pildi …" at bounding box center [778, 298] width 1003 height 155
drag, startPoint x: 286, startPoint y: 191, endPoint x: 621, endPoint y: 196, distance: 335.0
click at [621, 197] on div "[DATE] Tere , mul on küsimus seoses iphone xs mas parandusega . 20:26" at bounding box center [778, 178] width 1003 height 86
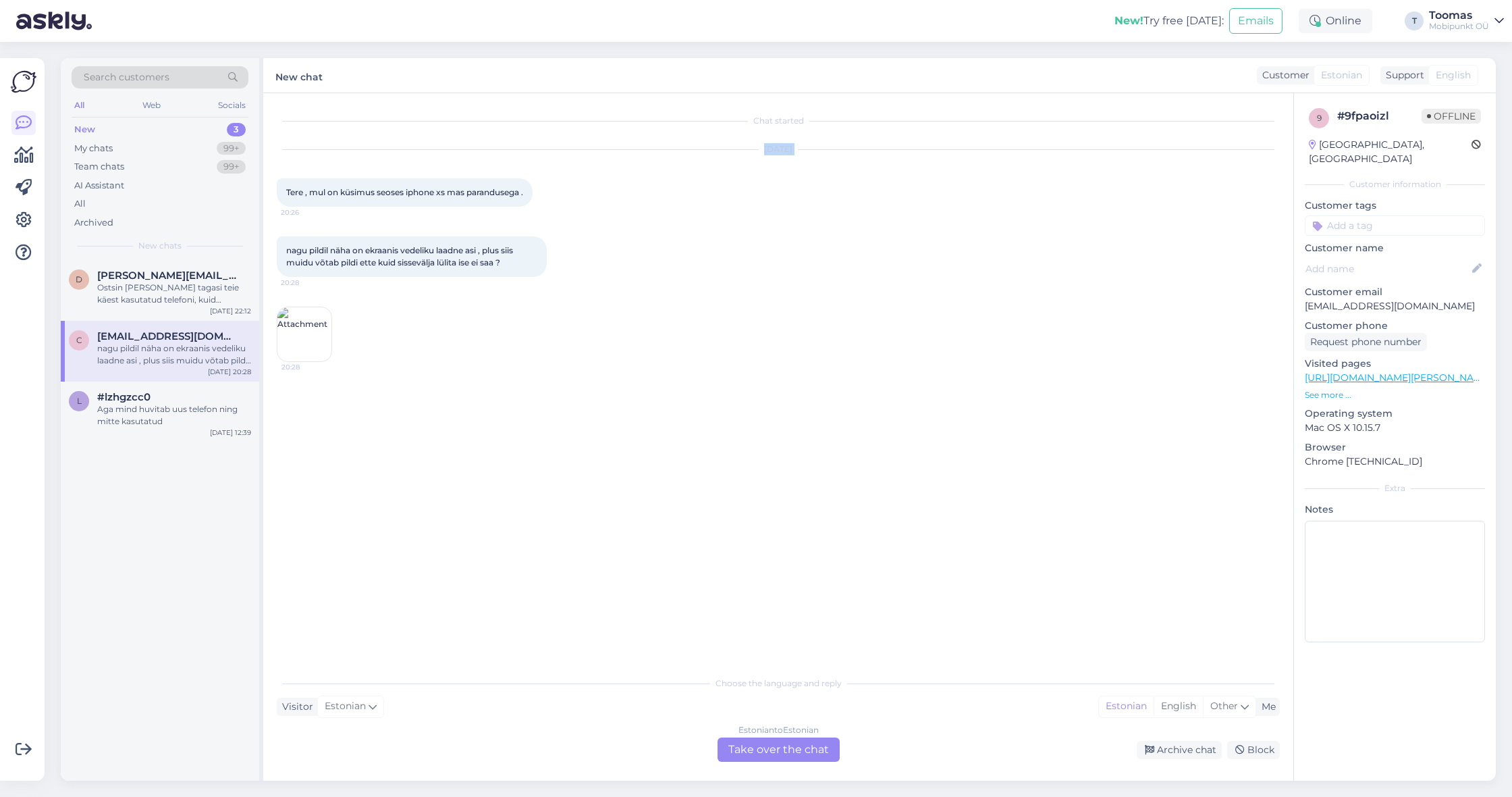
click at [621, 196] on div "[DATE] Tere , mul on küsimus seoses iphone xs mas parandusega . 20:26" at bounding box center [778, 178] width 1003 height 86
drag, startPoint x: 287, startPoint y: 188, endPoint x: 530, endPoint y: 191, distance: 243.0
click at [530, 191] on div "Tere , mul on küsimus seoses iphone xs mas parandusega . 20:26" at bounding box center [404, 192] width 256 height 28
drag, startPoint x: 530, startPoint y: 191, endPoint x: 277, endPoint y: 185, distance: 253.1
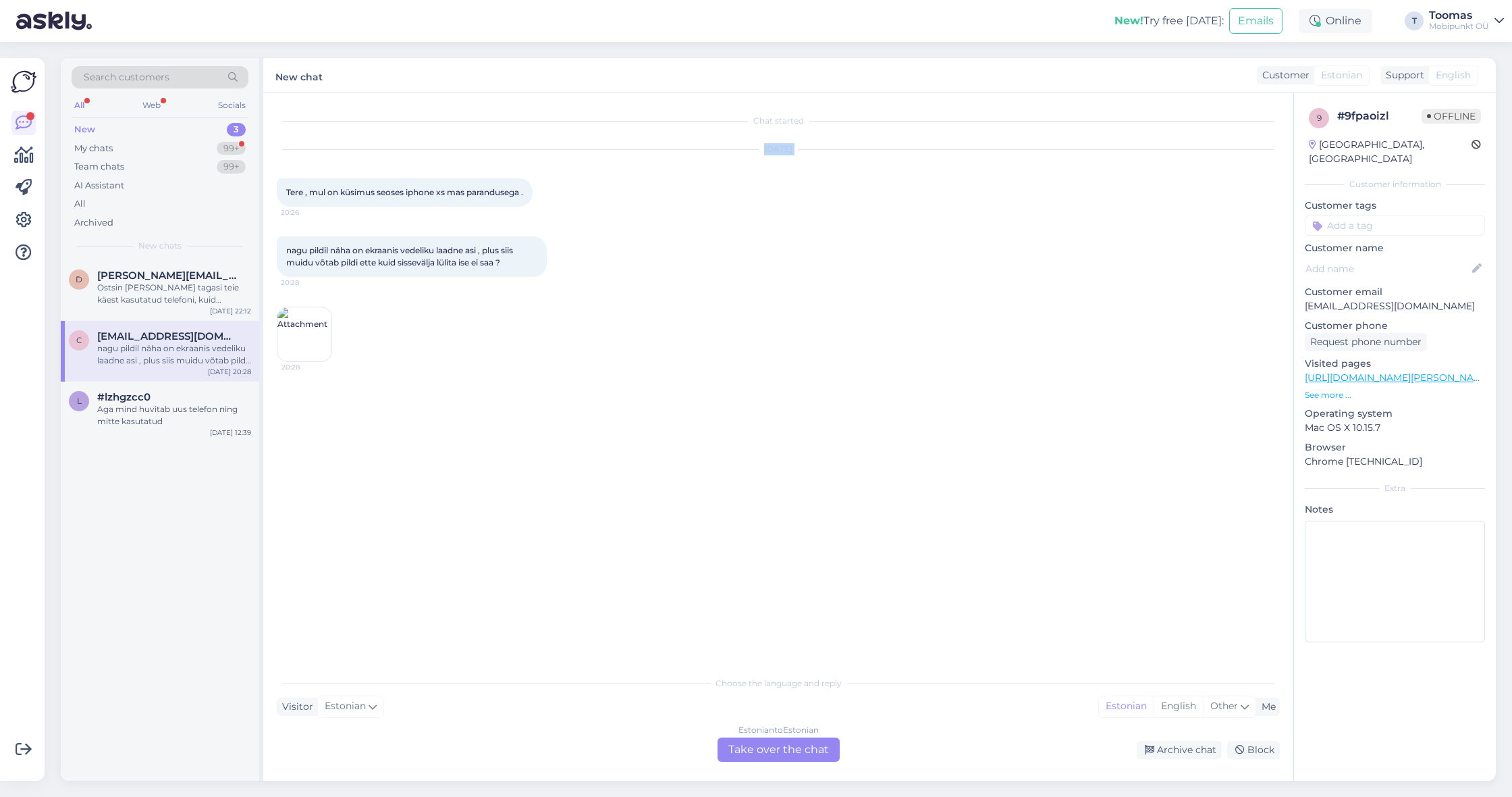
click at [277, 185] on div "Tere , mul on küsimus seoses iphone xs mas parandusega . 20:26" at bounding box center [404, 192] width 256 height 28
click at [229, 161] on div "99+" at bounding box center [231, 166] width 29 height 13
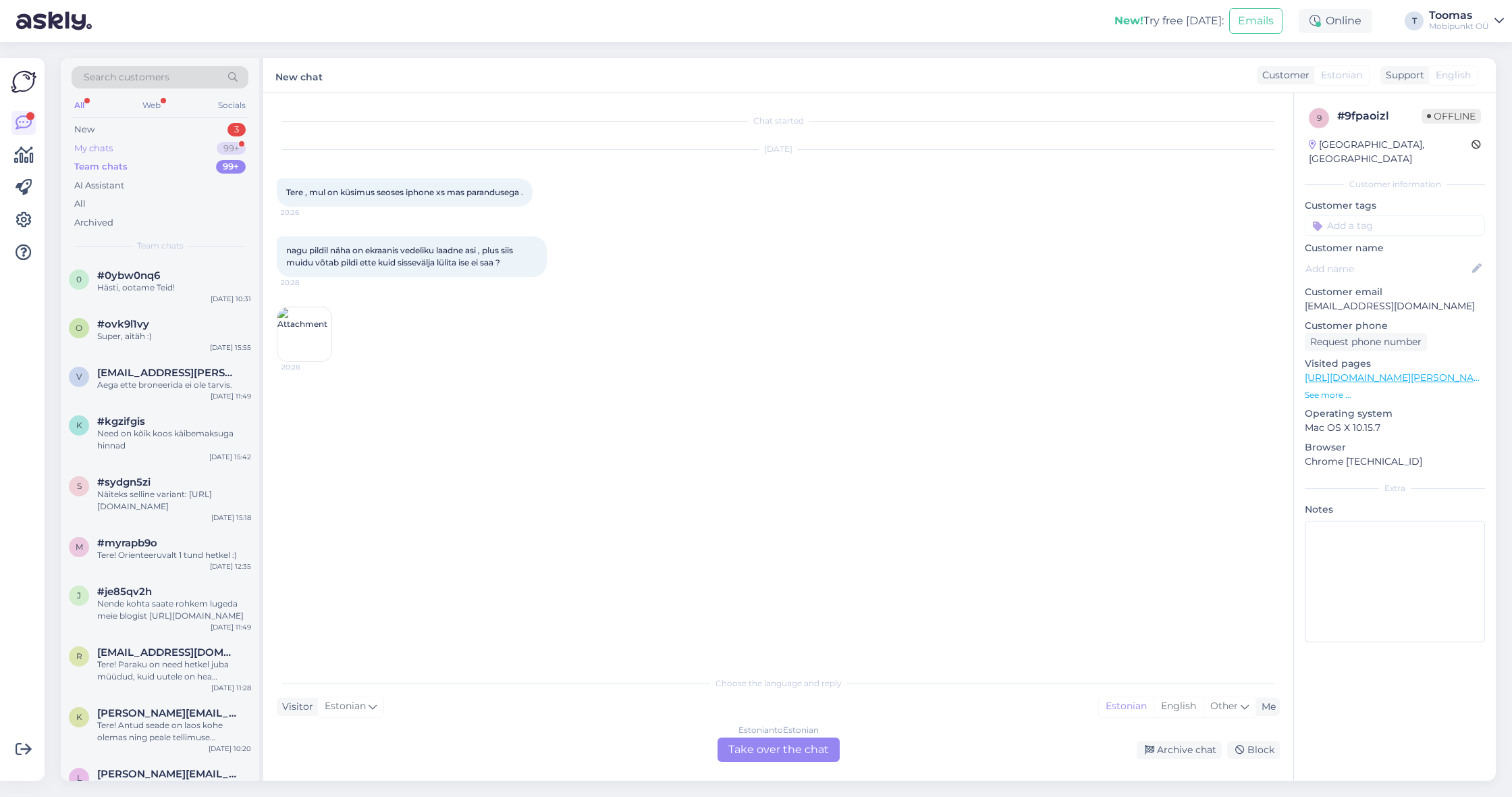
click at [233, 142] on div "99+" at bounding box center [231, 148] width 29 height 13
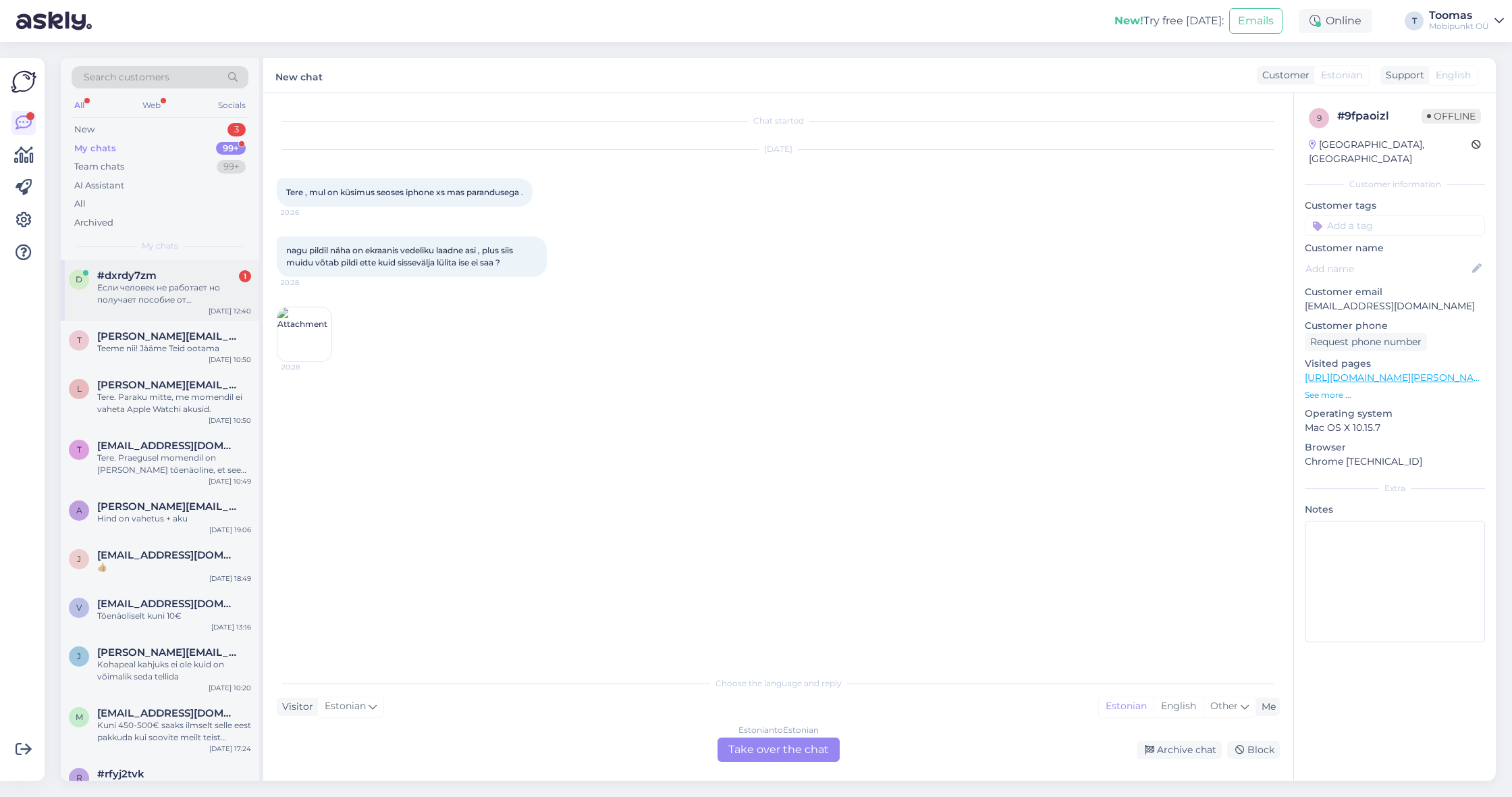
click at [187, 282] on div "Если человек не работает но получает пособие от [PERSON_NAME] возможно взять ра…" at bounding box center [173, 294] width 154 height 25
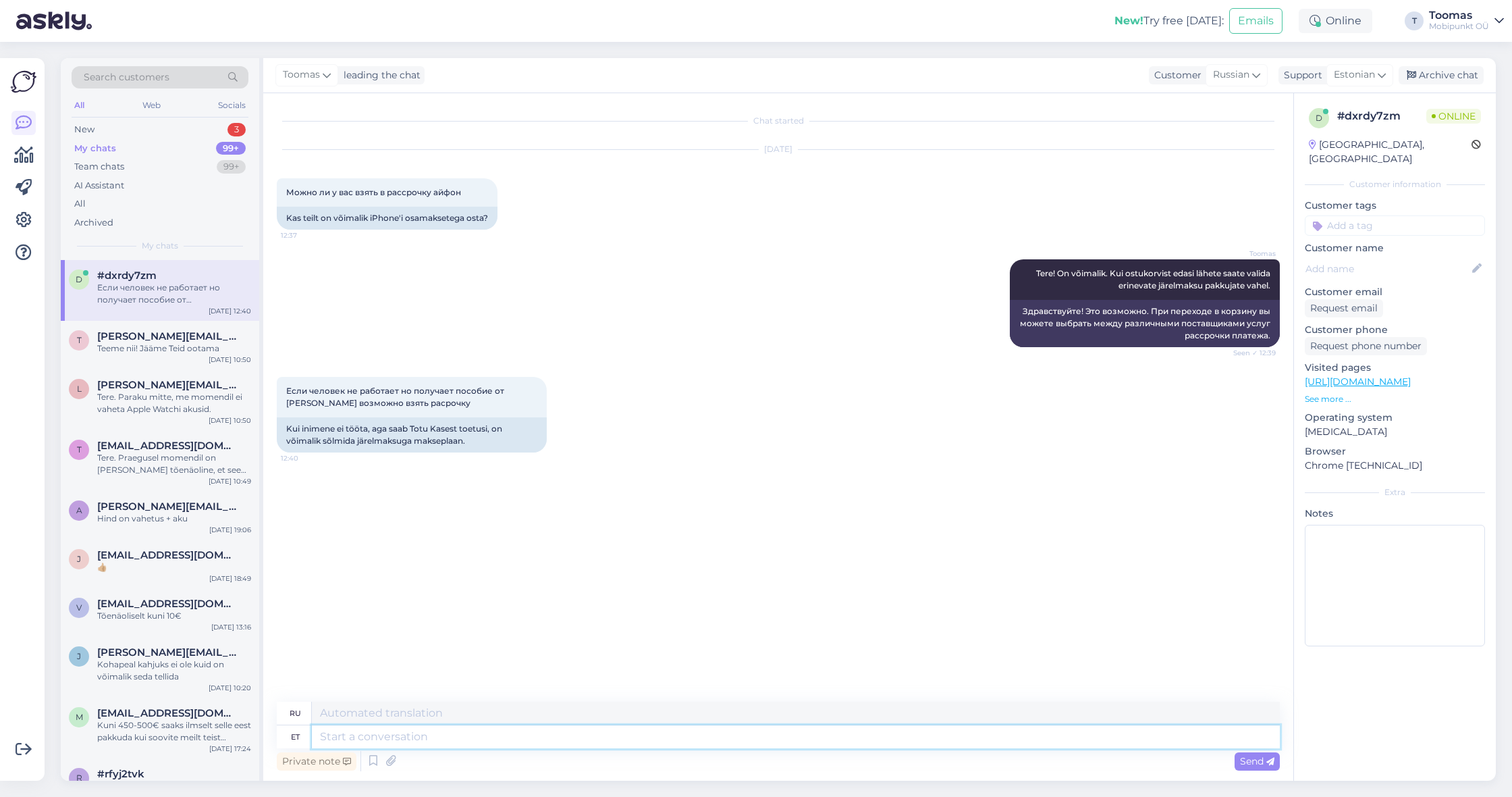
click at [531, 731] on textarea at bounding box center [795, 737] width 968 height 23
type textarea "Võite"
type textarea "Ты можешь"
type textarea "Võite proovida k"
type textarea "Вы можете попробовать"
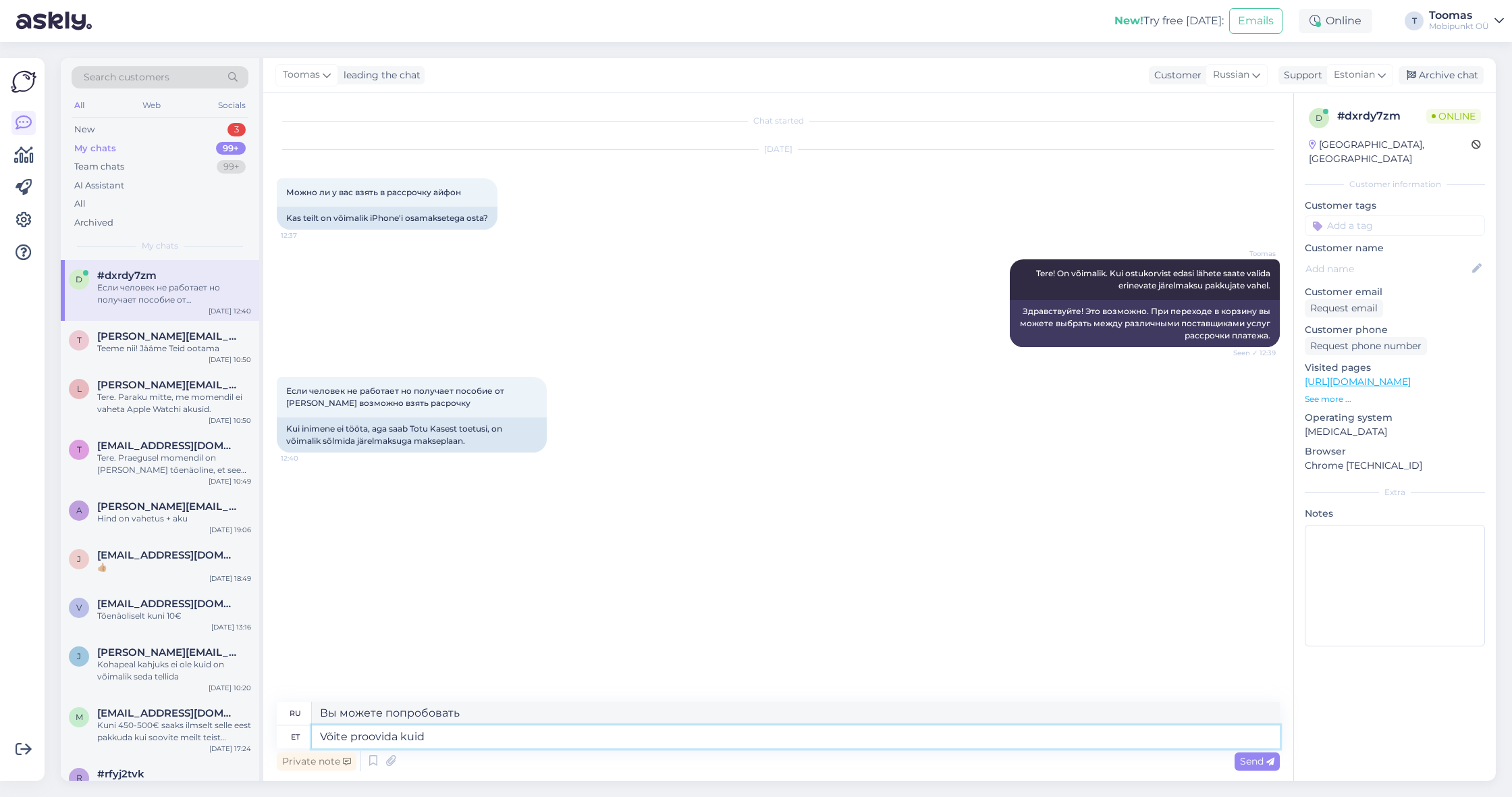
type textarea "Võite proovida kuid t"
type textarea "Вы можете попробовать, но"
type textarea "Võite proovida kuid tõenäosus o"
type textarea "Вы можете попробовать, но вероятность"
type textarea "Võite proovida kuid tõenäosus on p"
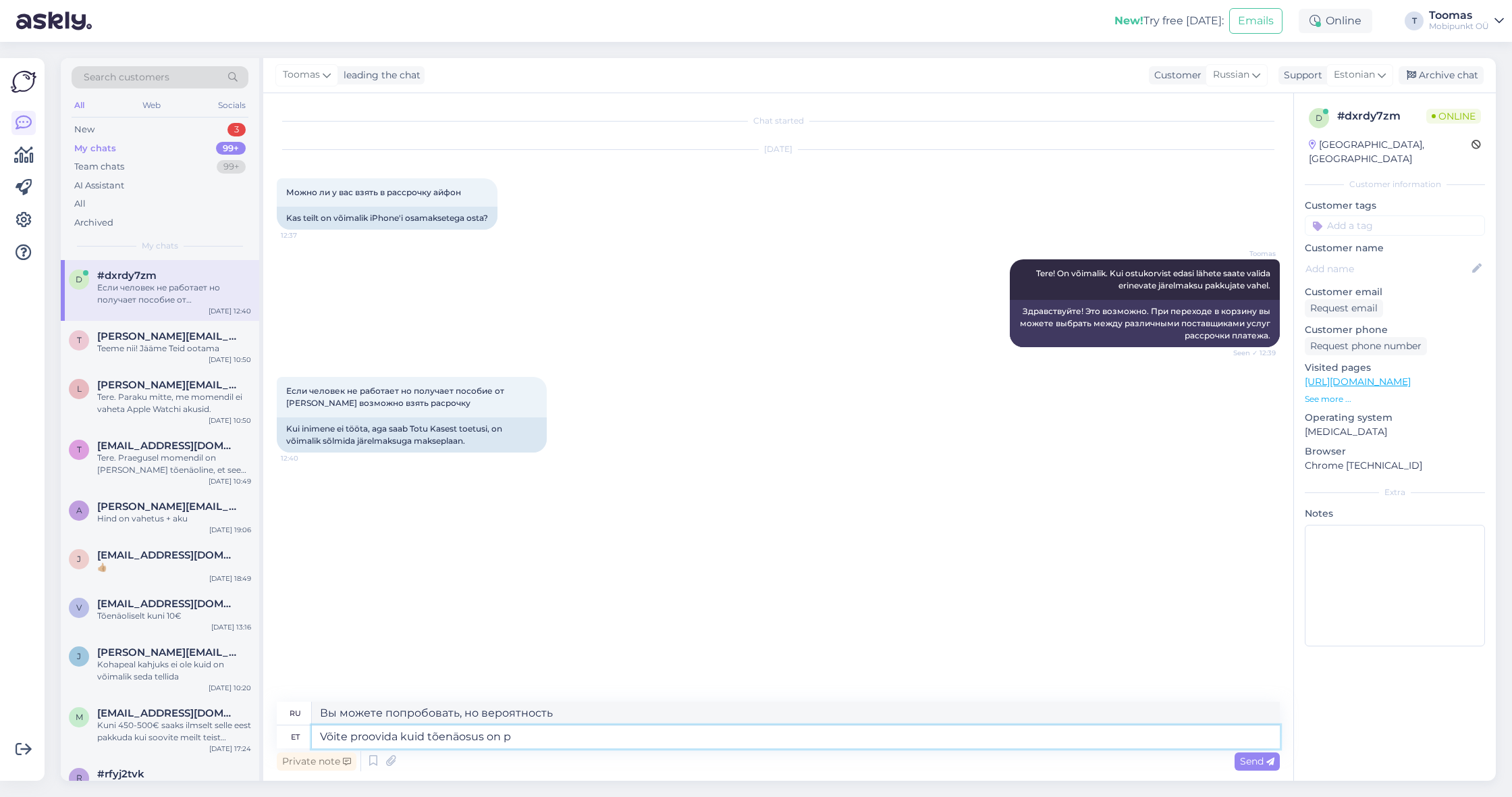
type textarea "Вы можете попробовать, но шансы"
type textarea "Võite proovida kuid tõenäosus on pigem"
type textarea "Вы можете попробовать, но шансы больше."
type textarea "Võite proovida kuid tõenäosus on pigem väike"
type textarea "Вы можете попробовать, но шансы весьма невелики."
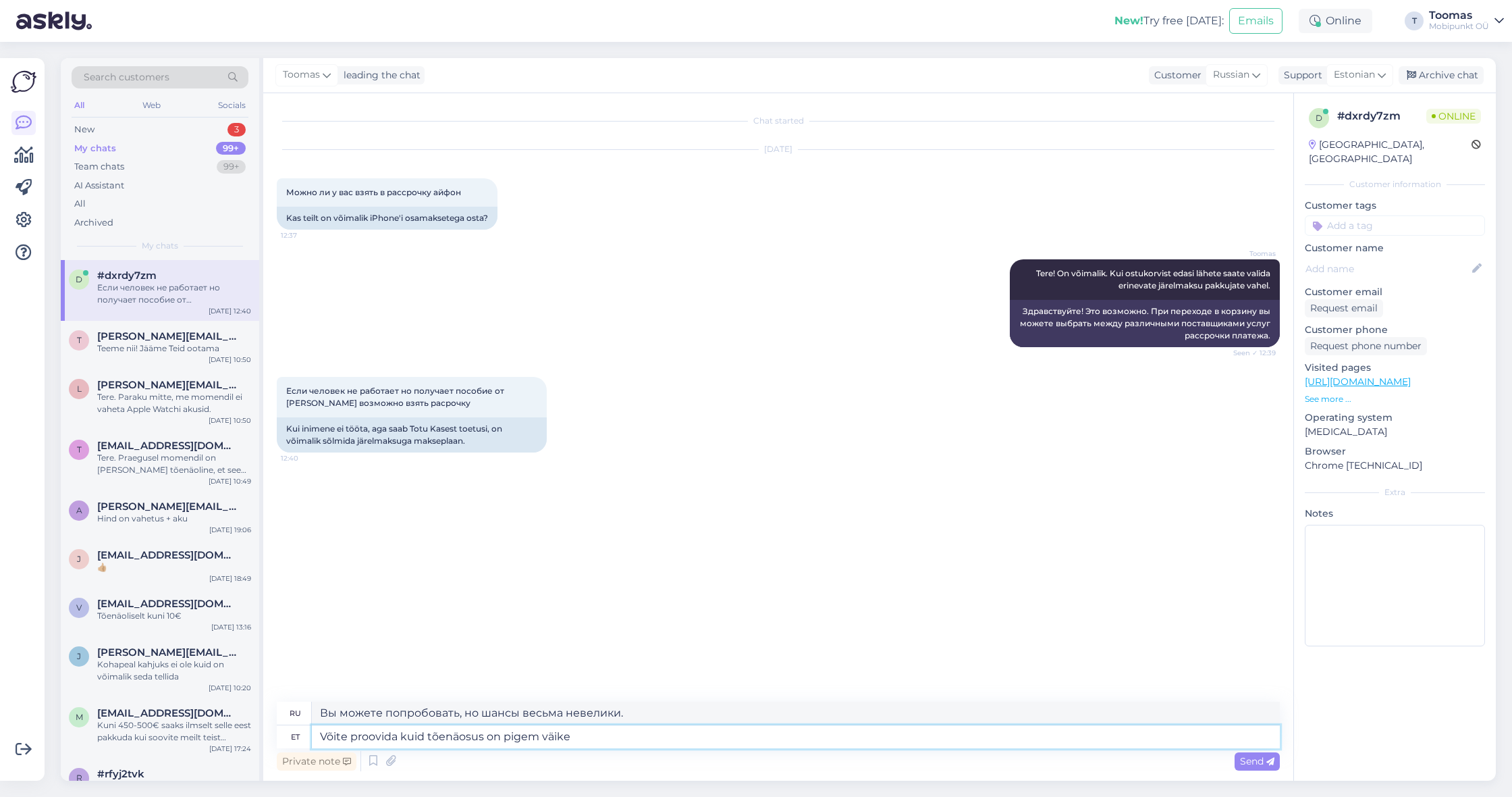
type textarea "Võite proovida kuid tõenäosus on pigem väike."
type textarea "Вы можете попробовать, но шансы довольно малы."
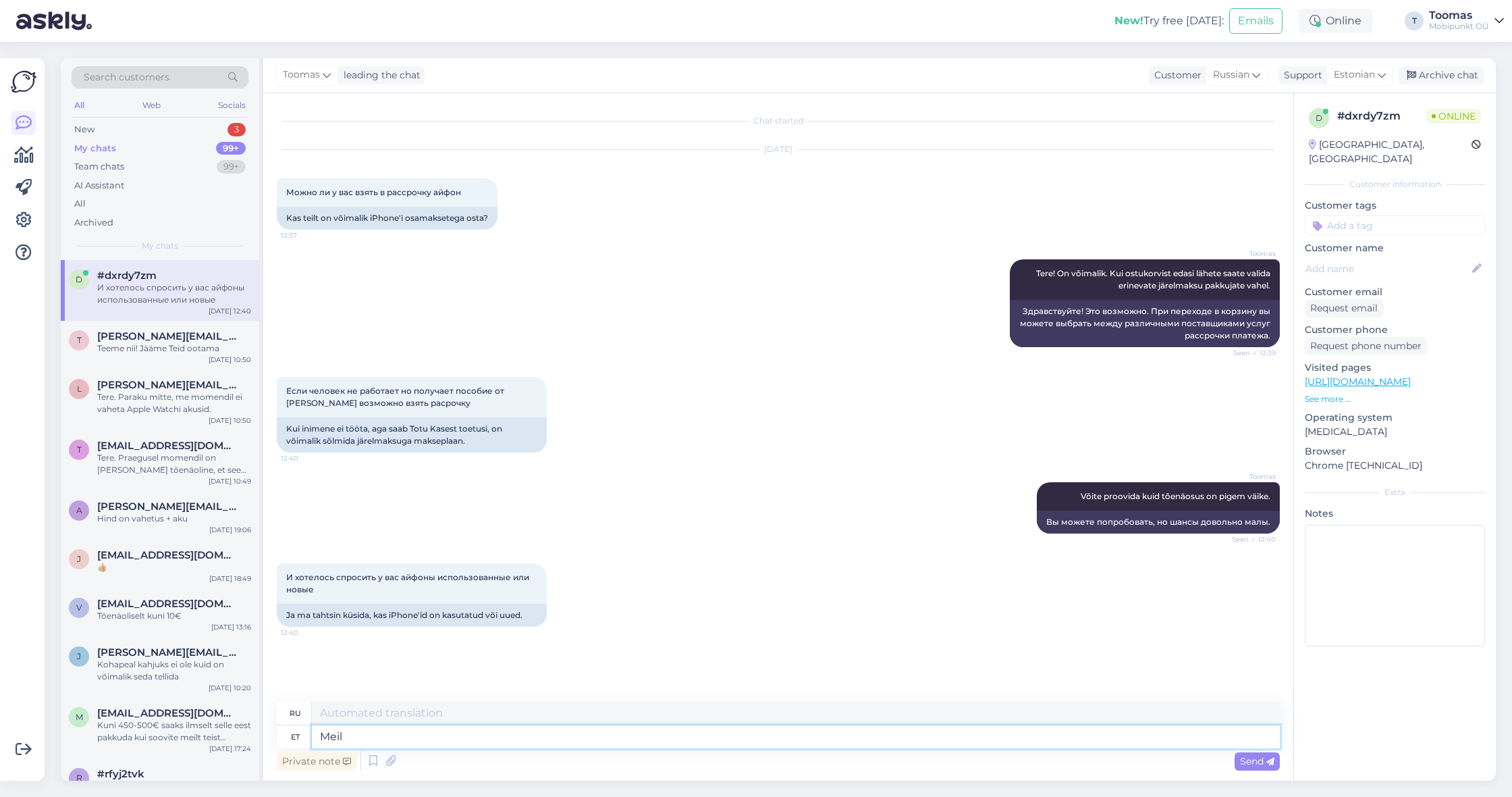
type textarea "Meil o"
type textarea "Мы"
type textarea "Meil on p"
type textarea "У нас есть"
type textarea "Meil on pakkuda n"
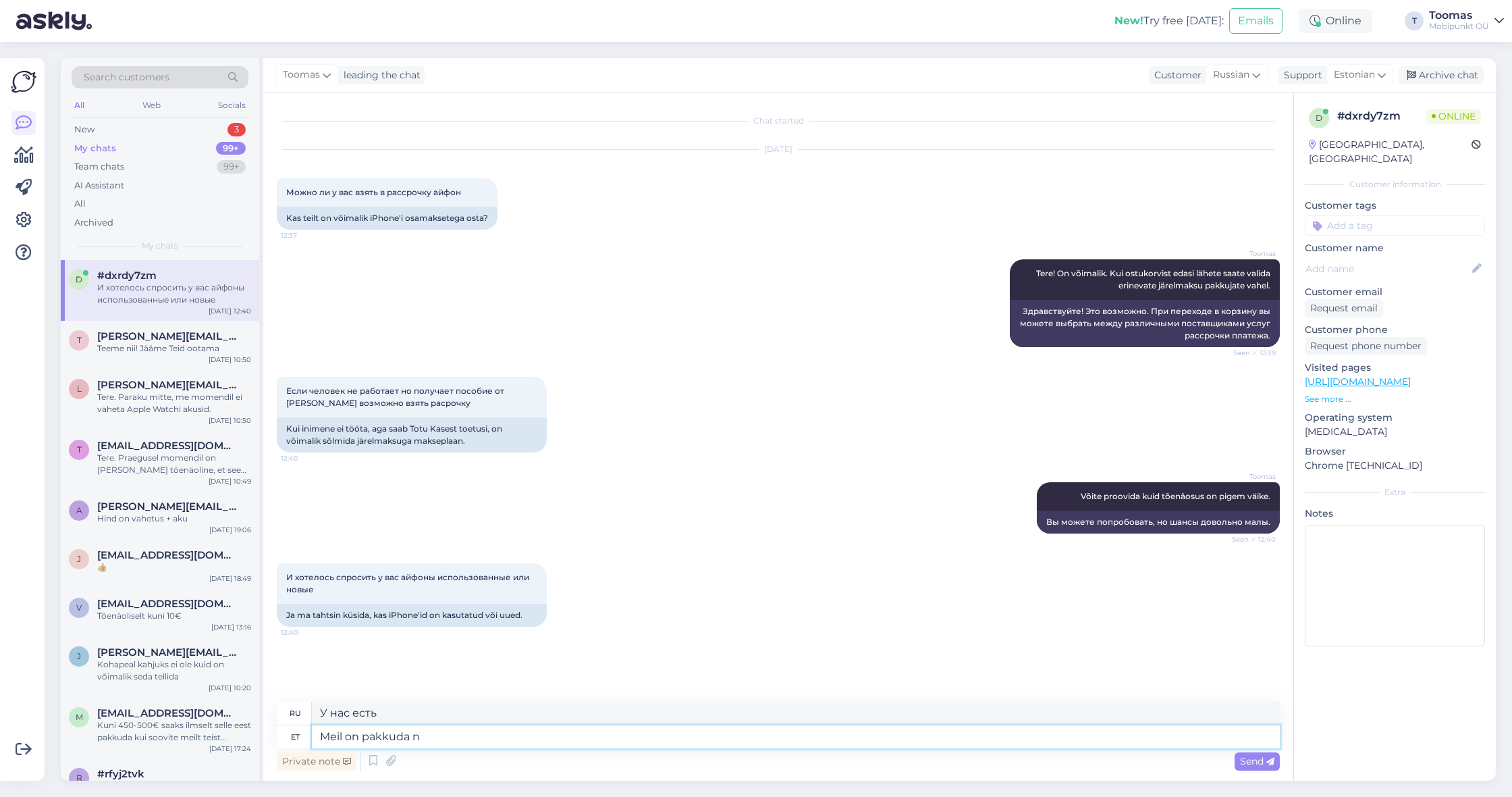
type textarea "Мы можем предложить"
type textarea "Meil on pakkuda nii u"
type textarea "Мы можем предложить и то, и другое."
type textarea "Meil on pakkuda nii uusi kui"
type textarea "Мы можем предложить вам так много нового"
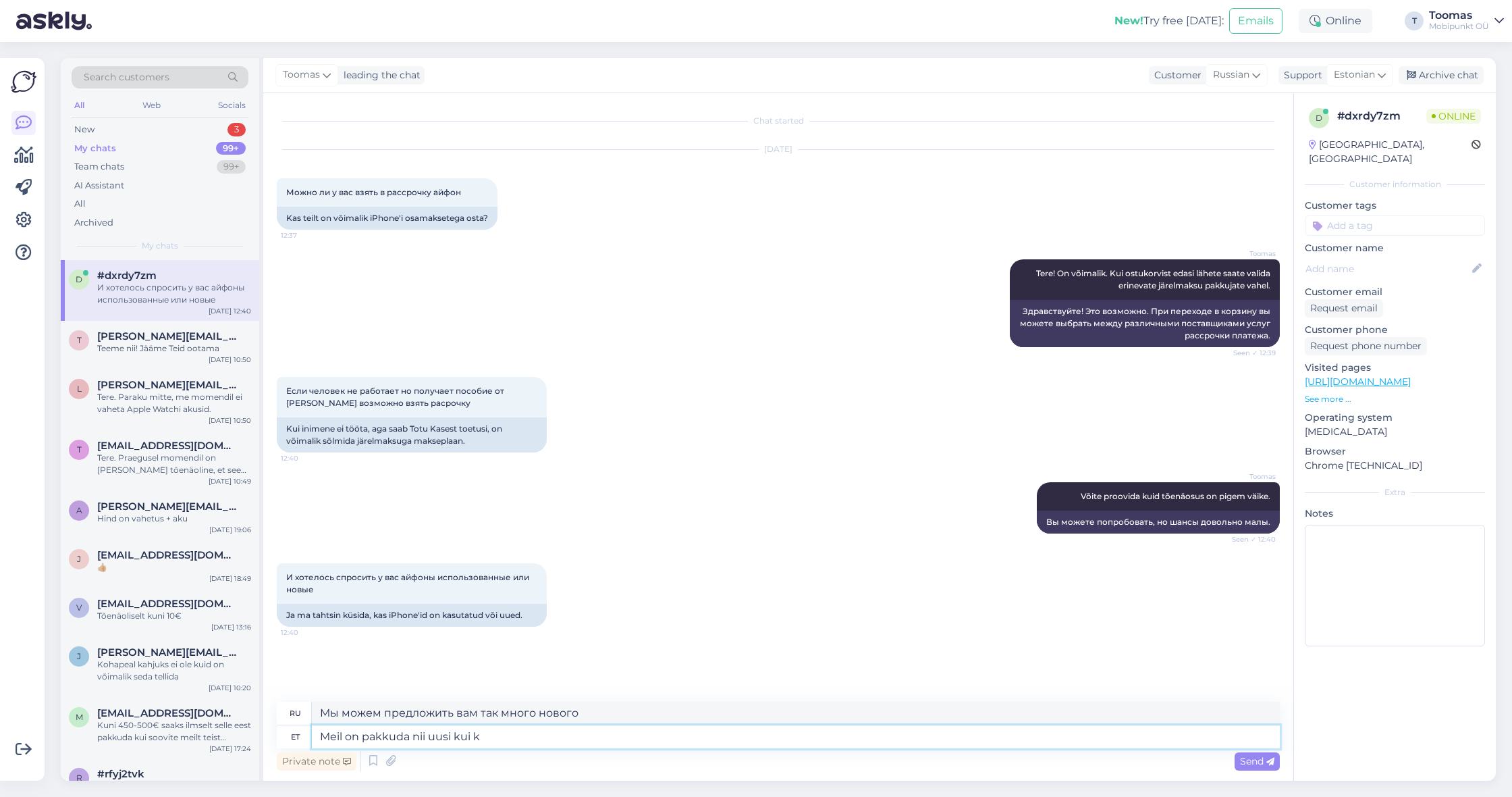
type textarea "Meil on pakkuda nii uusi kui ka"
type textarea "У нас есть как новые, так и"
type textarea "Meil on pakkuda nii uusi kui ka ka"
type textarea "У нас есть как новые, так и бывшие в употреблении товары."
type textarea "Meil on pakkuda nii uusi kui ka kasutatud v"
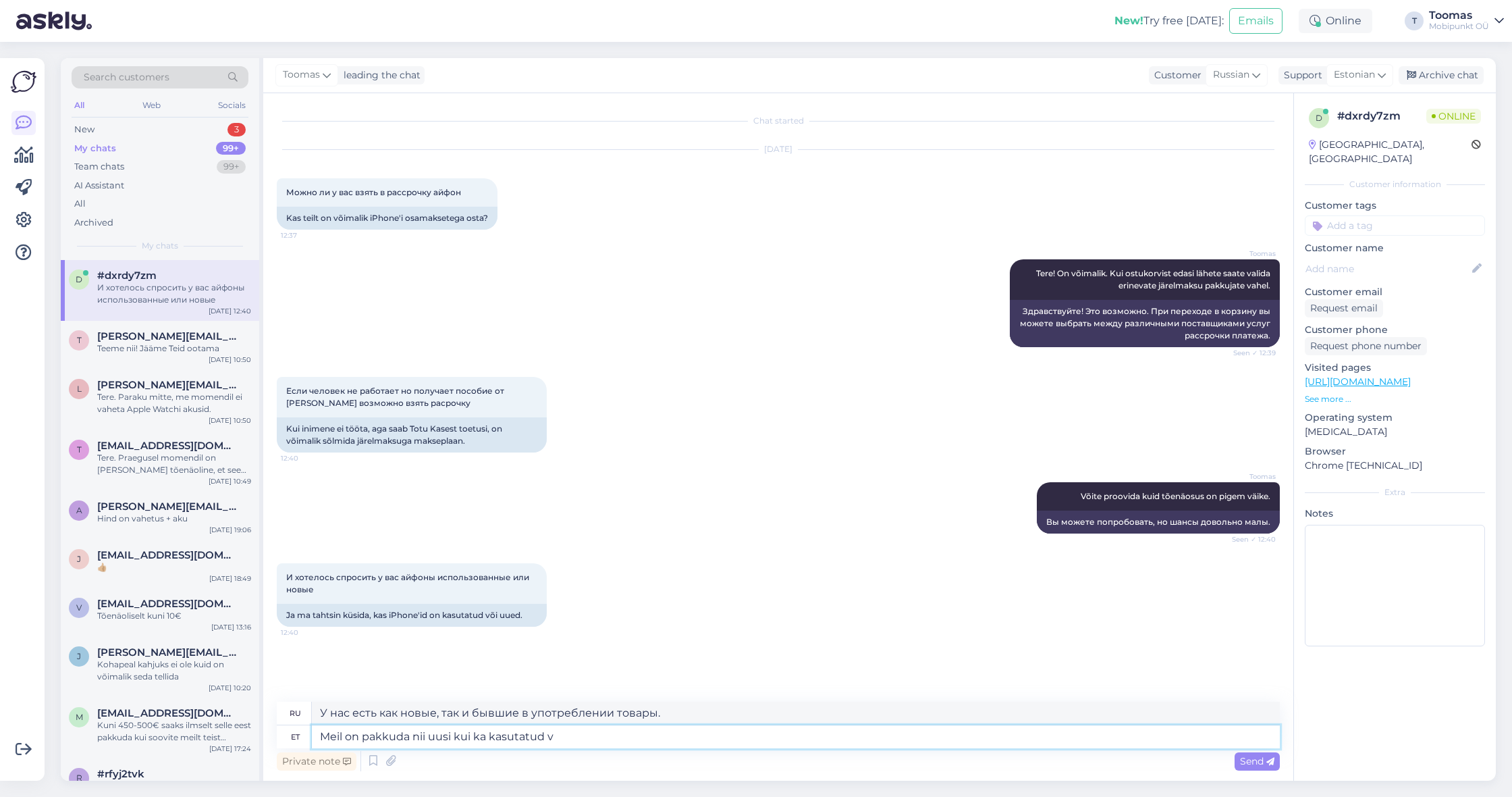
type textarea "Мы предлагаем как новые, так и подержанные автомобили."
type textarea "Meil on pakkuda nii uusi kui ka kasutatud variante"
type textarea "Мы предлагаем как новые, так и подержанные варианты."
type textarea "Meil on pakkuda nii uusi kui ka kasutatud variante."
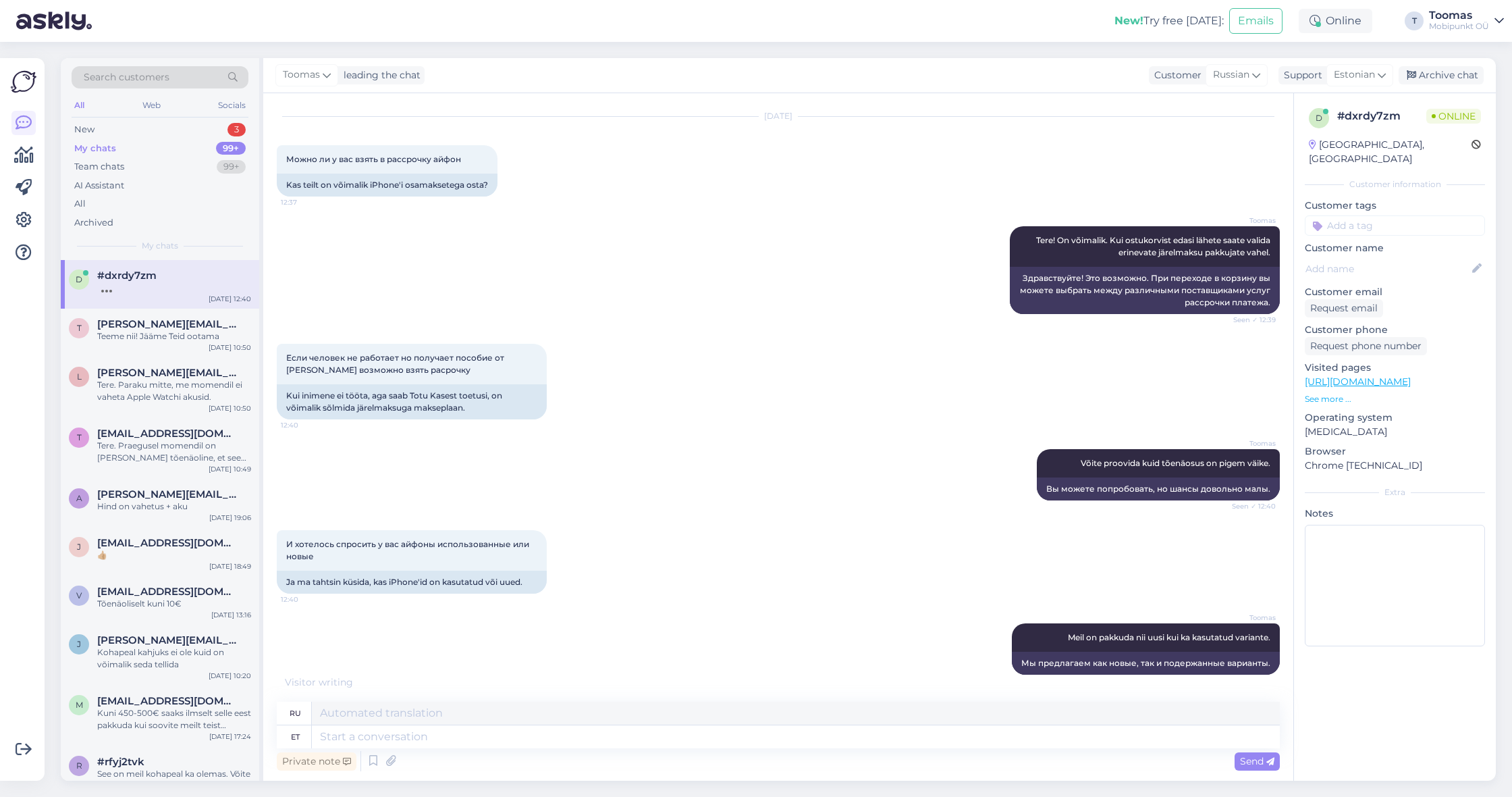
scroll to position [114, 0]
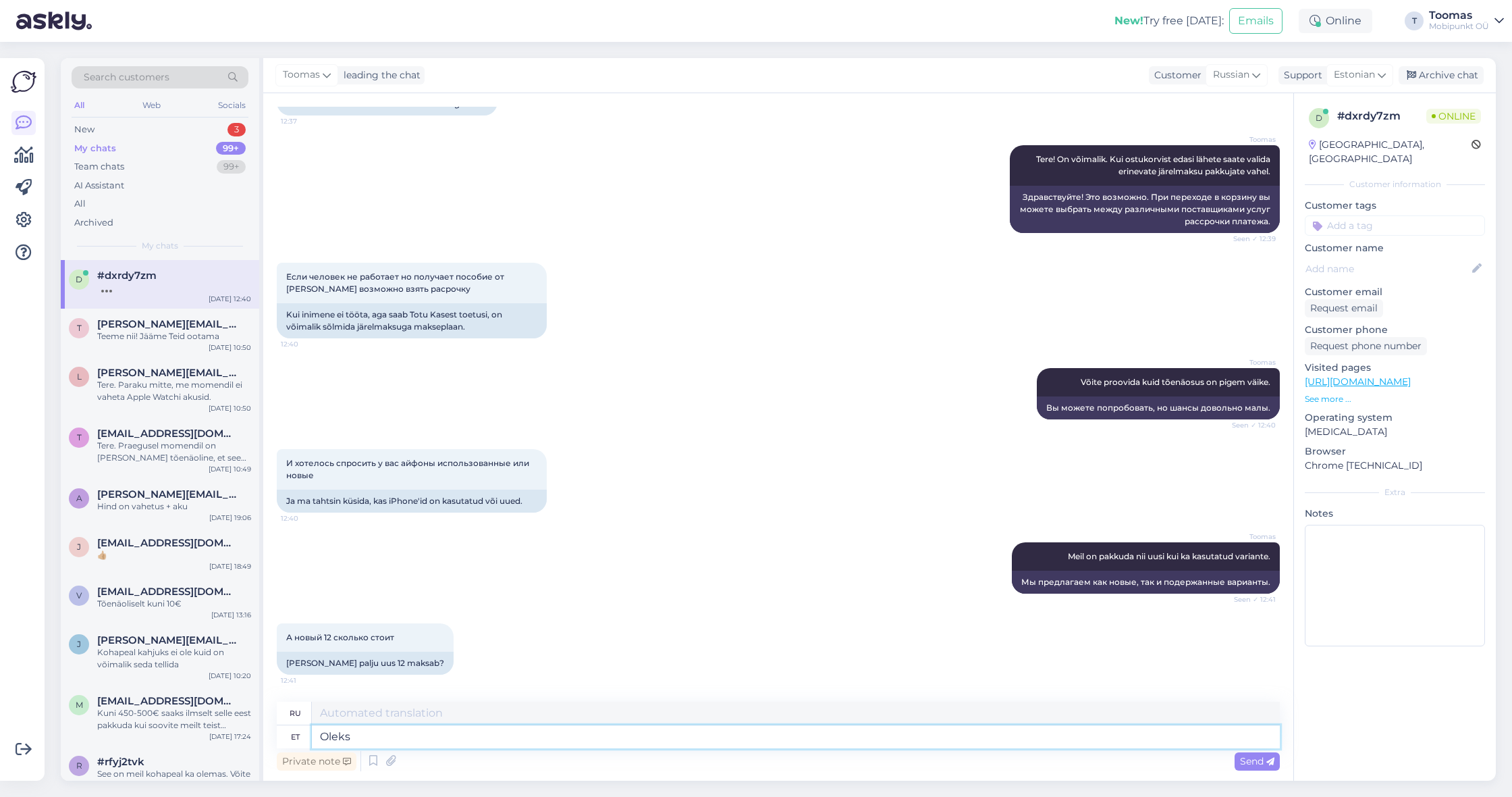
type textarea "Oleks"
type textarea "Было бы"
type textarea "Oleks ainult s"
type textarea "Это было бы только"
type textarea "Oleks ainult sellist pak"
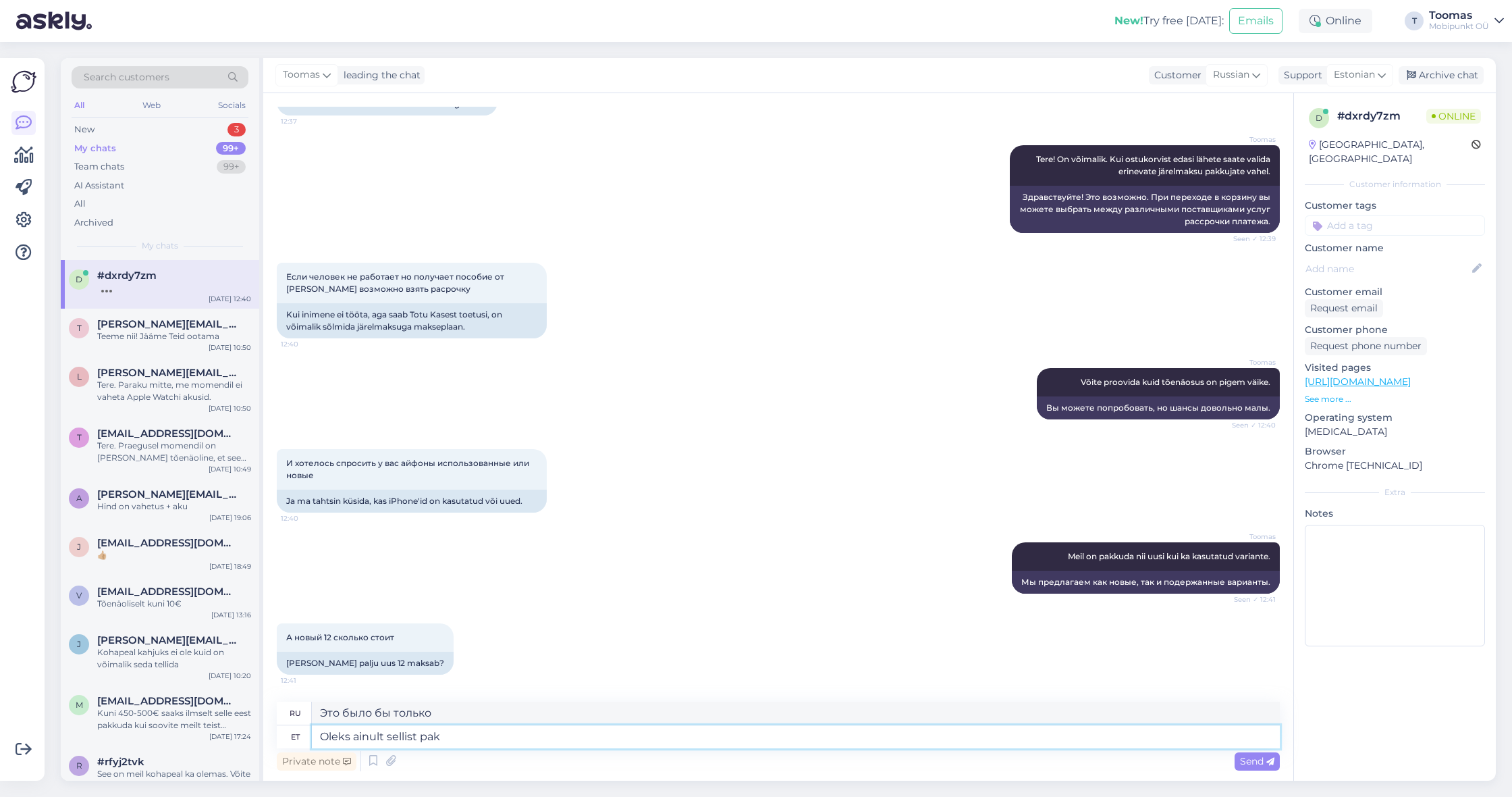
type textarea "[DEMOGRAPHIC_DATA] только один такой."
type textarea "Oleks ainult sellist pakkuda:"
type textarea "Я хотел бы предложить только следующее:"
paste textarea "[URL][DOMAIN_NAME]"
type textarea "Oleks ainult sellist pakkuda: [URL][DOMAIN_NAME]"
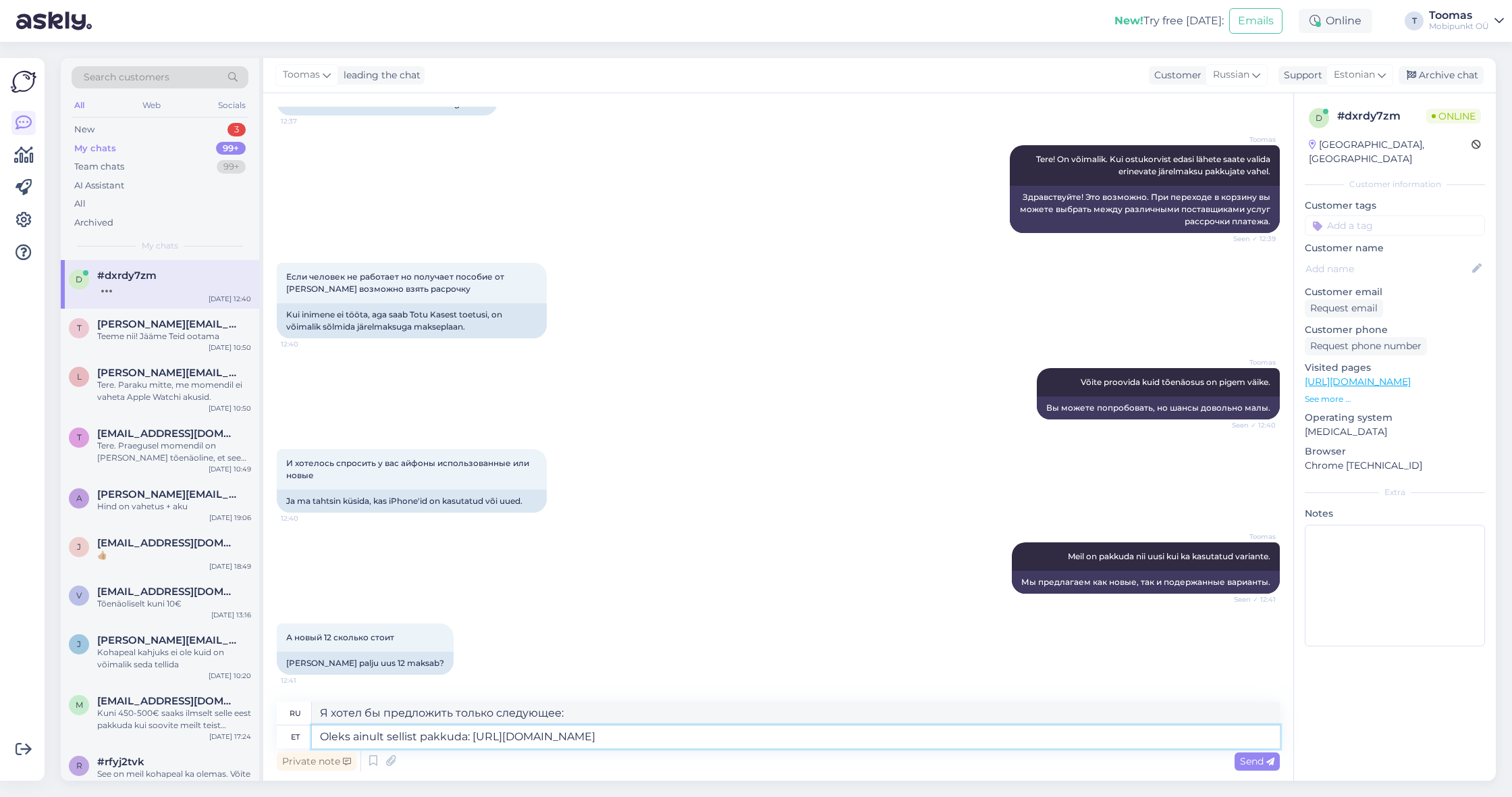
type textarea "Я бы предложил только это: [URL][DOMAIN_NAME]"
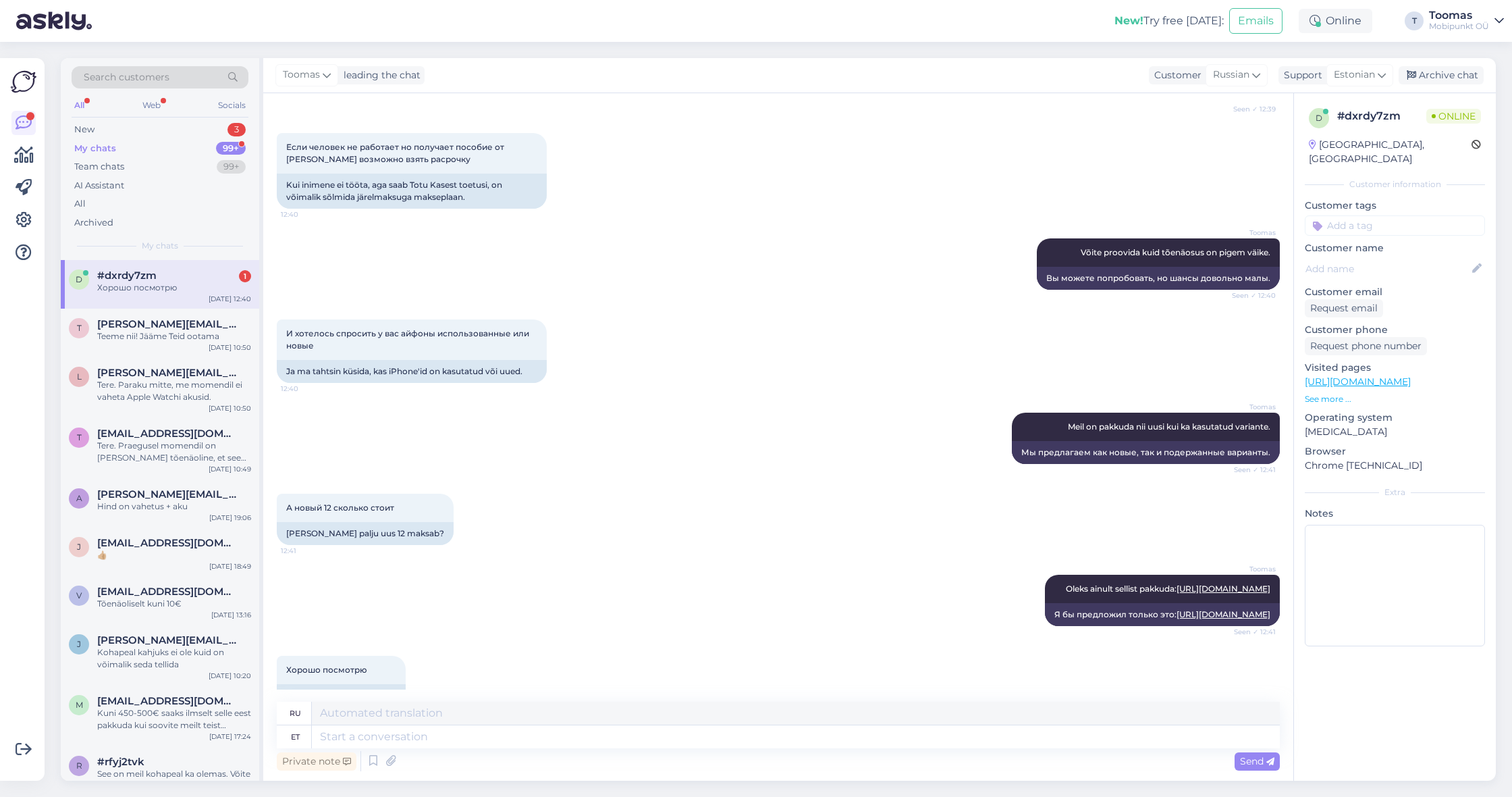
scroll to position [324, 0]
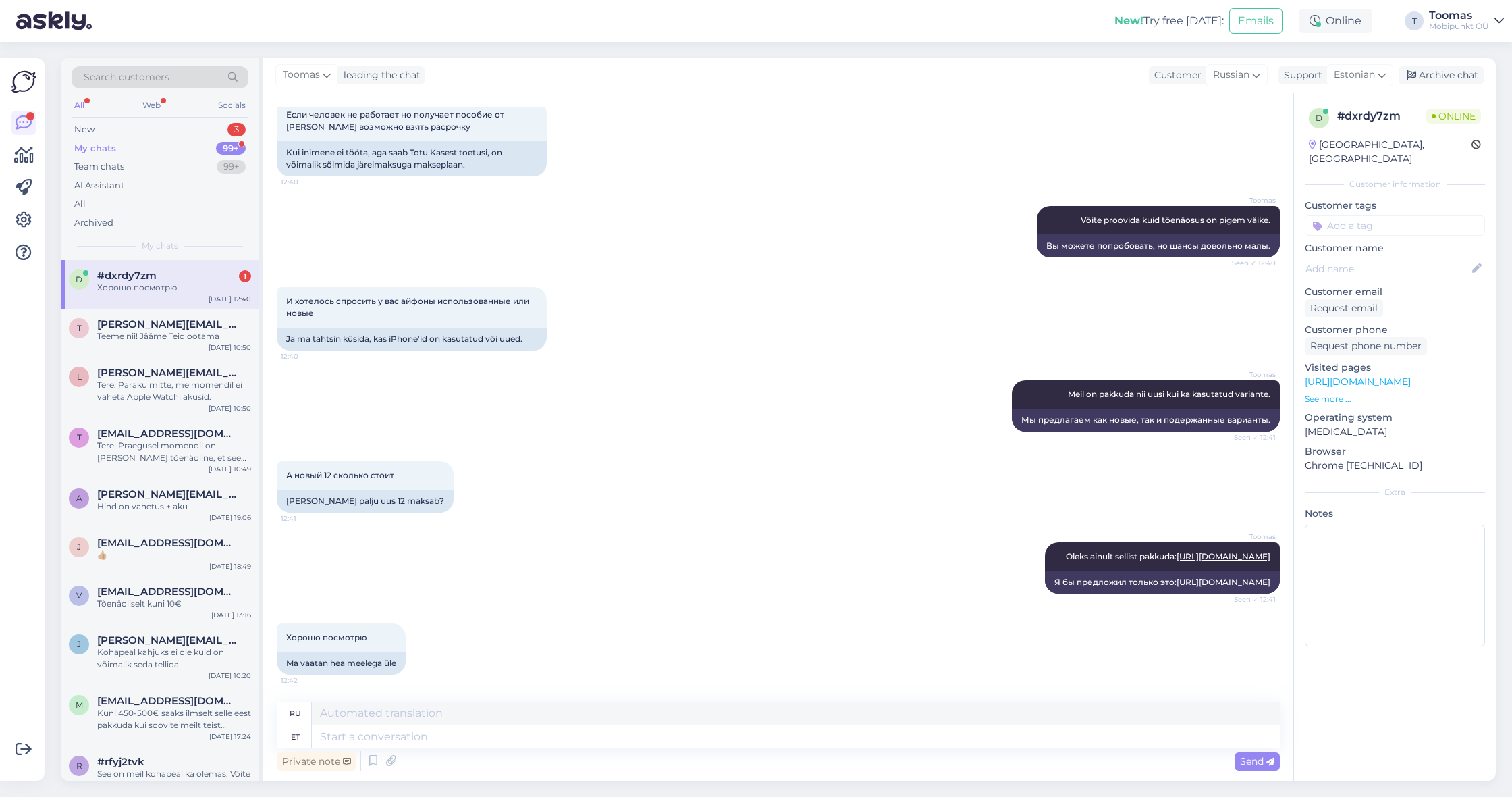
click at [783, 447] on div "А [DEMOGRAPHIC_DATA] сколько стоит 12:41 [PERSON_NAME] palju uus 12 maksab?" at bounding box center [778, 487] width 1003 height 81
click at [687, 294] on div "И хотелось спросить у вас айфоны использованные или новые 12:40 Ja ma tahtsin k…" at bounding box center [778, 318] width 1003 height 93
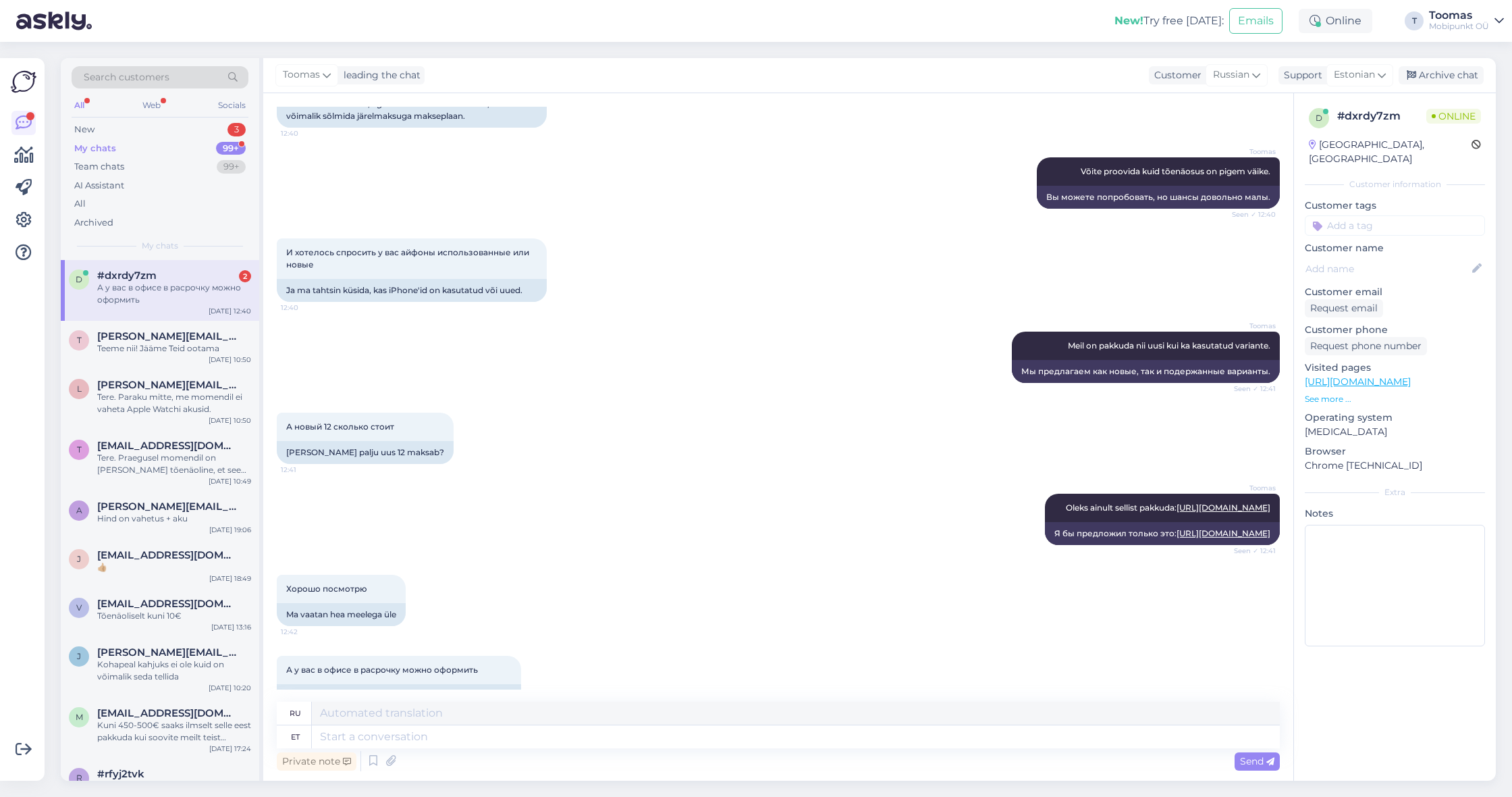
scroll to position [406, 0]
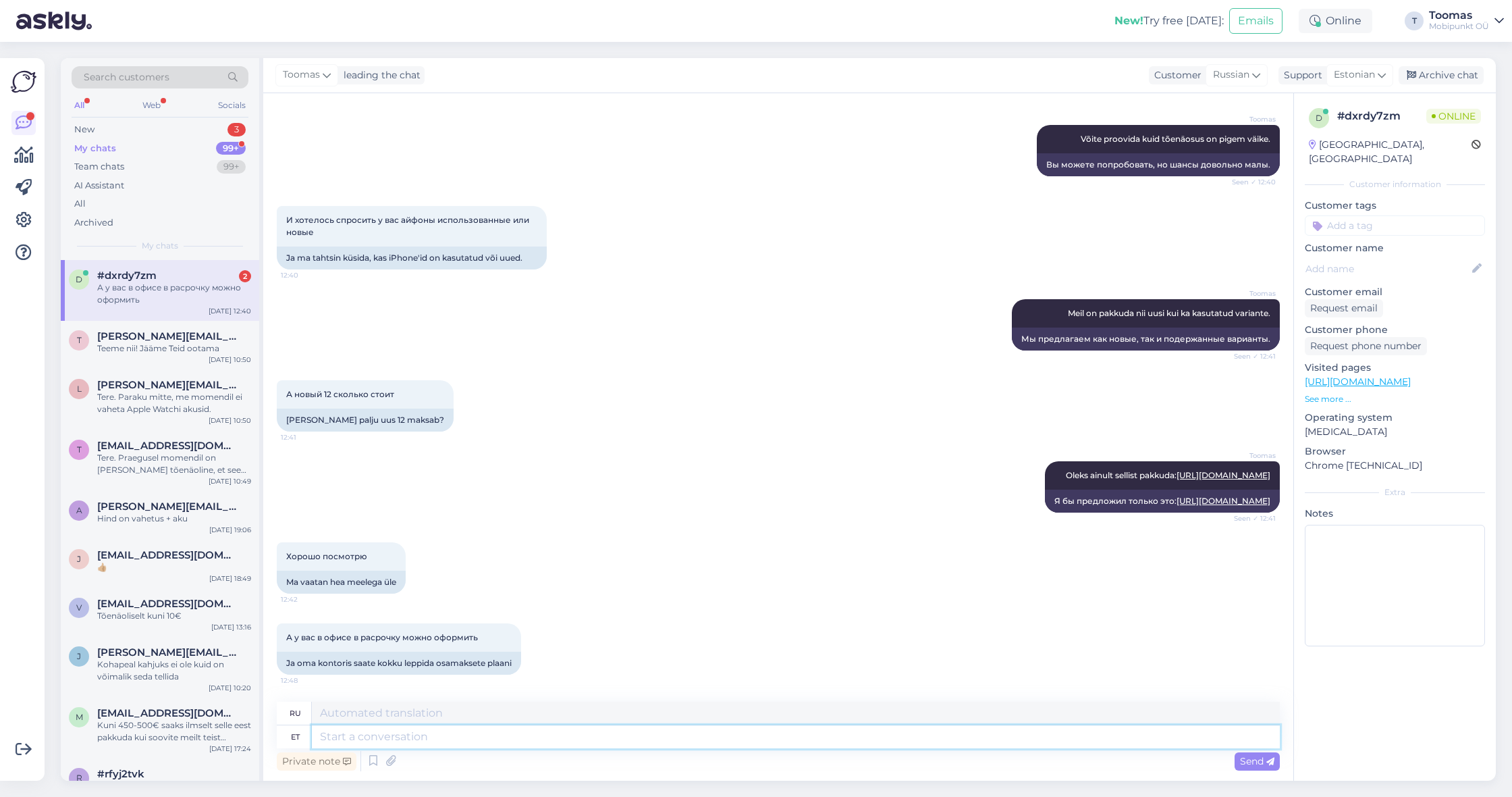
click at [462, 739] on textarea at bounding box center [795, 737] width 968 height 23
type textarea "Saame"
type textarea "Мы можем"
type textarea "Saame vormistada t"
type textarea "Мы можем формализовать"
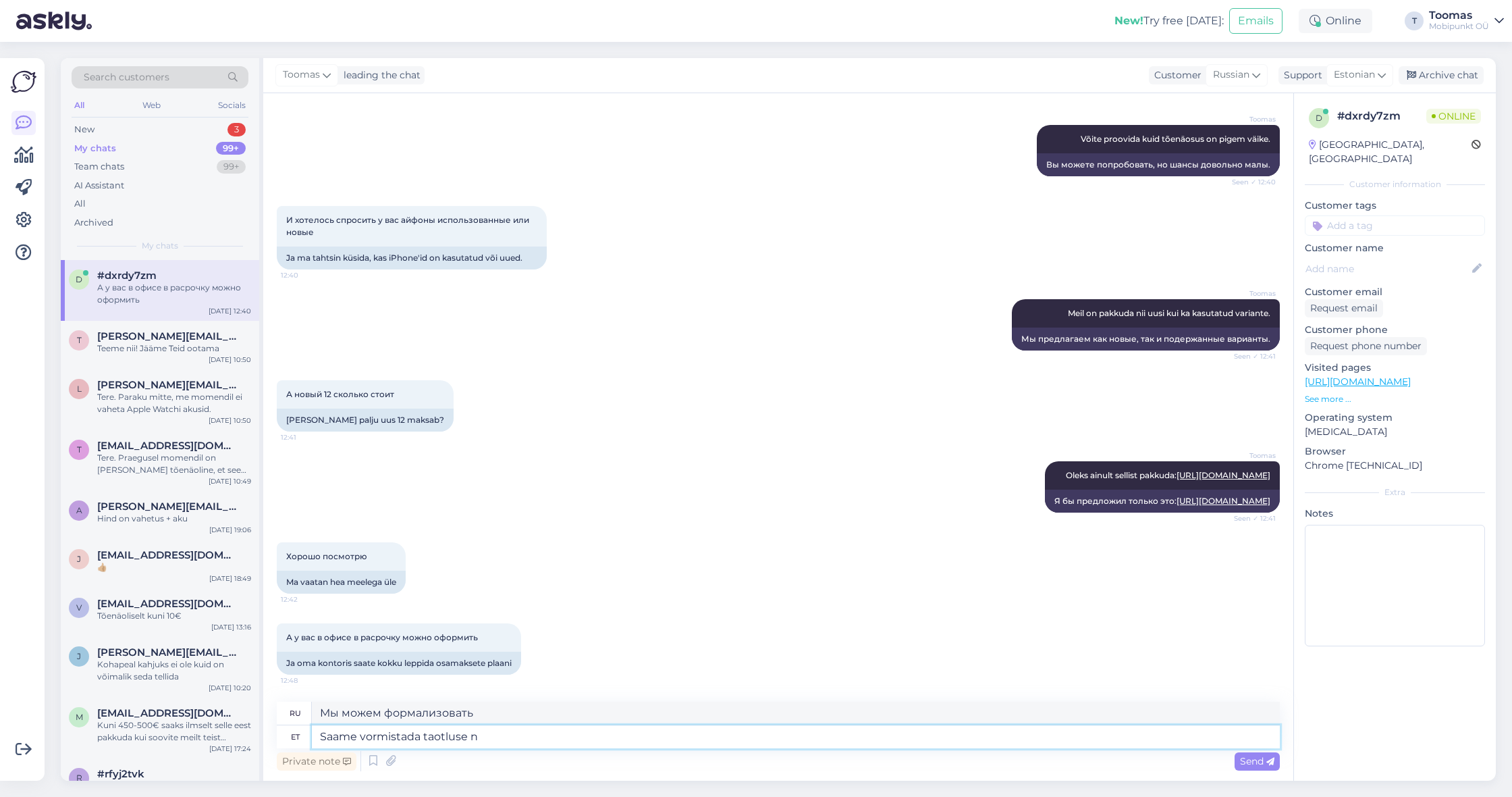
type textarea "Saame vormistada taotluse ni"
type textarea "Мы можем заполнить заявку."
type textarea "Saame vormistada [DEMOGRAPHIC_DATA] ning"
type textarea "Мы можем заполнить заявку и"
type textarea "Saame vormistada taotluse ning kui s"
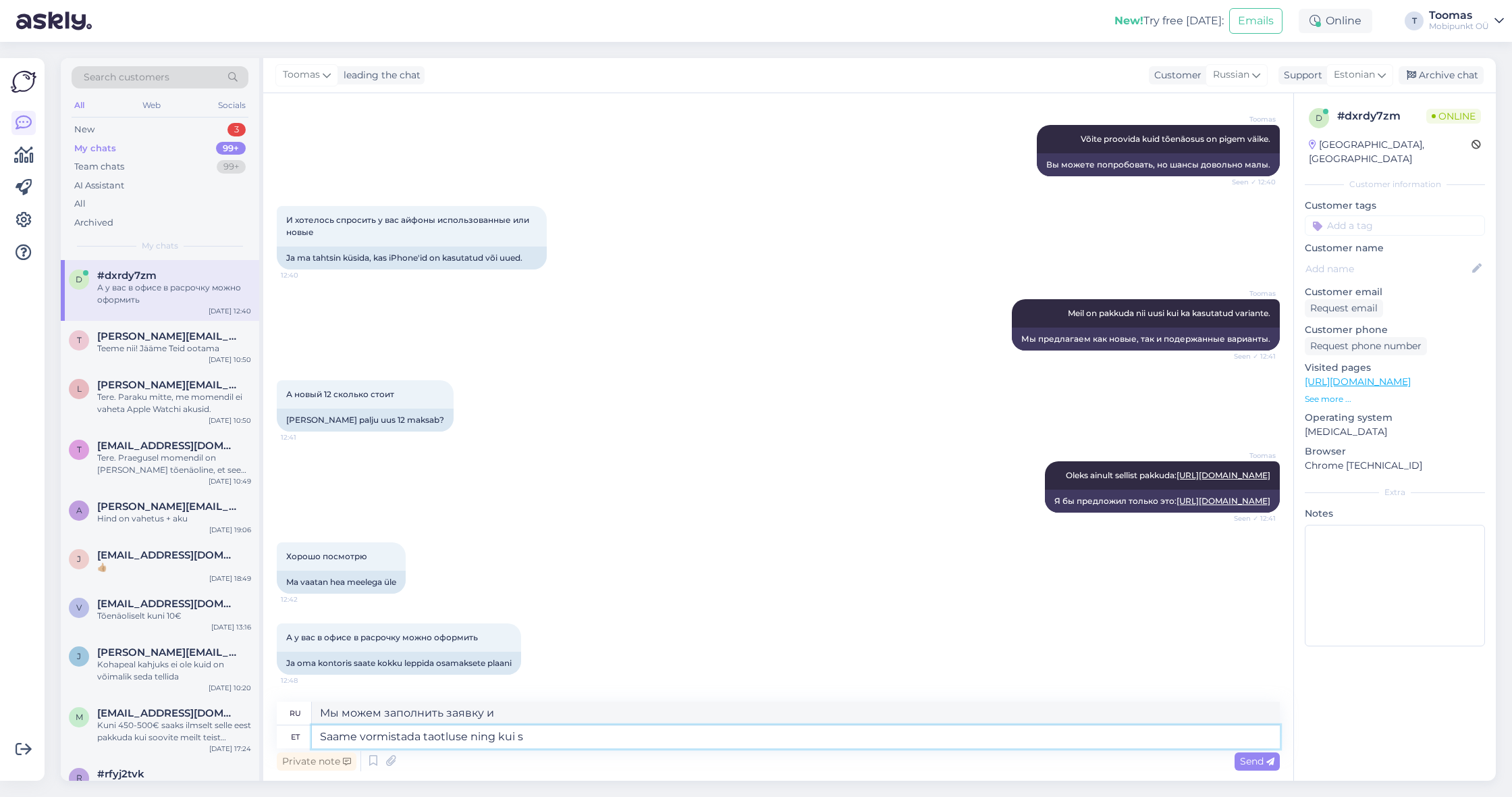
type textarea "Мы можем заполнить заявку и если"
type textarea "Saame vormistada taotluse ning kui see o"
type textarea "Мы можем заполнить заявку, и если она"
type textarea "Saame vormistada taotluse ning kui see on p"
type textarea "Мы можем заполнить заявку, и если это"
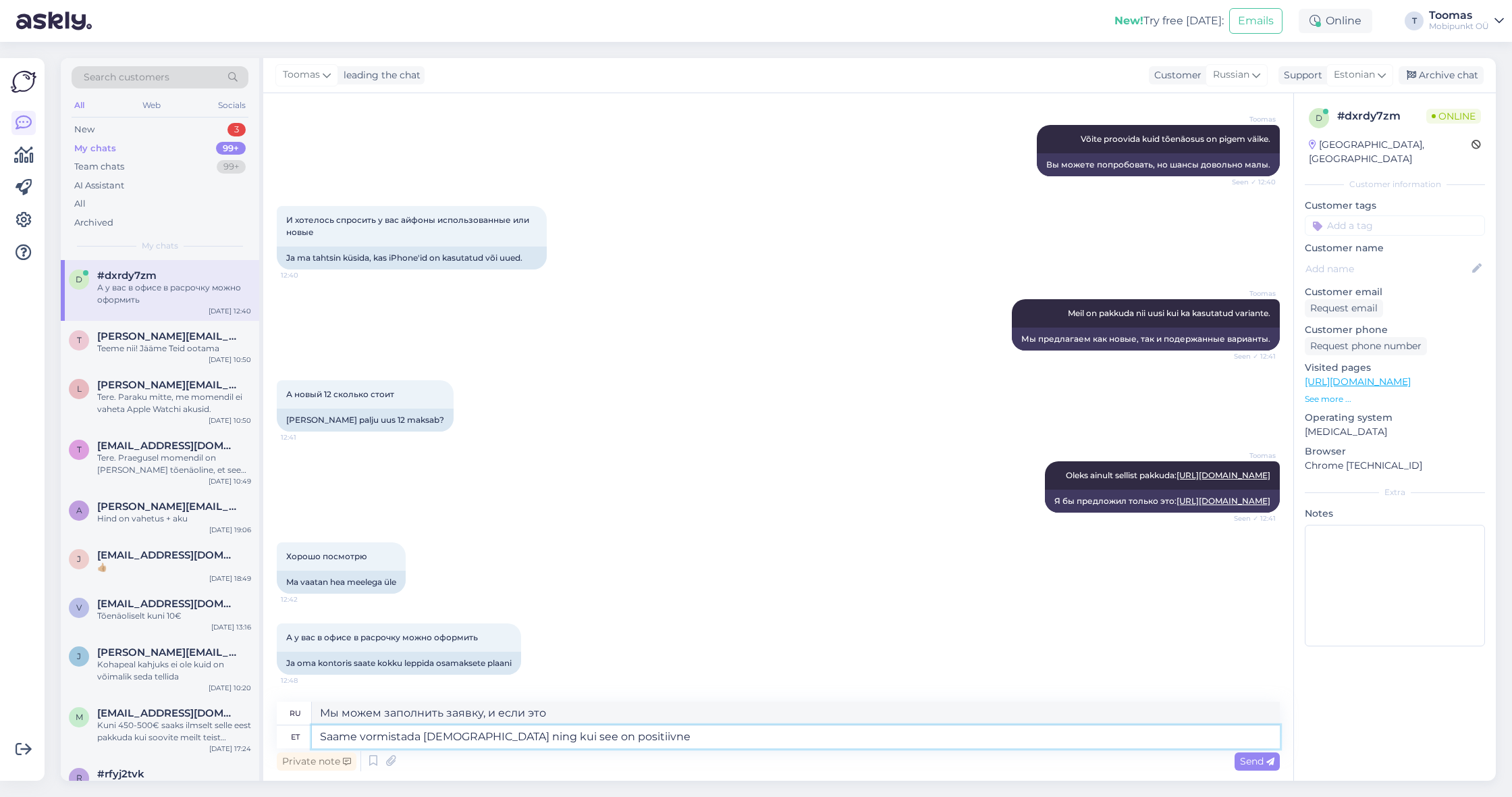
type textarea "Saame vormistada [DEMOGRAPHIC_DATA] ning kui see on positiivne"
type textarea "Мы можем заполнить заявку и если она будет положительная"
type textarea "Saame vormistada [DEMOGRAPHIC_DATA] ning kui see on positiivne saame v"
type textarea "Мы можем заполнить заявку, и если она будет положительная, мы можем"
type textarea "Saame vormistada taotluse ning kui see on positiivne saame vormistada ka"
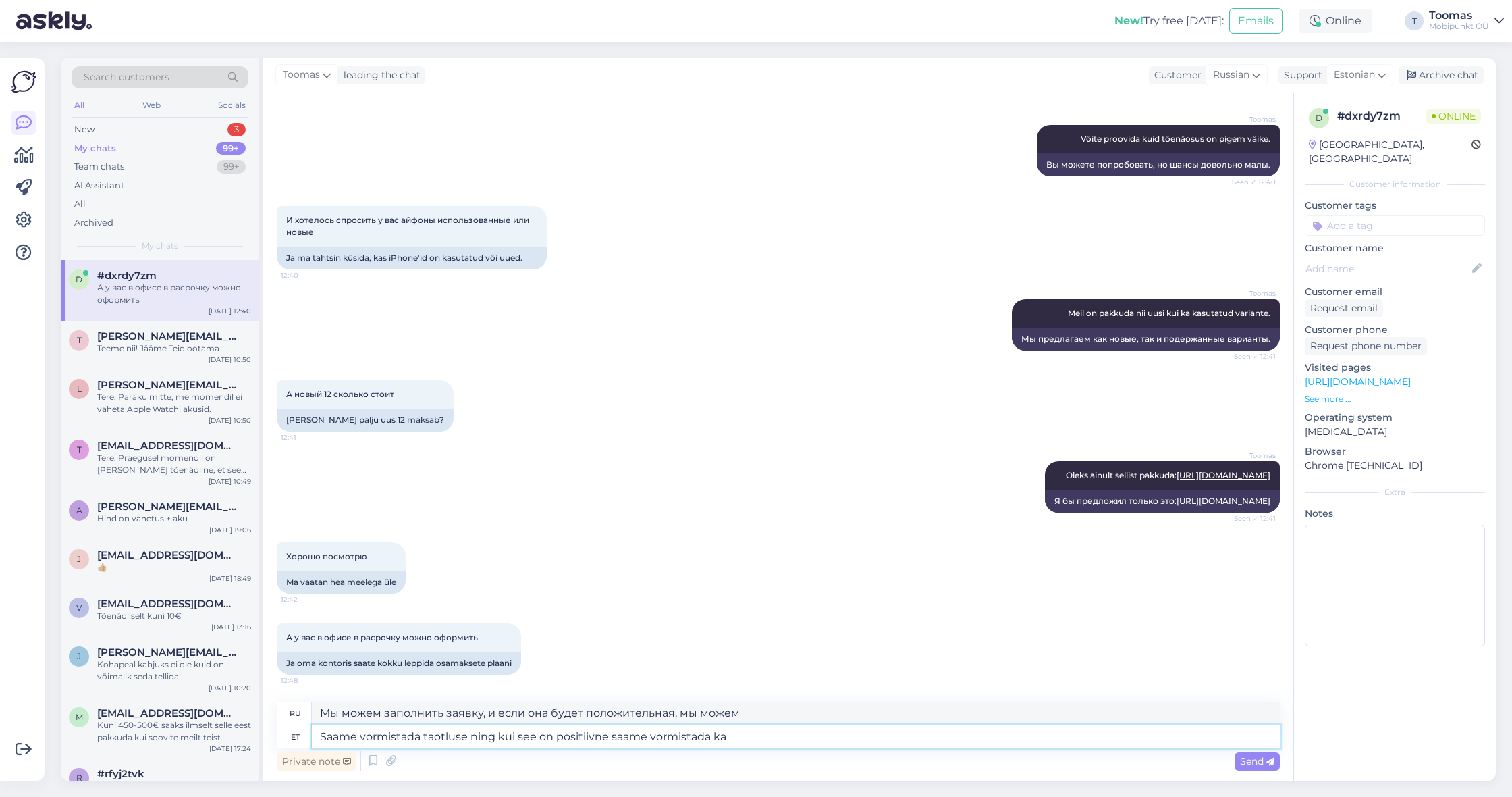
type textarea "Мы можем заполнить заявку и, если она будет положительной, мы сможем ее заверши…"
type textarea "Saame vormistada [DEMOGRAPHIC_DATA] ning kui see on positiivne saame vormistada…"
type textarea "Мы можем заполнить заявку и, если она будет положительная, мы также можем запол…"
type textarea "Saame vormistada taotluse ning kui see on positiivne saame vormistada ka leping…"
type textarea "Мы можем оформить заявку и, в случае ее положительного решения, оформить догово…"
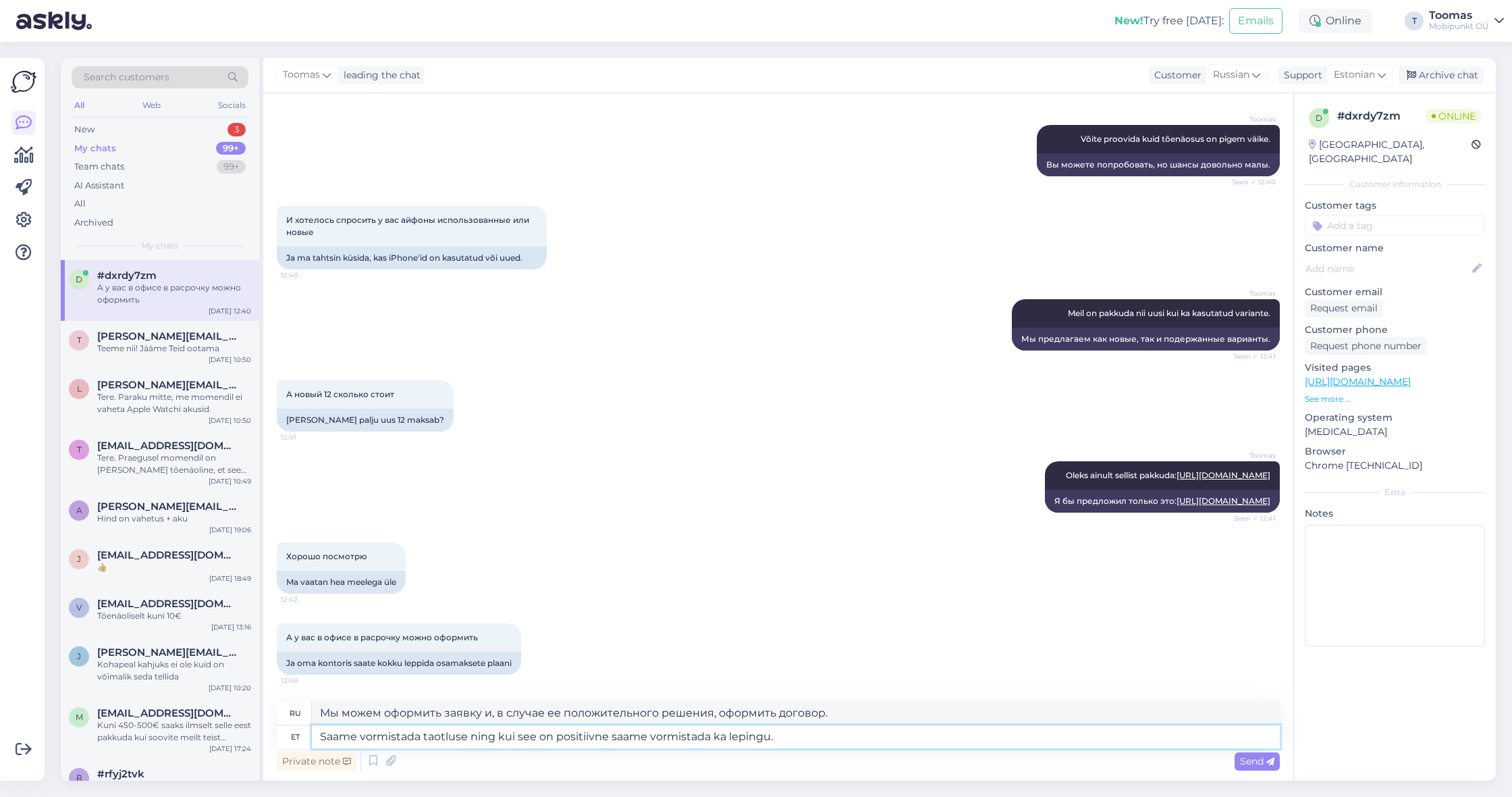
click at [728, 733] on textarea "Saame vormistada taotluse ning kui see on positiivne saame vormistada ka leping…" at bounding box center [795, 737] width 968 height 23
type textarea "Saame vormistada taotluse ning kui see on positiivne saame vormistada ka järelm…"
type textarea "Мы можем оформить заявку и, в случае ее положительного решения, оформить догово…"
type textarea "Saame vormistada taotluse ning kui see on positiivne saame vormistada ka järelm…"
click at [1250, 759] on span "Send" at bounding box center [1256, 760] width 34 height 12
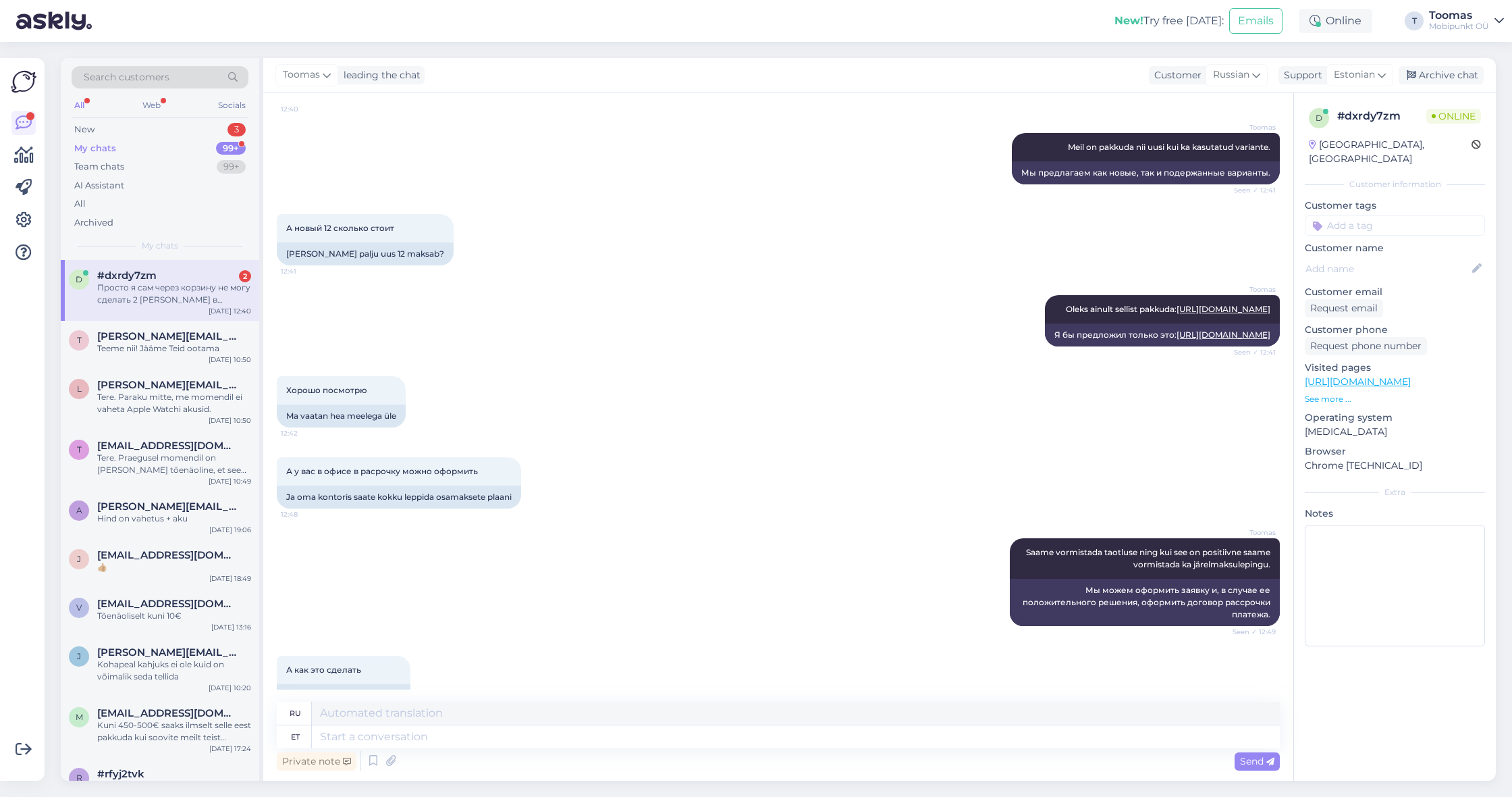
scroll to position [710, 0]
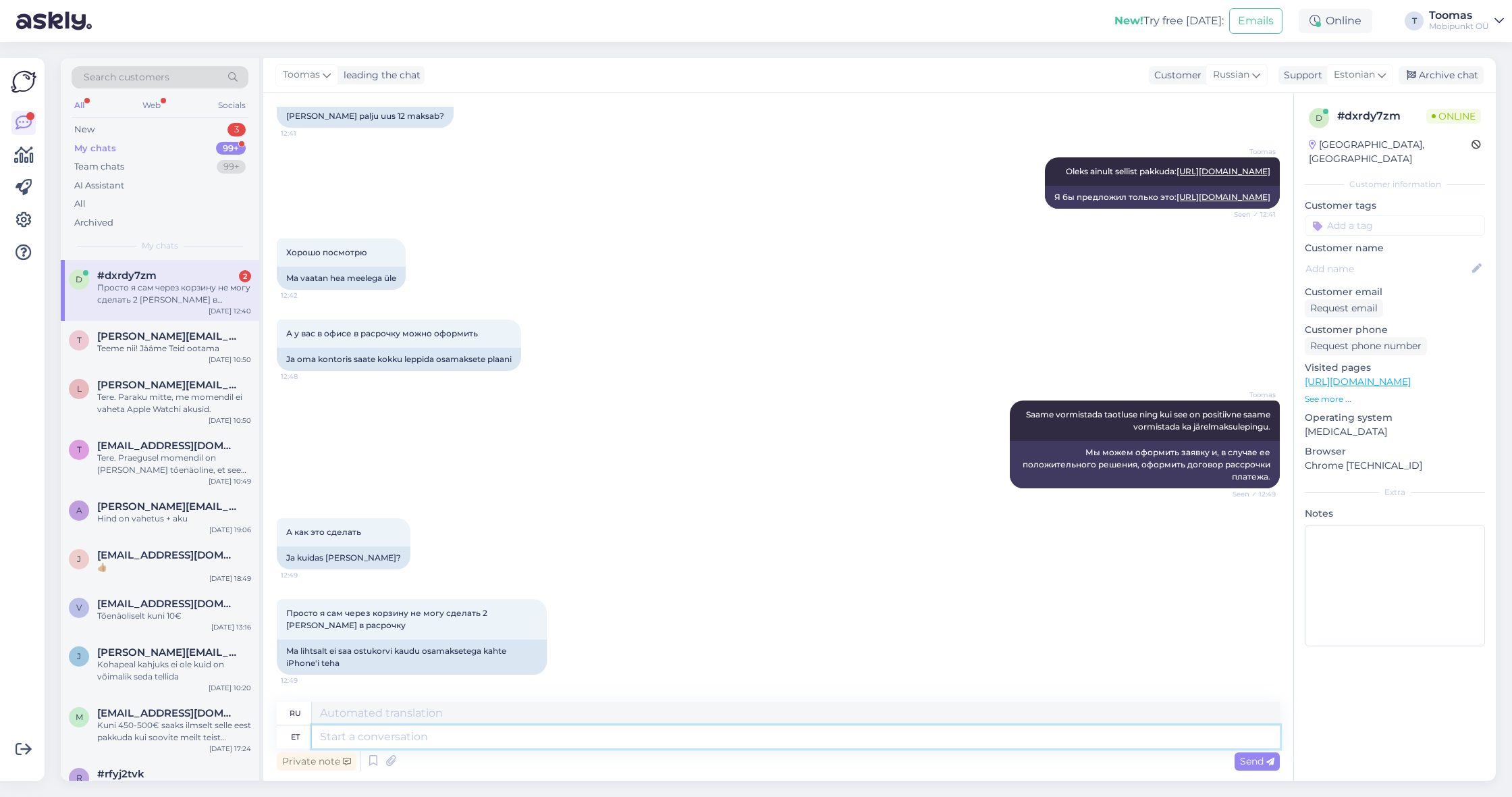
click at [458, 739] on textarea at bounding box center [795, 737] width 968 height 23
type textarea "Saame k"
type textarea "Мы можем"
type textarea "[PERSON_NAME]"
type textarea "Мы можем на месте"
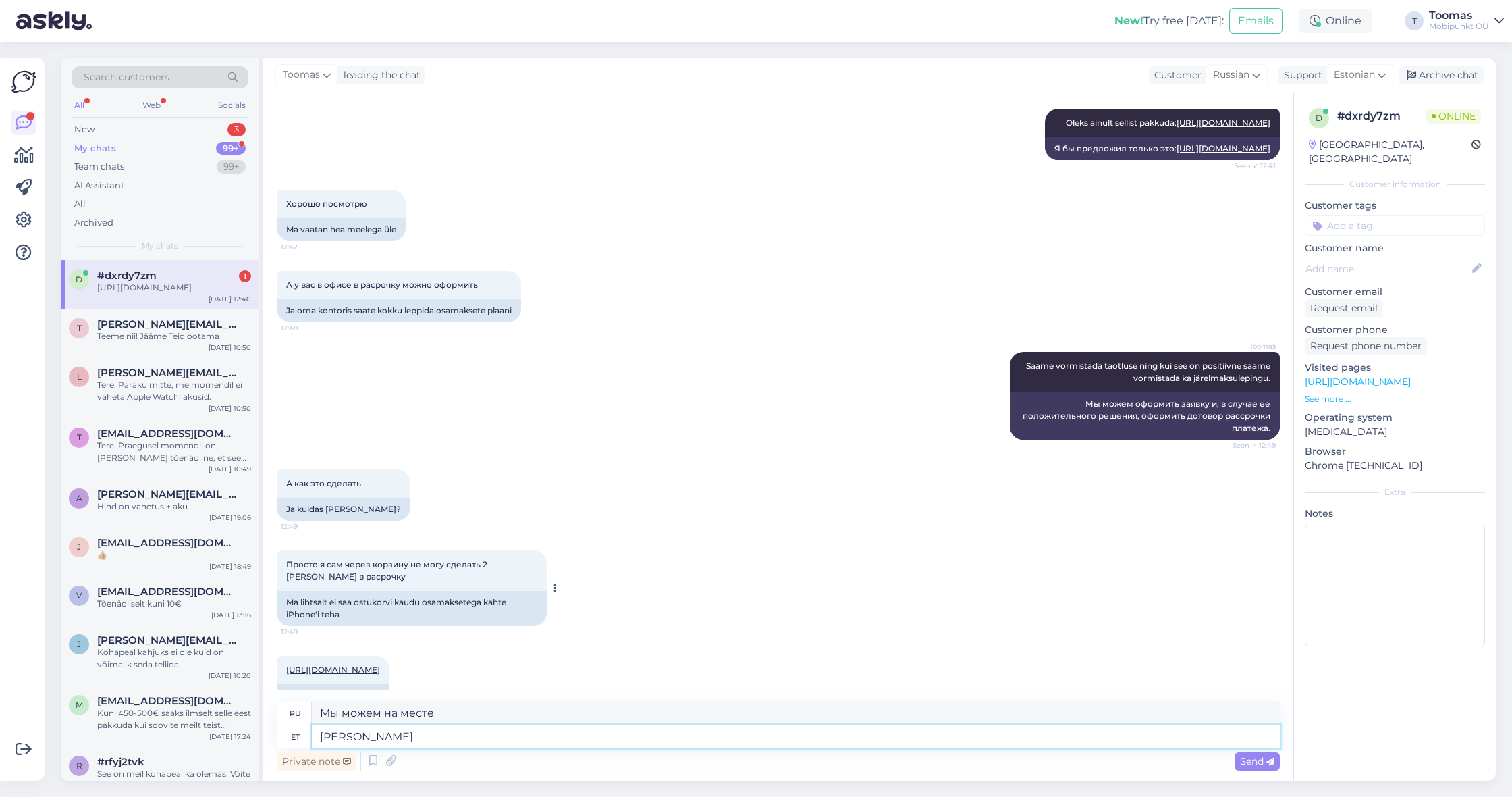
scroll to position [829, 0]
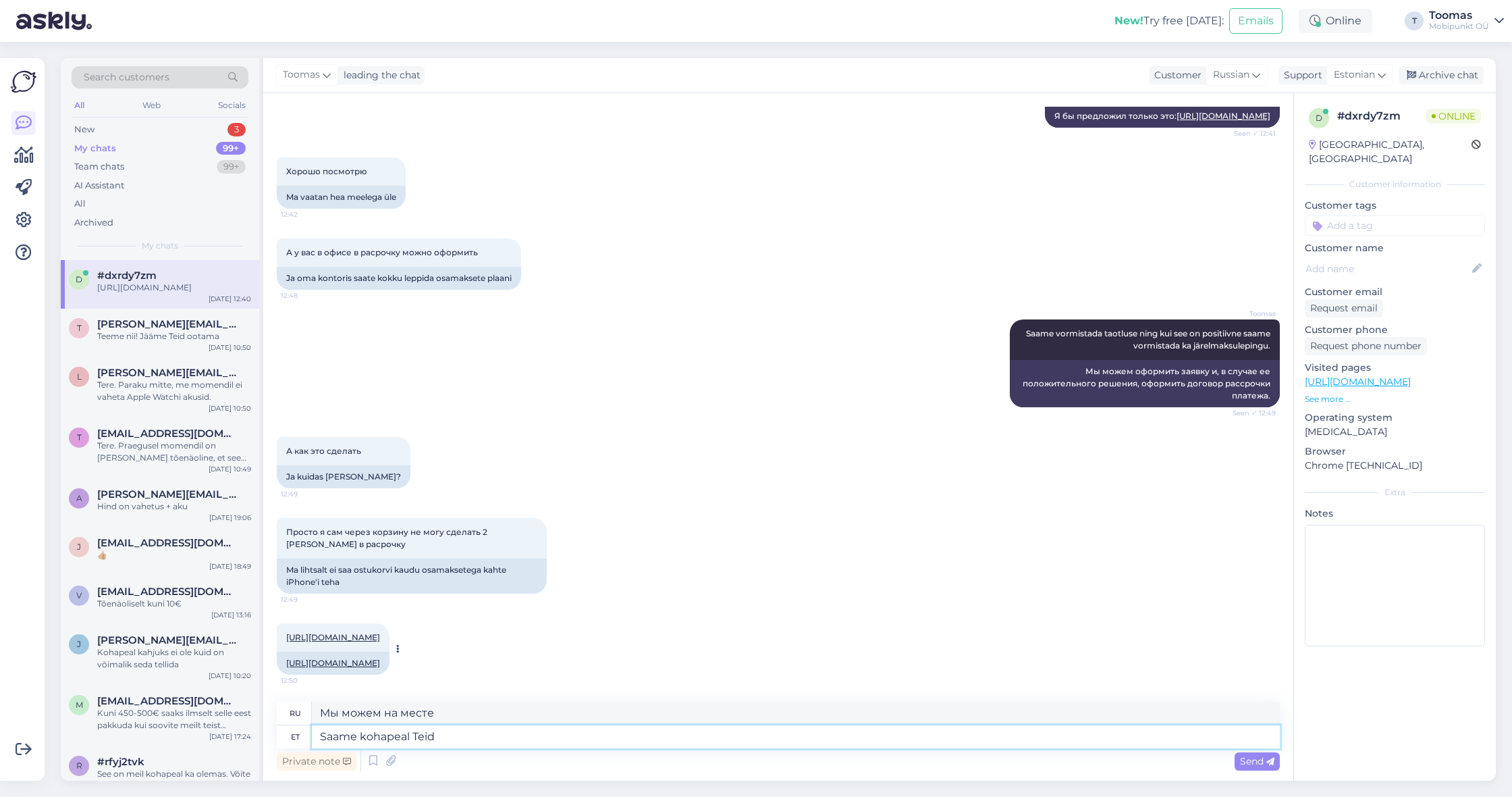
type textarea "Saame kohapeal Teid"
type textarea "Мы встретимся с вами на месте."
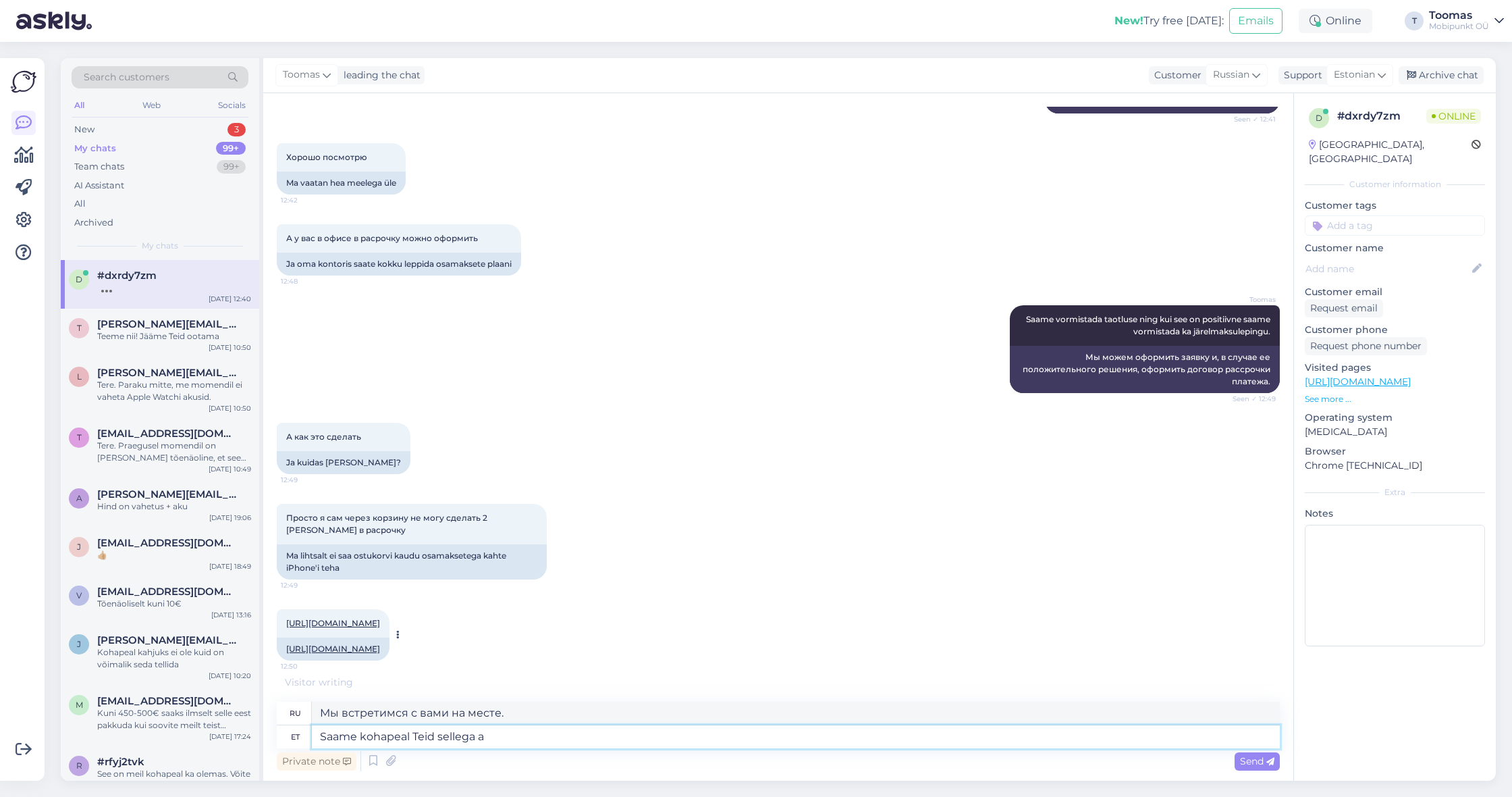
type textarea "Saame kohapeal Teid sellega ai"
type textarea "Мы можем помочь вам в этом на месте."
type textarea "Saame kohapeal Teid sellega aidata"
click at [483, 746] on textarea "Saame kohapeal Teid sellega aidata" at bounding box center [795, 737] width 968 height 23
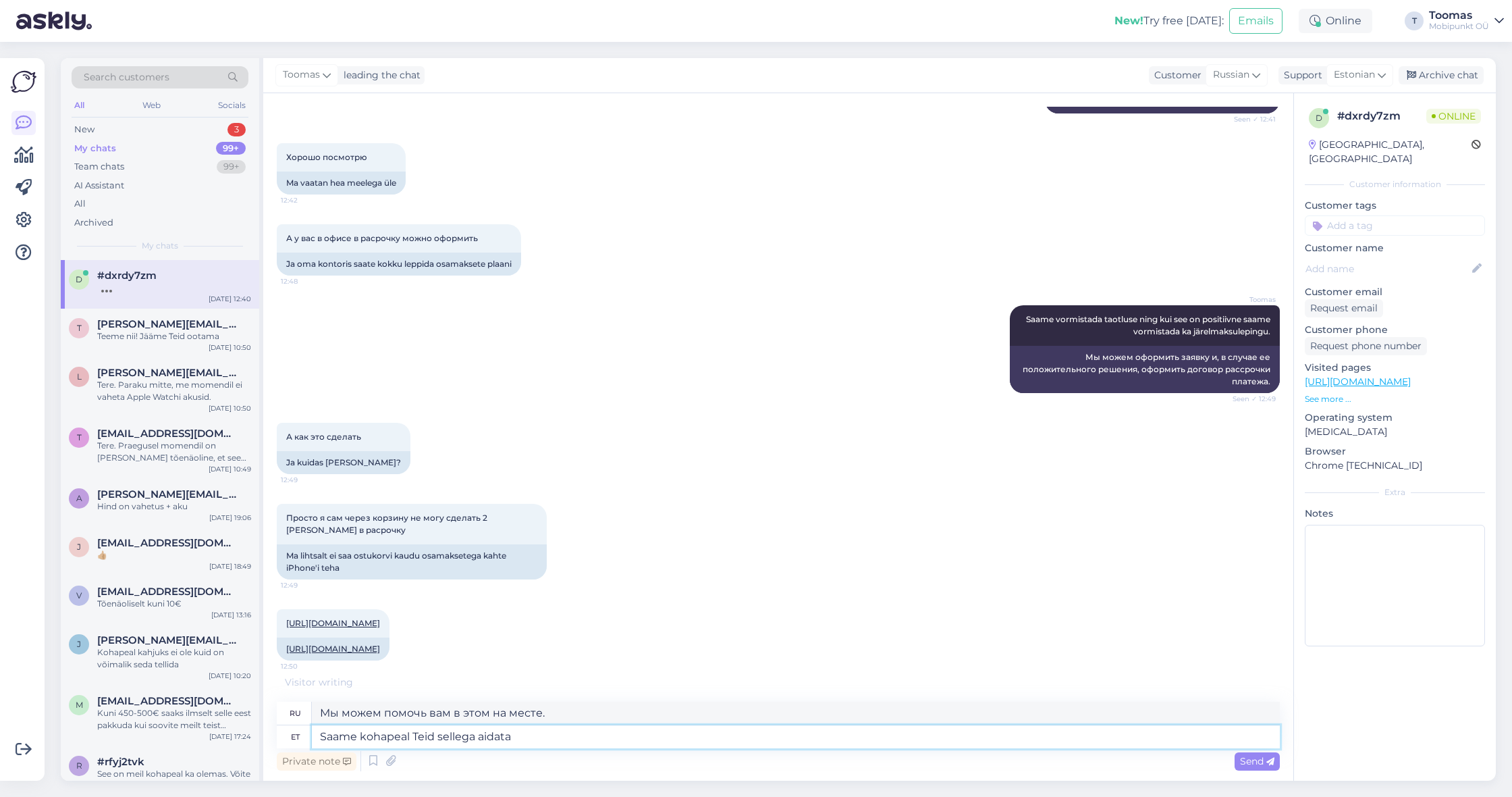
click at [483, 746] on textarea "Saame kohapeal Teid sellega aidata" at bounding box center [795, 737] width 968 height 23
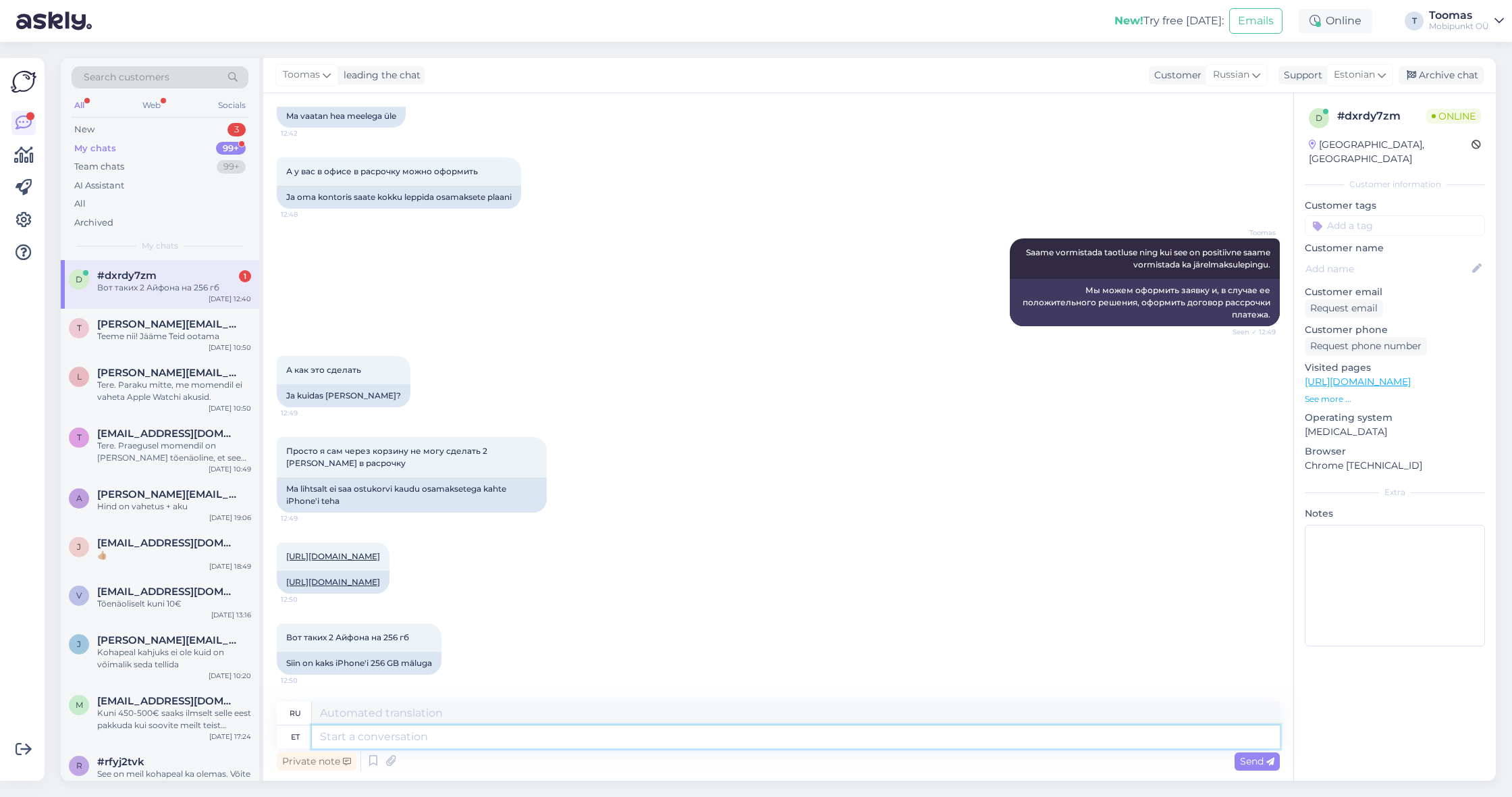
scroll to position [896, 0]
type textarea "M"
click at [380, 577] on link "[URL][DOMAIN_NAME]" at bounding box center [333, 581] width 94 height 10
drag, startPoint x: 319, startPoint y: 664, endPoint x: 456, endPoint y: 664, distance: 137.0
click at [442, 664] on div "Вот таких 2 Айфона на 256 гб 12:50 Siin on kaks iPhone'i 256 GB mäluga" at bounding box center [359, 648] width 165 height 51
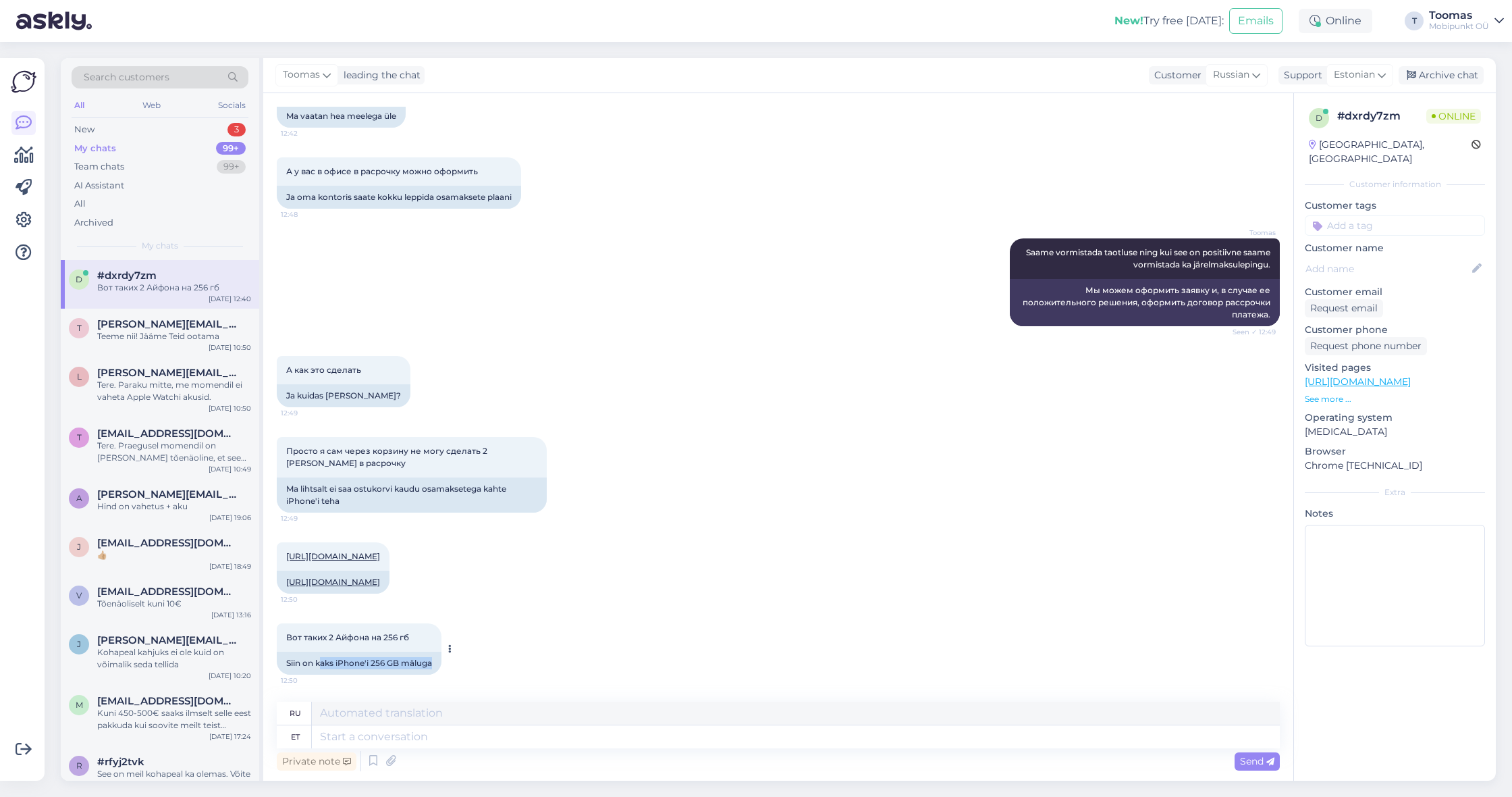
click at [400, 666] on div "Siin on kaks iPhone'i 256 GB mäluga" at bounding box center [359, 663] width 165 height 23
click at [425, 728] on textarea at bounding box center [795, 737] width 968 height 23
drag, startPoint x: 307, startPoint y: 661, endPoint x: 472, endPoint y: 661, distance: 165.0
click at [472, 661] on div "Вот таких 2 Айфона на 256 гб 12:50 Siin on kaks iPhone'i 256 GB mäluga" at bounding box center [778, 648] width 1003 height 81
click at [383, 737] on textarea at bounding box center [795, 737] width 968 height 23
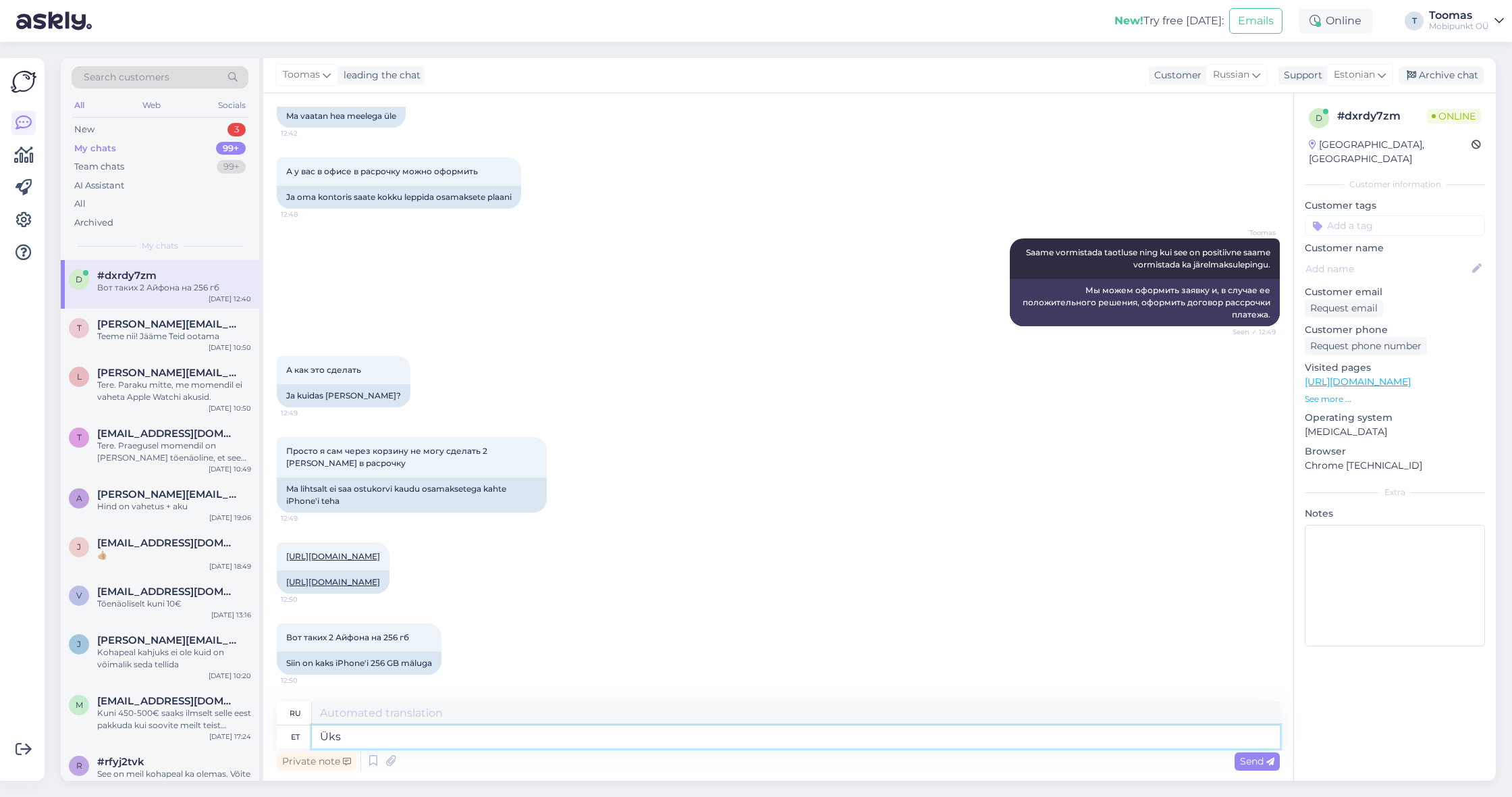
type textarea "Üks"
type textarea "Один"
type textarea "Üks variant"
type textarea "Один вариант"
type textarea "Üks variant on"
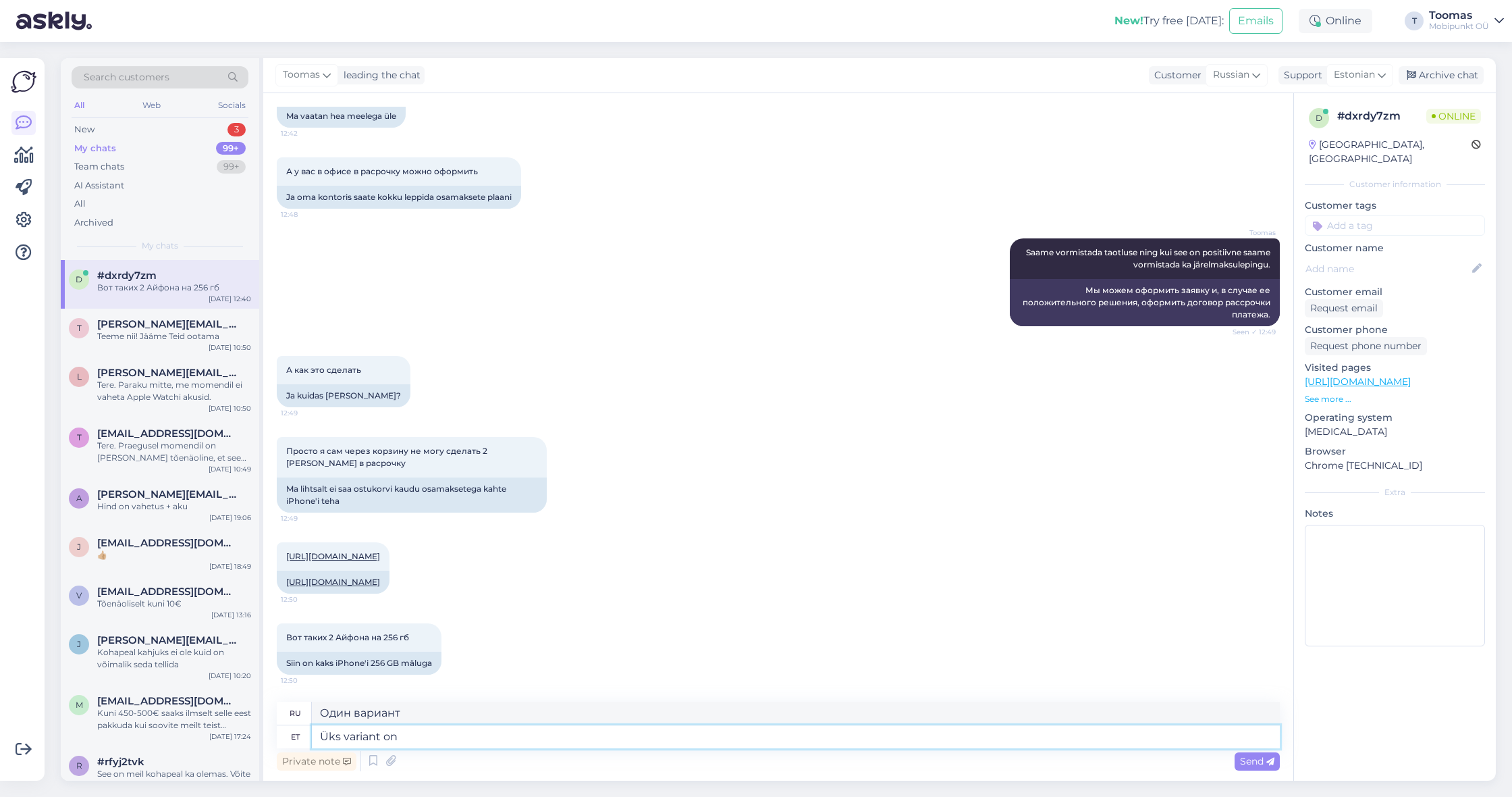
type textarea "Один из вариантов -"
type textarea "Ük"
type textarea "Один"
type textarea "Ü"
type textarea "S"
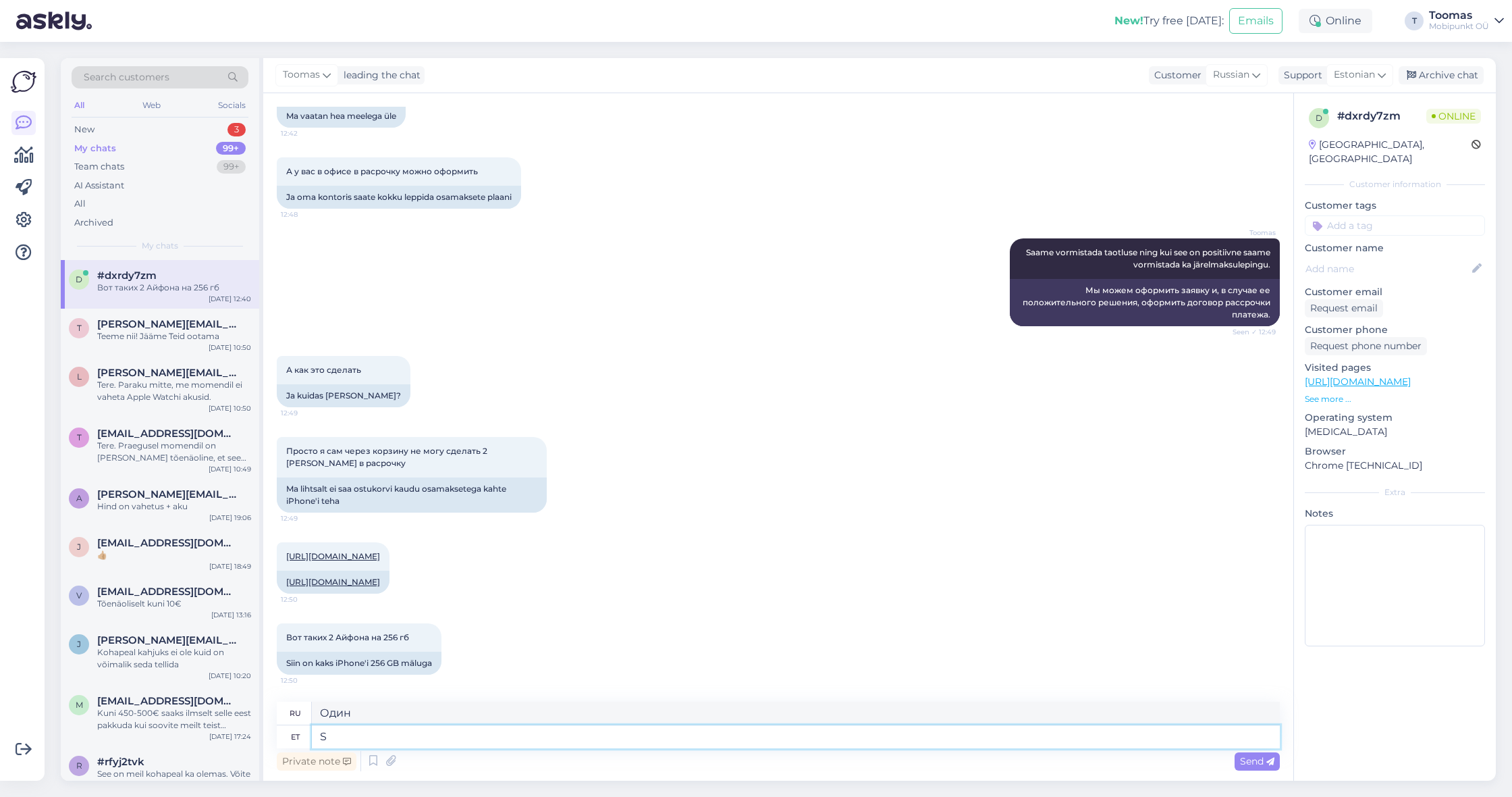
type textarea "Один вариант"
type textarea "Soodushinnaga"
type textarea "Цена со скидкой"
type textarea "Soodushinnaga varianti on"
type textarea "Вариант со скидкой"
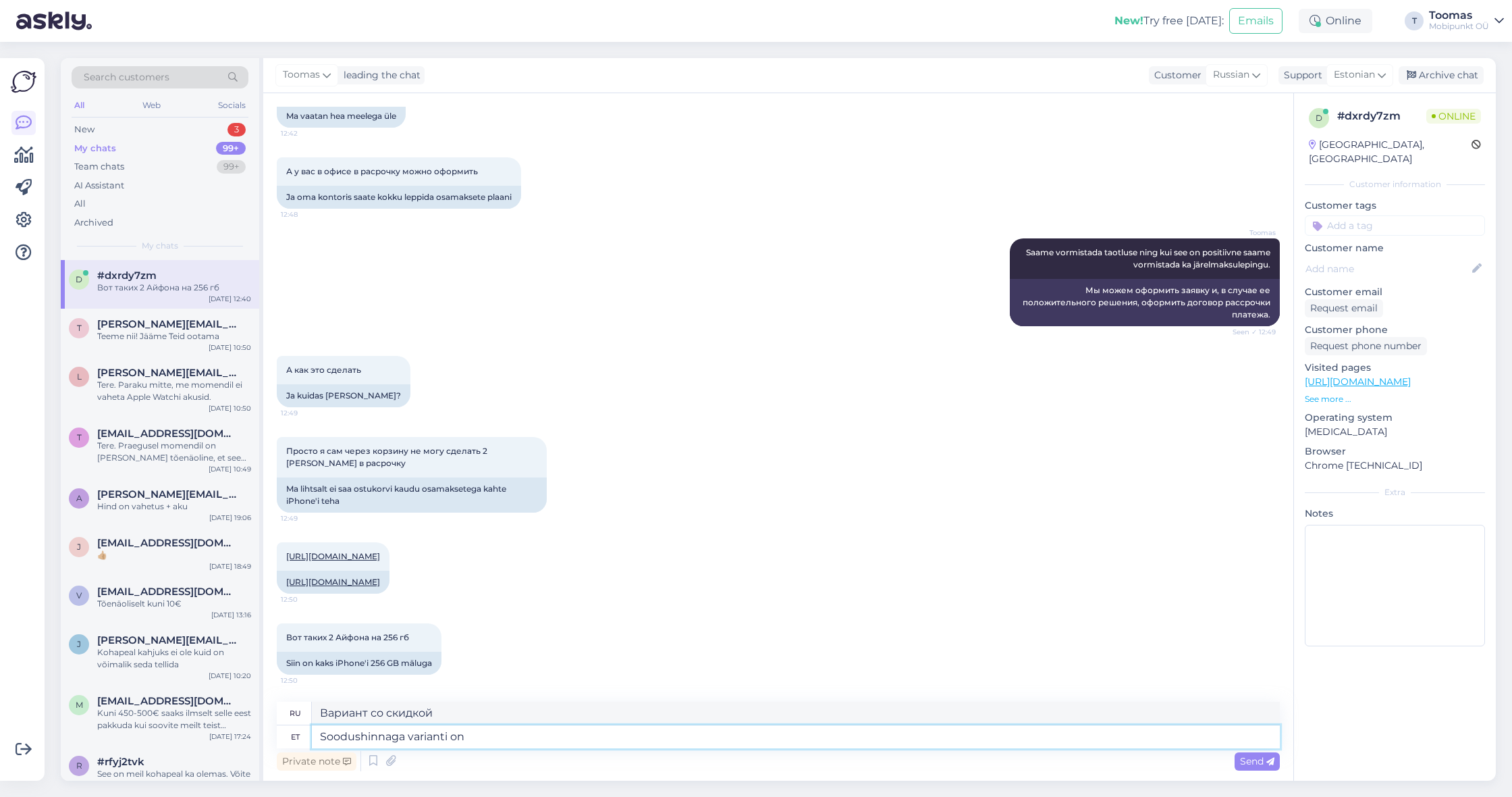
type textarea "Soodushinnaga varianti on m"
type textarea "Есть вариант со скидкой"
type textarea "Soodushinnaga varianti on meil ain"
type textarea "У нас есть возможность скидки"
type textarea "Soodushinnaga varianti on meil ainult"
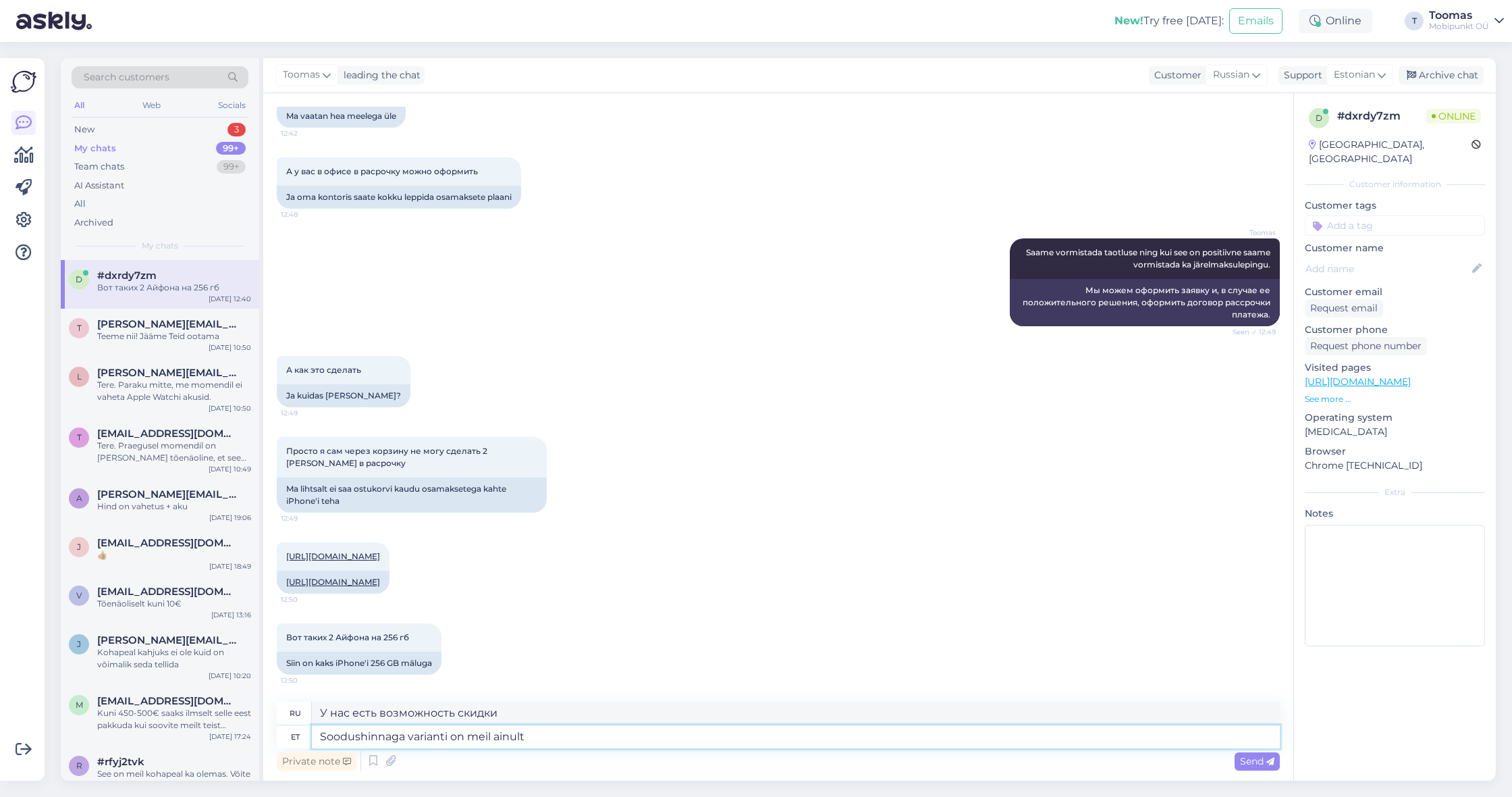
type textarea "У нас есть только вариант со скидкой"
type textarea "Soodushinnaga varianti on meil ainult üks"
type textarea "У нас есть только один вариант со скидкой"
type textarea "Soodushinnaga varianti on meil ainult üks, m"
type textarea "У нас есть только один вариант со скидкой,"
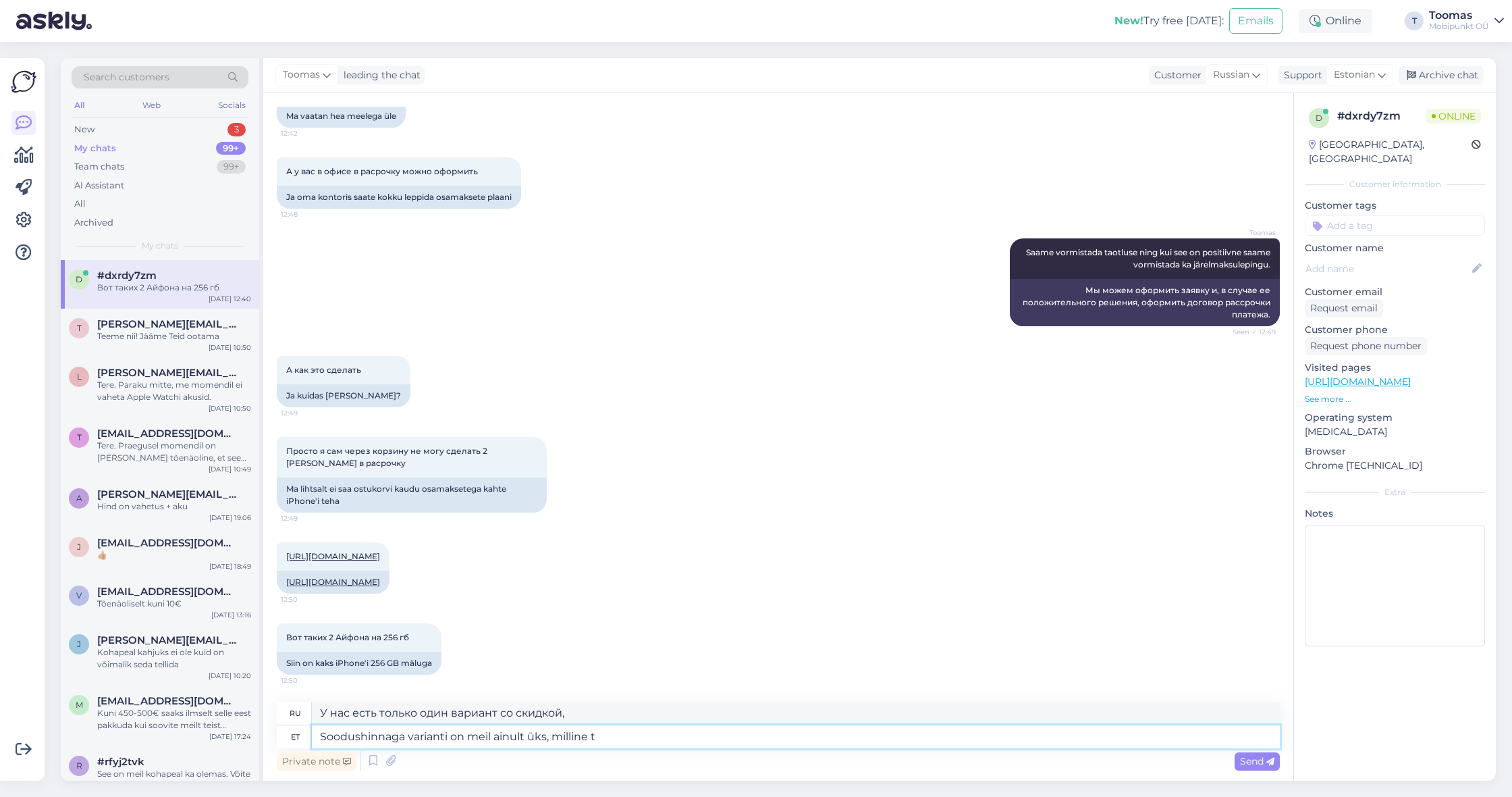
type textarea "Soodushinnaga varianti on meil ainult üks, [PERSON_NAME]"
type textarea "У нас есть только один вариант со скидкой, а именно:"
type textarea "Soodushinnaga varianti on meil ainult üks, milline teine"
type textarea "У нас есть только один вариант со скидкой, какой еще?"
type textarea "Soodushinnaga varianti on meil ainult üks, milline teine telefon"
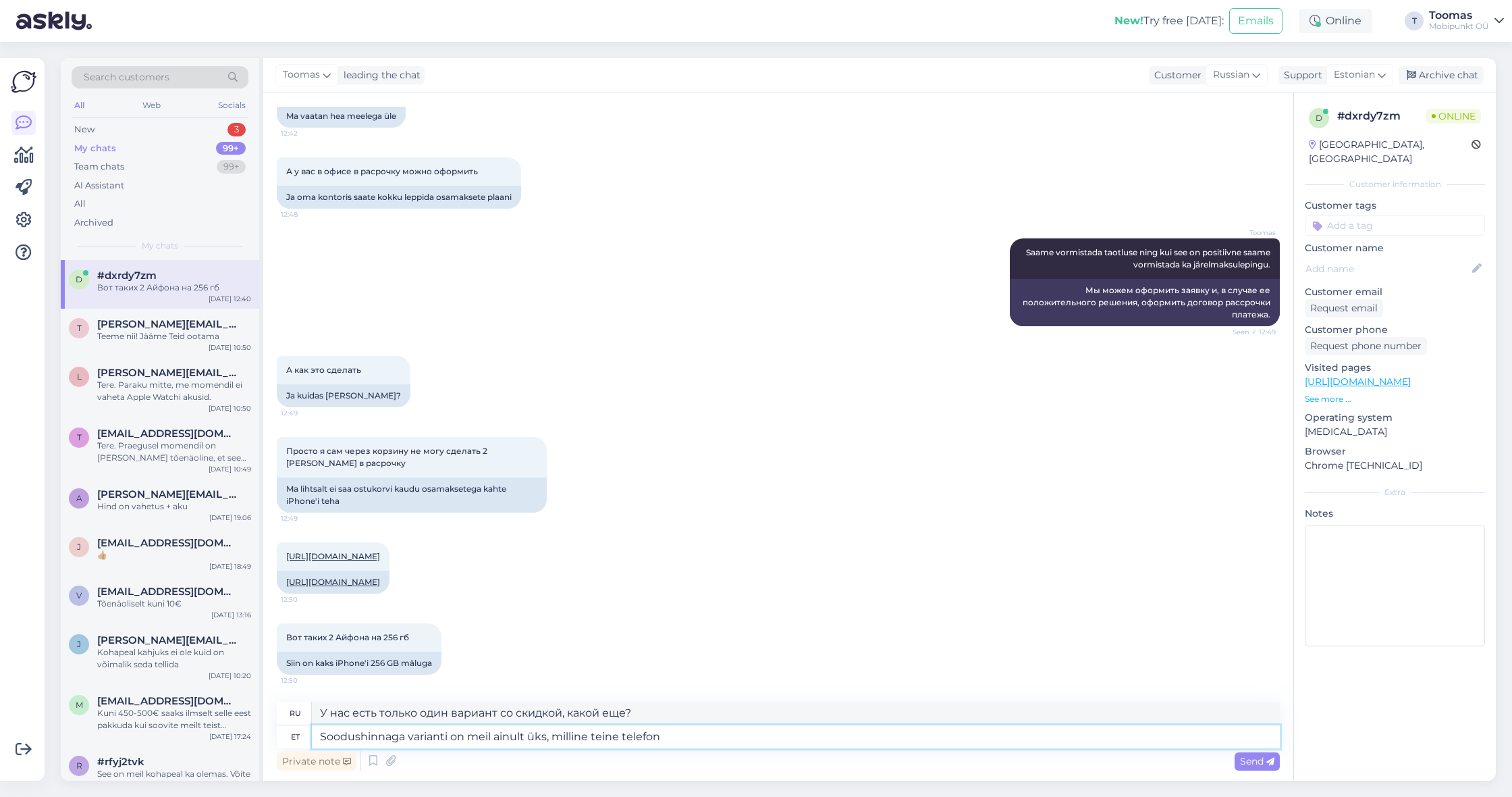
type textarea "У нас есть только один вариант со скидкой, какой еще телефон?"
type textarea "Soodushinnaga varianti on meil ainult üks, milline teine telefon oleks mi"
type textarea "У нас есть только один вариант со скидкой. Какой еще телефон это может быть?"
type textarea "Soodushinnaga varianti on meil ainult üks, milline teine telefon oleks mida o"
type textarea "У нас есть только один вариант со скидкой. Какой другой телефон будет лучше?"
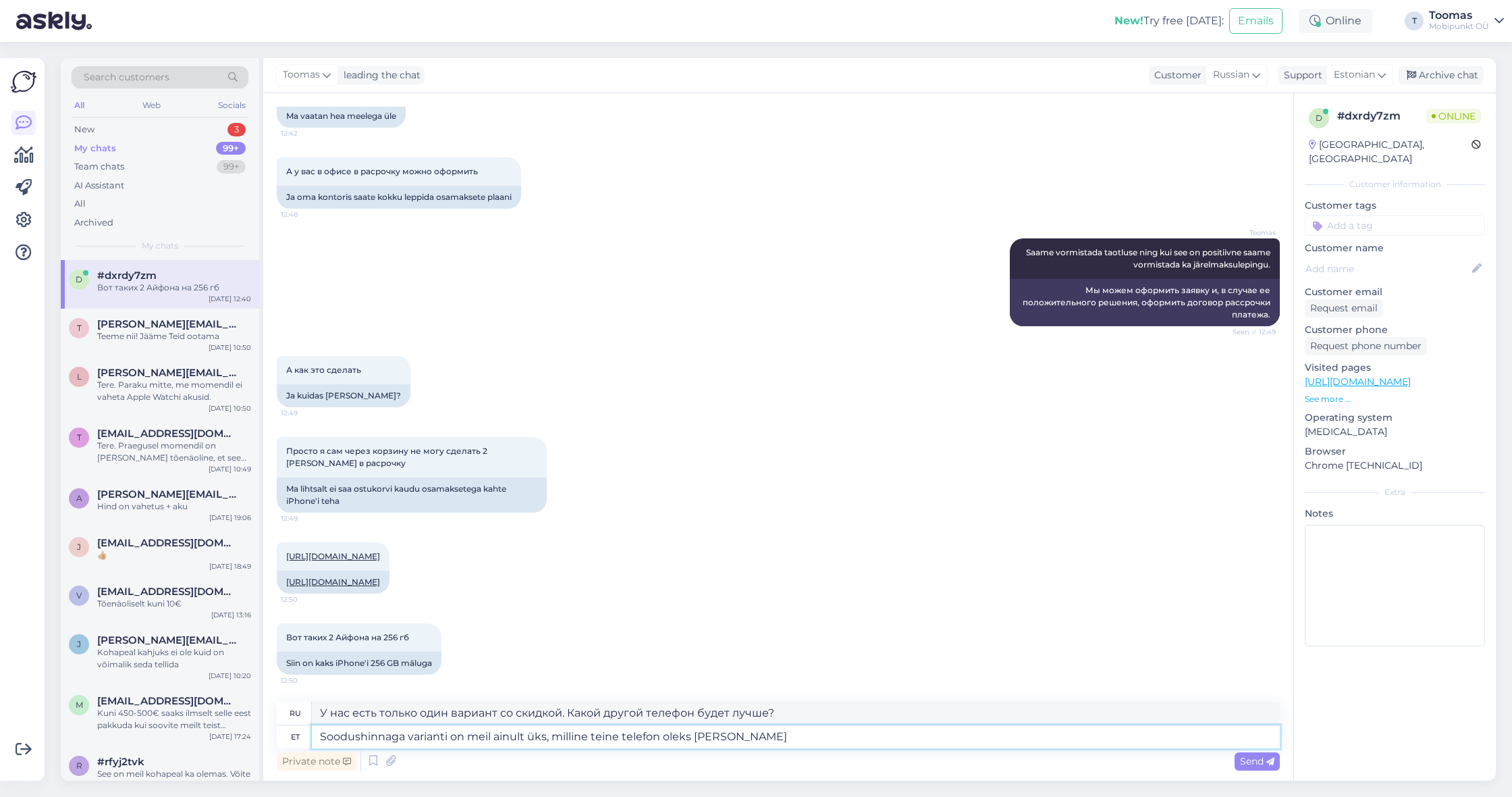
type textarea "Soodushinnaga varianti on meil ainult üks, milline teine telefon oleks [PERSON_…"
type textarea "У нас есть только один вариант со скидкой, какой еще телефон стоит купить?"
type textarea "Soodushinnaga varianti on meil ainult üks, milline teine telefon oleks [PERSON_…"
type textarea "У нас есть только один вариант со скидкой. Какой еще телефон вы хотели бы купит…"
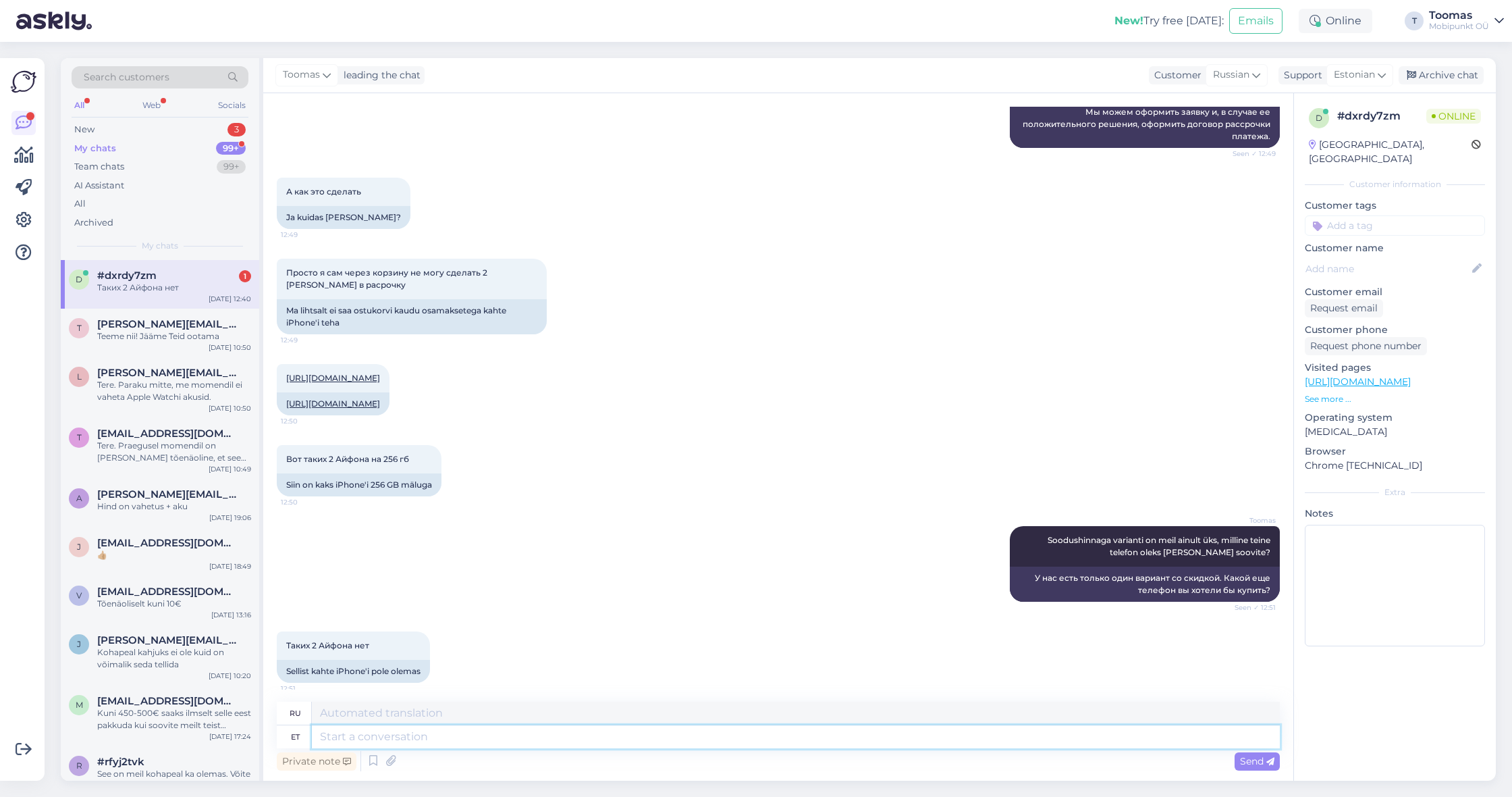
scroll to position [1096, 0]
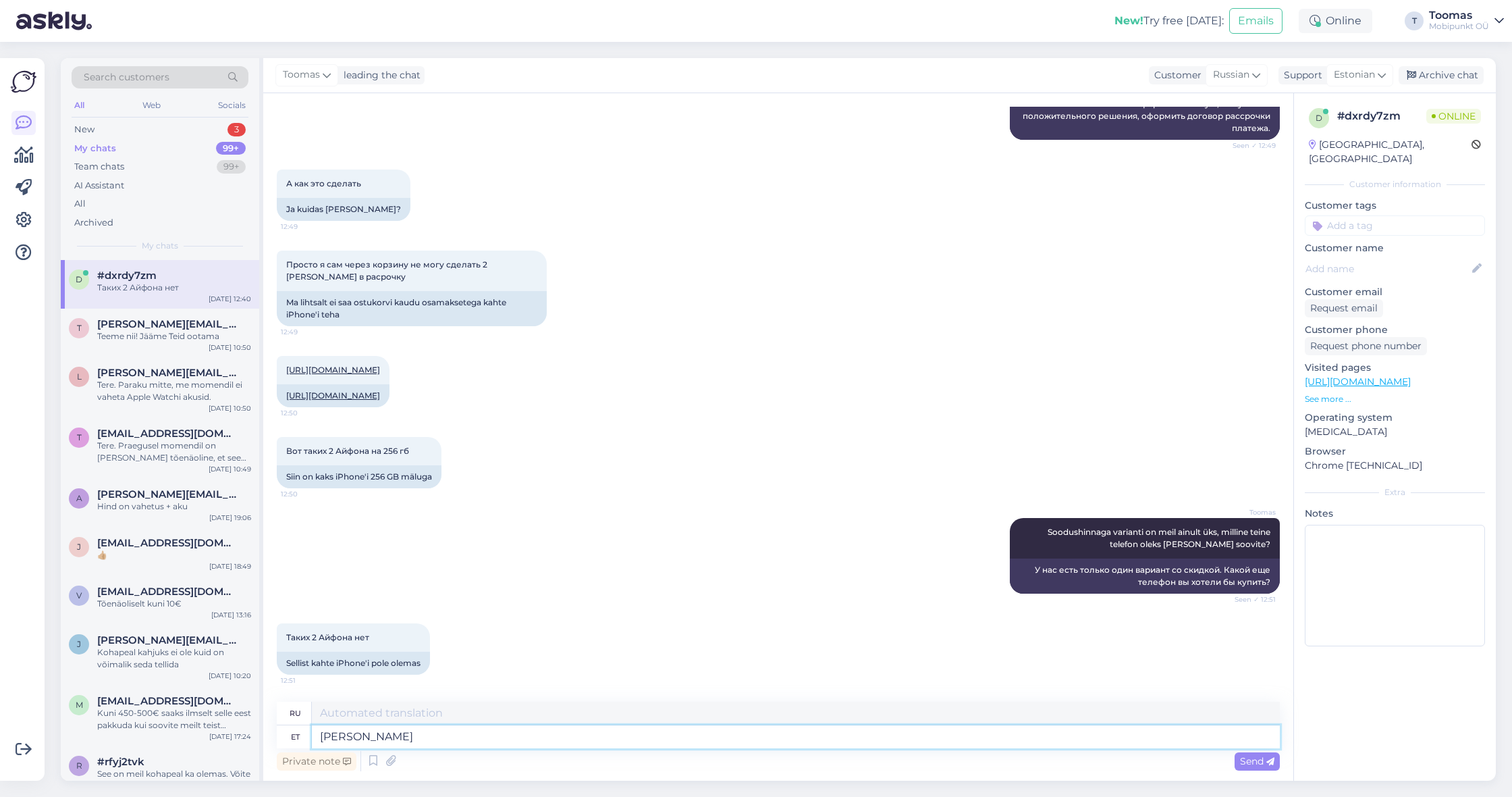
type textarea "J"
type textarea "Täpselt, e"
type textarea "Точно,"
type textarea "Täpselt, seda o"
type textarea "Именно, что"
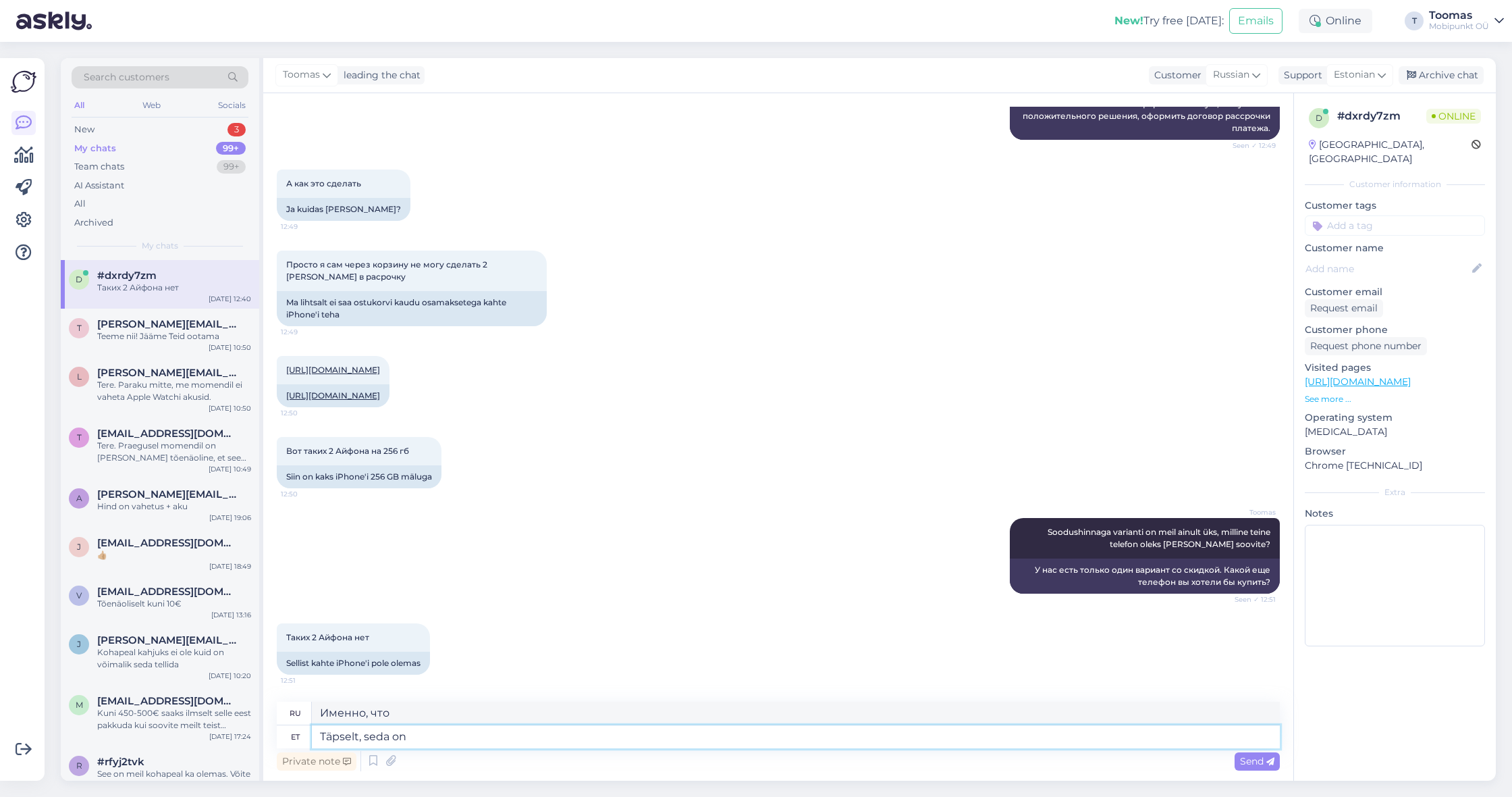
type textarea "Täpselt, seda on m"
type textarea "Вот именно, именно так."
type textarea "Täpselt, seda on meil l"
type textarea "Именно, это то, что у нас есть."
type textarea "Täpselt, seda on [PERSON_NAME]"
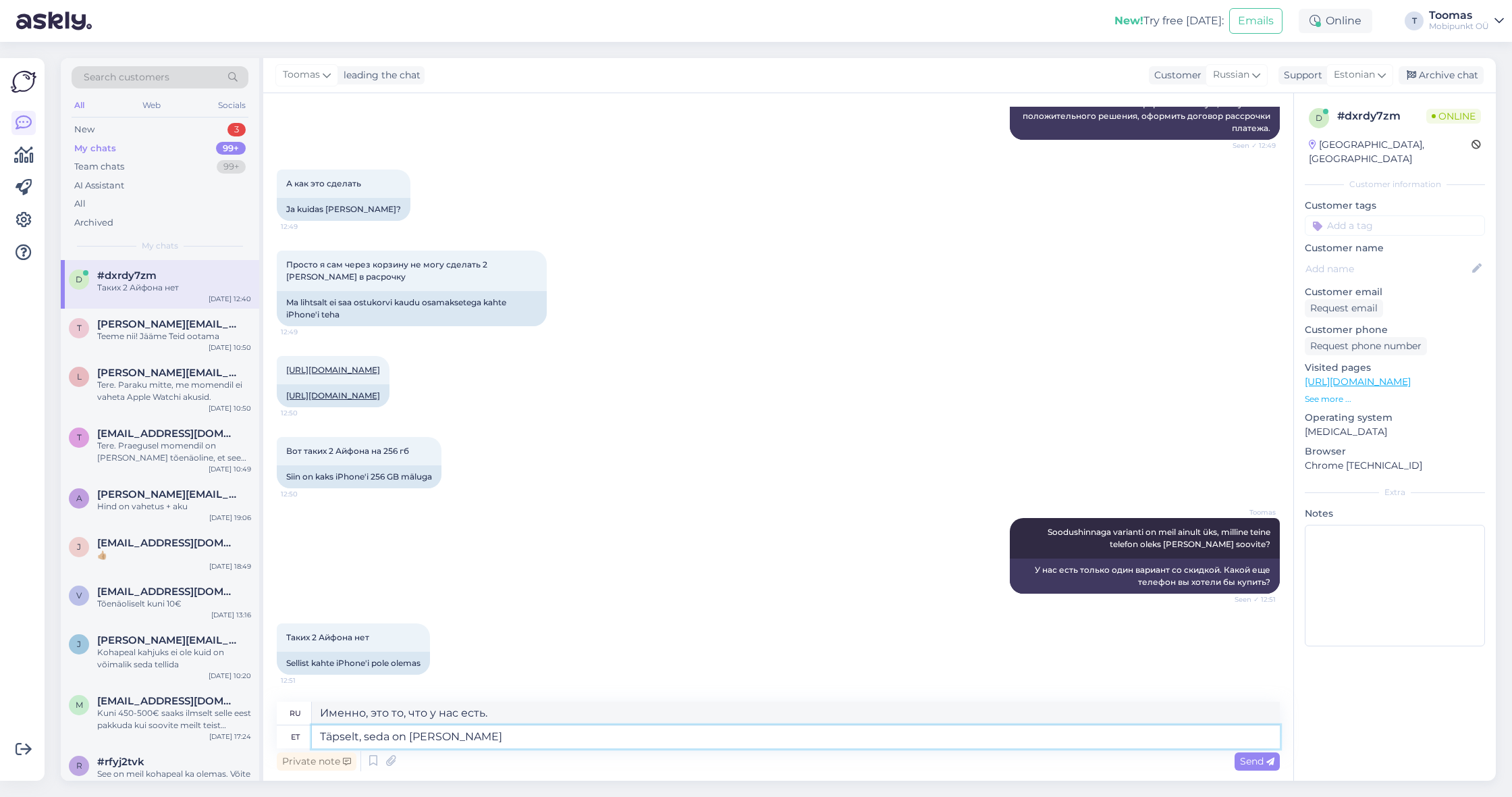
type textarea "Точно, у нас это есть на складе."
type textarea "Täpselt, seda on meil laos ai"
type textarea "Точно, он у нас есть на складе."
type textarea "Täpselt, seda on meil laos ainult ü"
type textarea "Точно, у нас в наличии только это."
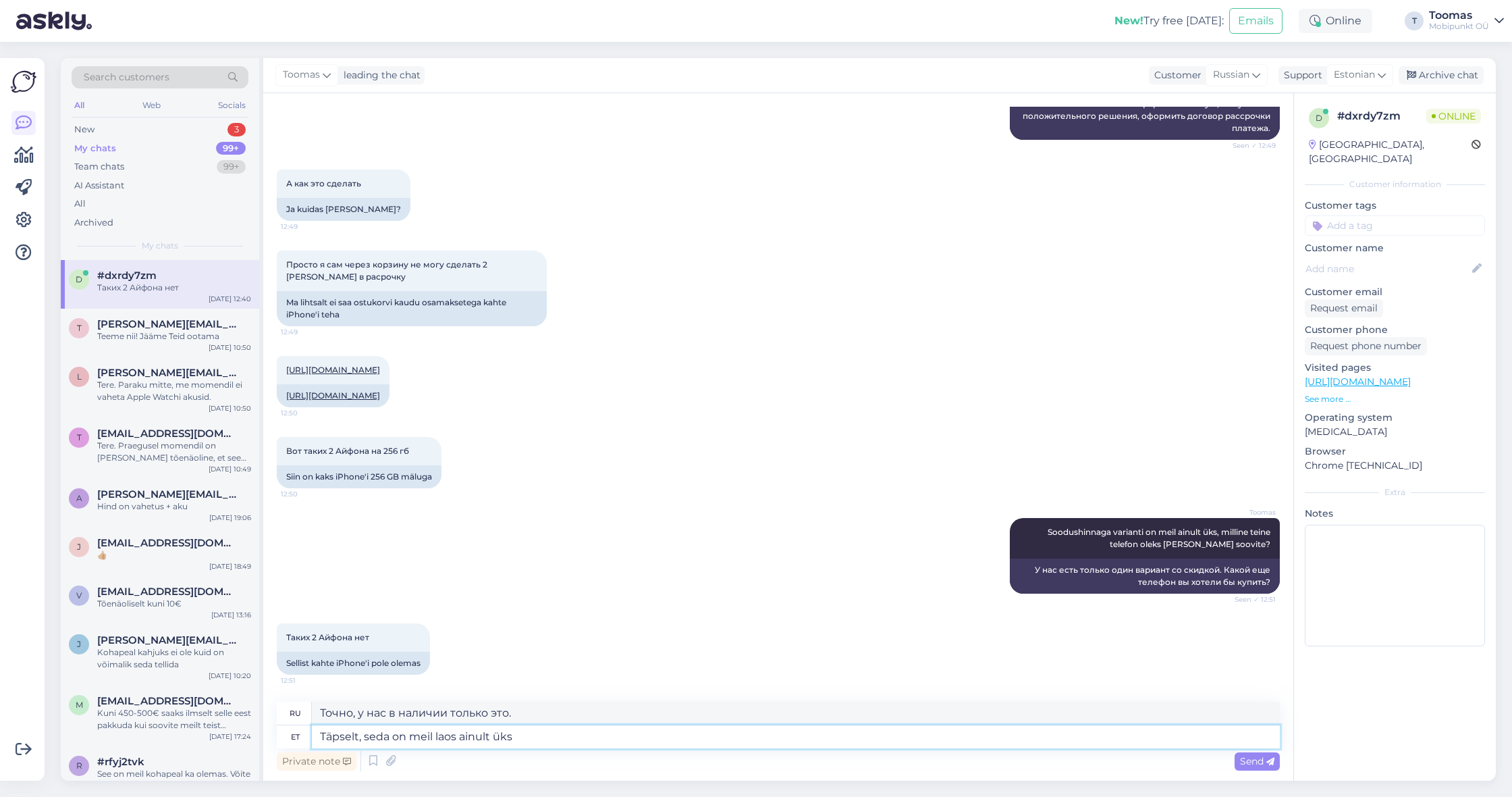
type textarea "Täpselt, seda on meil laos ainult üks."
type textarea "Точно, у нас на складе только один экземпляр."
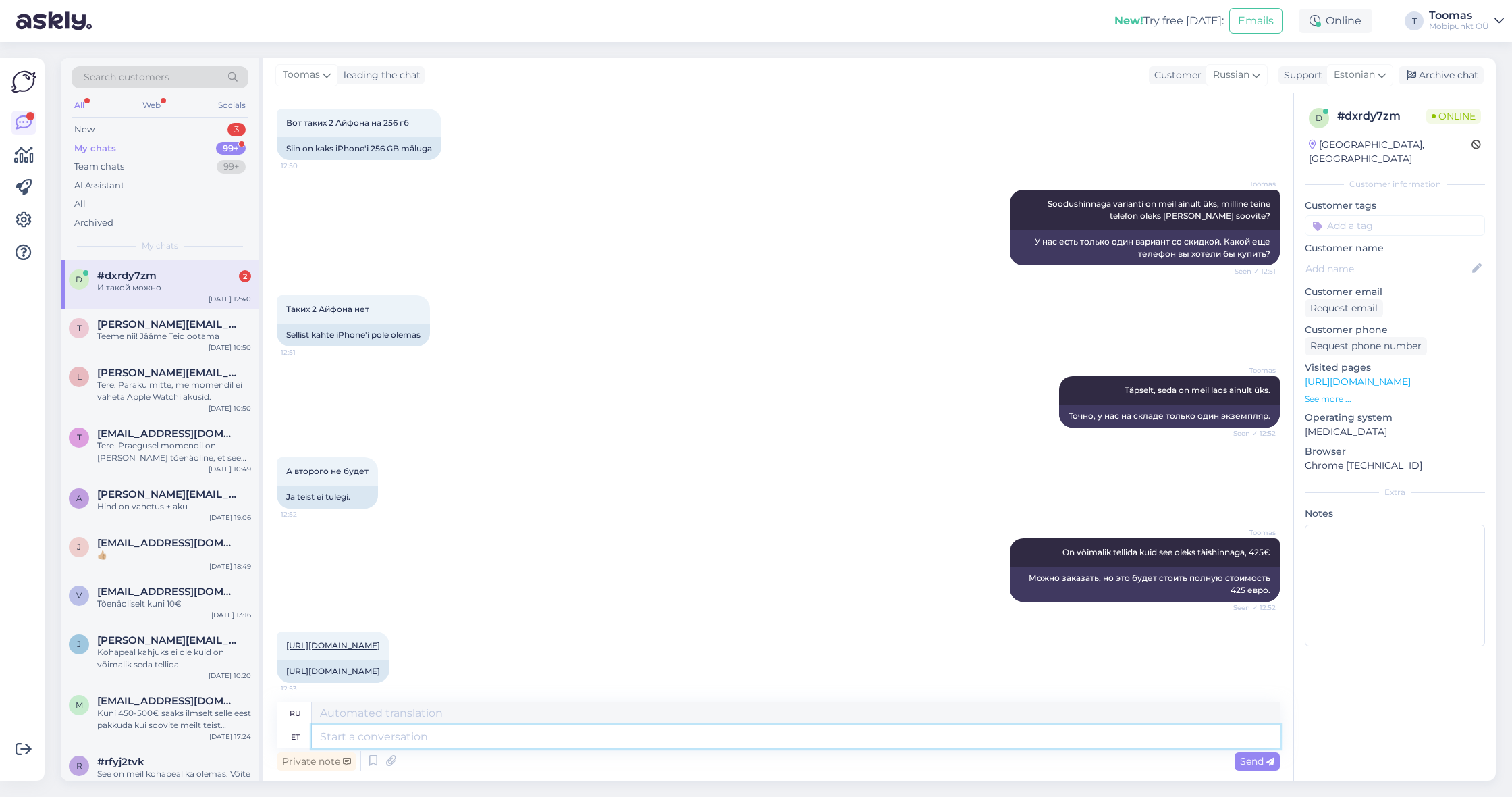
scroll to position [1538, 0]
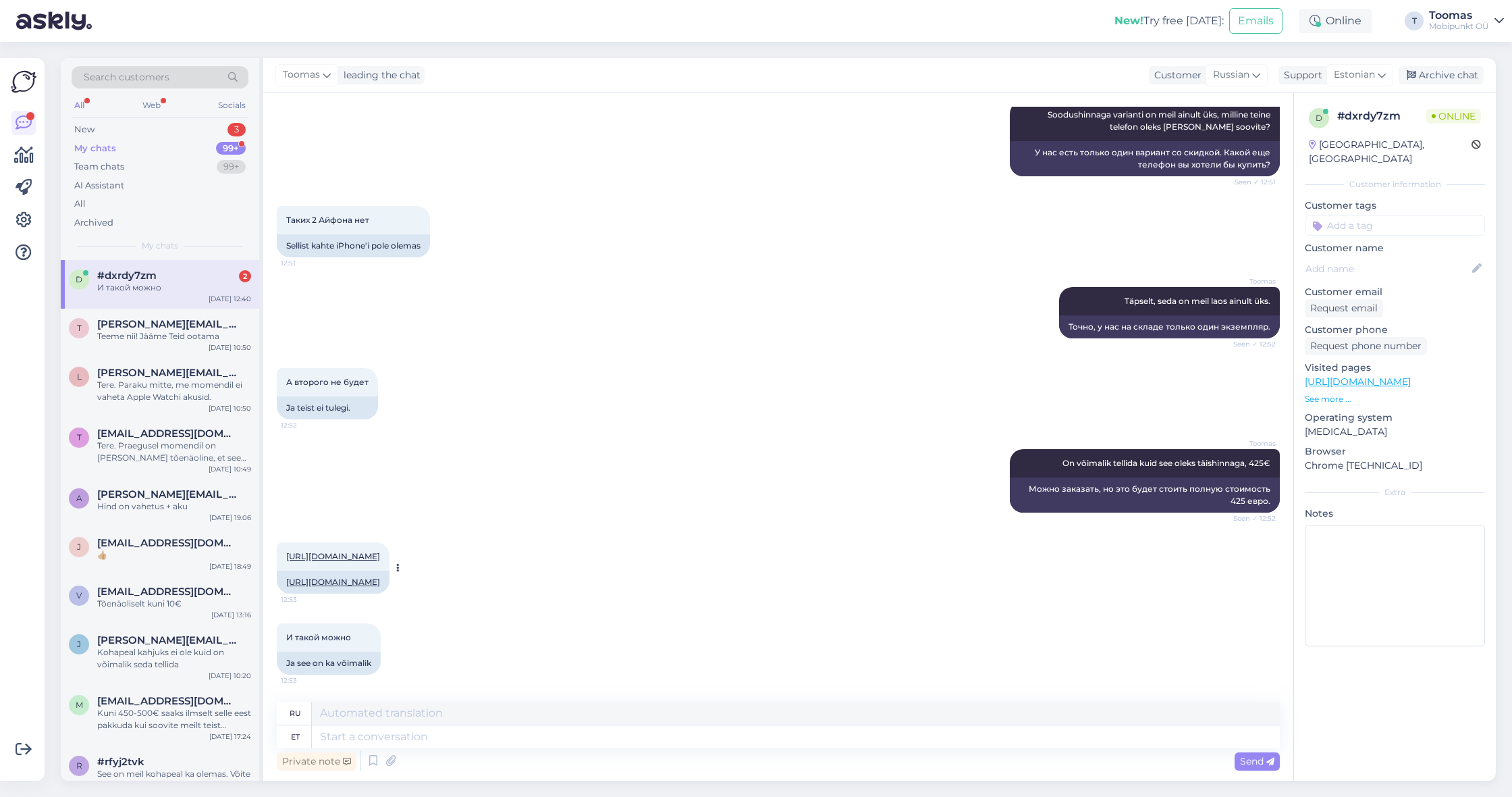
click at [354, 572] on div "[URL][DOMAIN_NAME]" at bounding box center [333, 581] width 113 height 23
click at [368, 577] on link "[URL][DOMAIN_NAME]" at bounding box center [333, 581] width 94 height 10
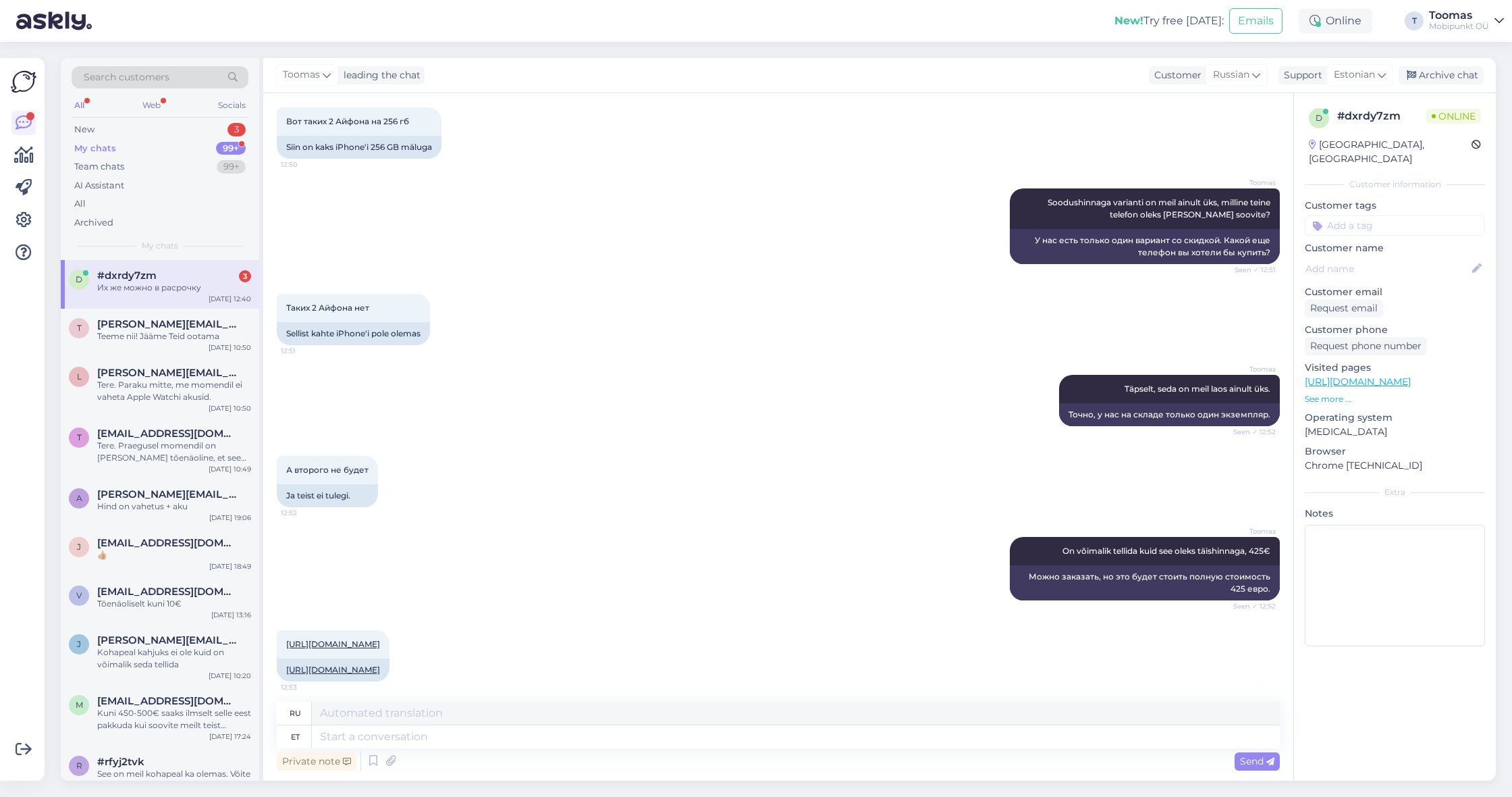
scroll to position [1340, 0]
click at [380, 70] on link "[URL][DOMAIN_NAME]" at bounding box center [333, 65] width 94 height 10
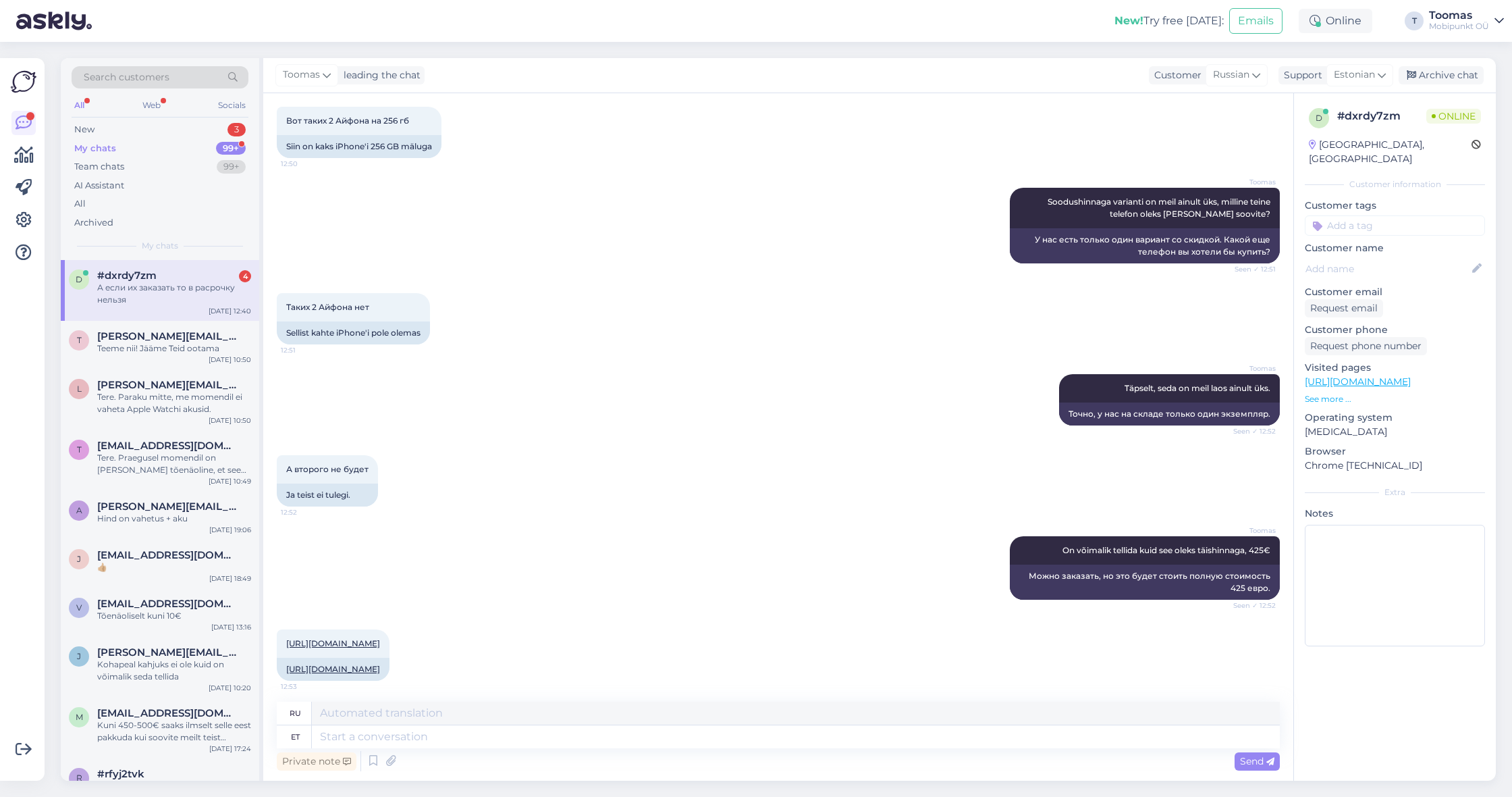
scroll to position [1686, 0]
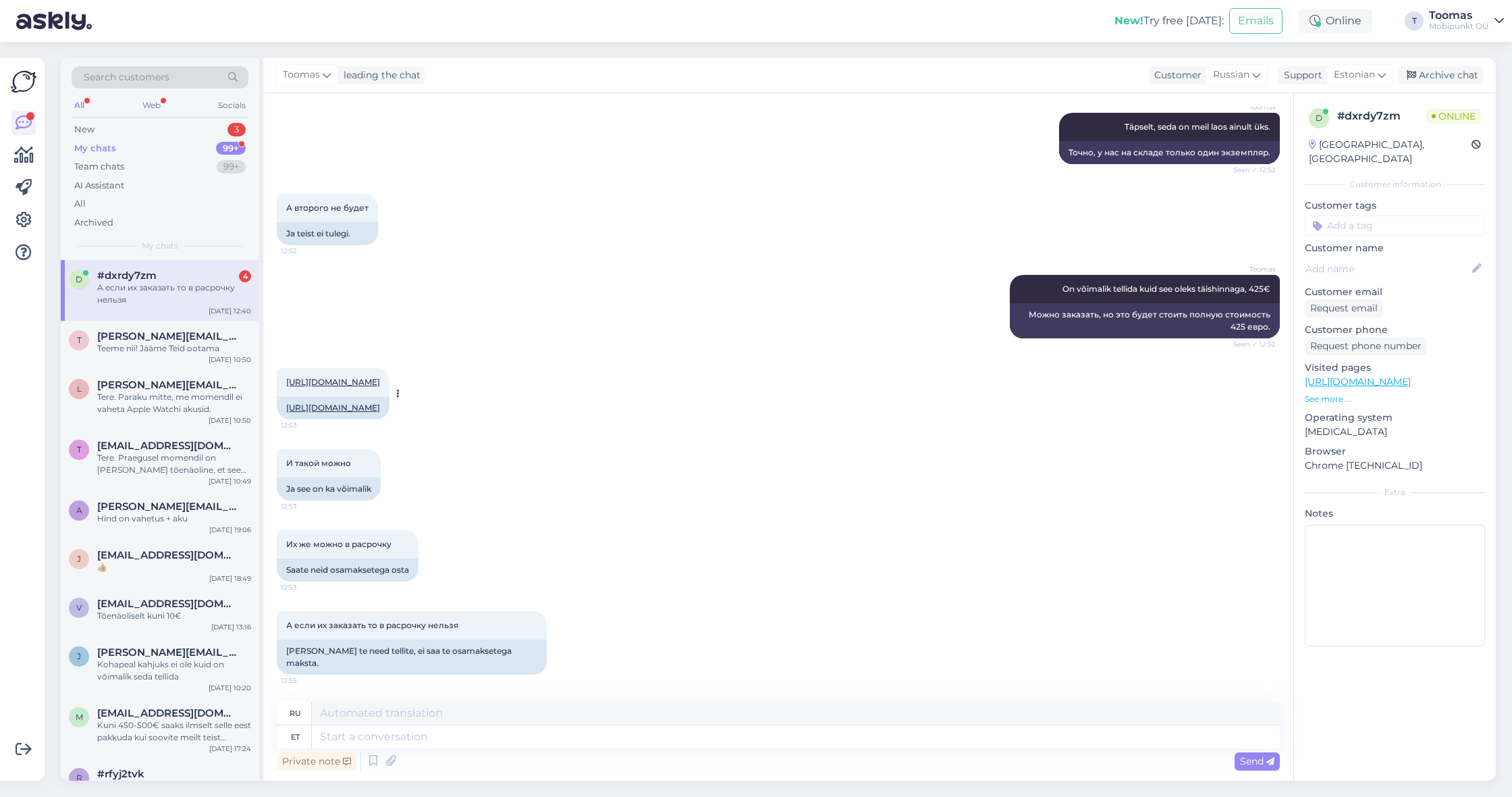
click at [380, 408] on link "[URL][DOMAIN_NAME]" at bounding box center [333, 407] width 94 height 10
click at [381, 732] on textarea at bounding box center [795, 737] width 968 height 23
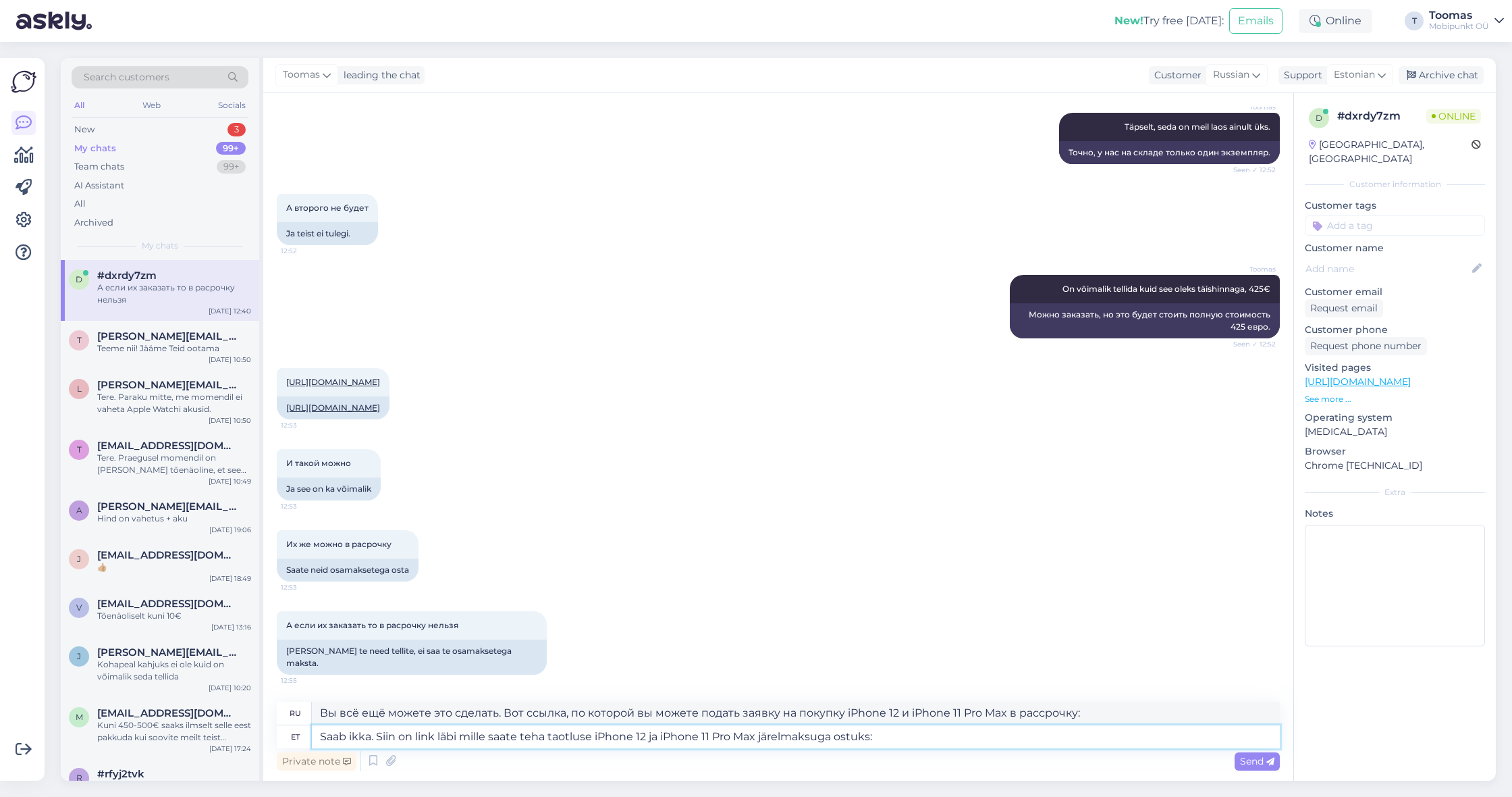
paste textarea "[URL][DOMAIN_NAME]"
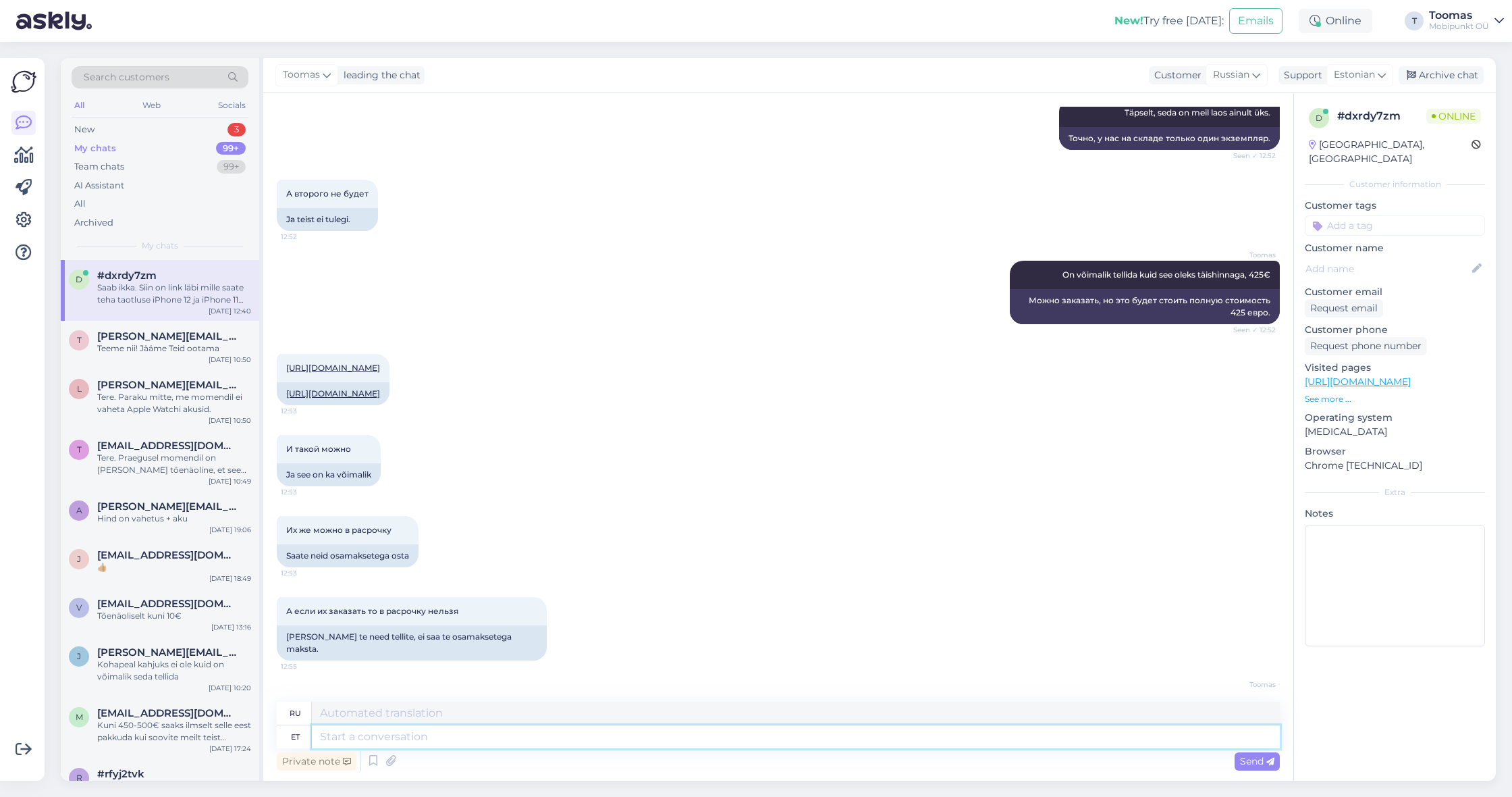
scroll to position [1580, 0]
